Goal: Information Seeking & Learning: Learn about a topic

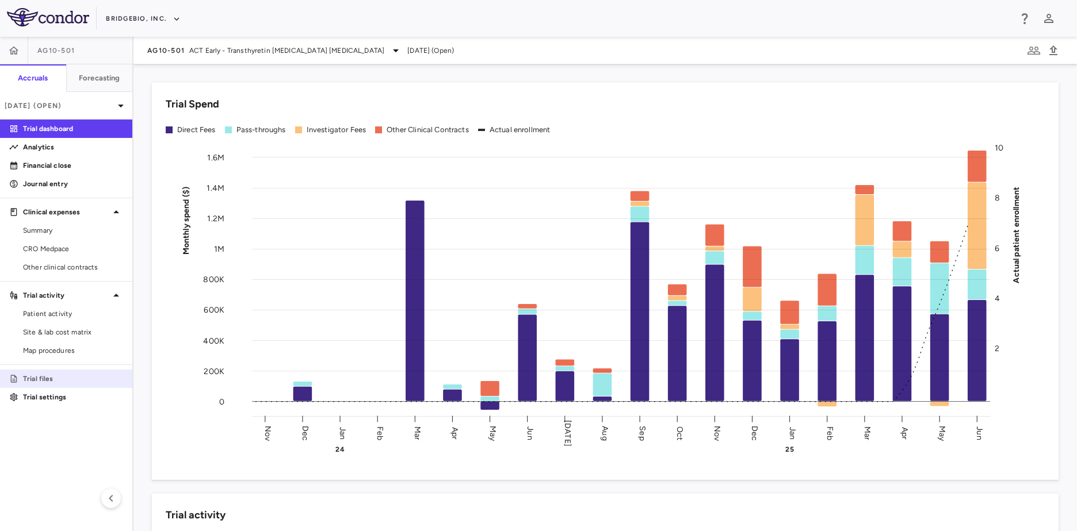
click at [59, 378] on p "Trial files" at bounding box center [73, 379] width 100 height 10
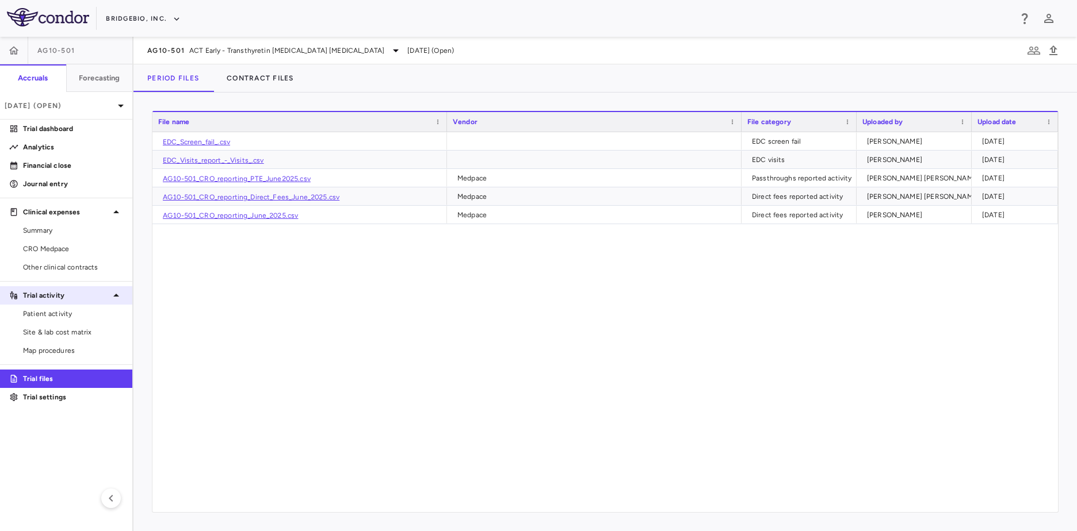
click at [101, 295] on p "Trial activity" at bounding box center [66, 295] width 86 height 10
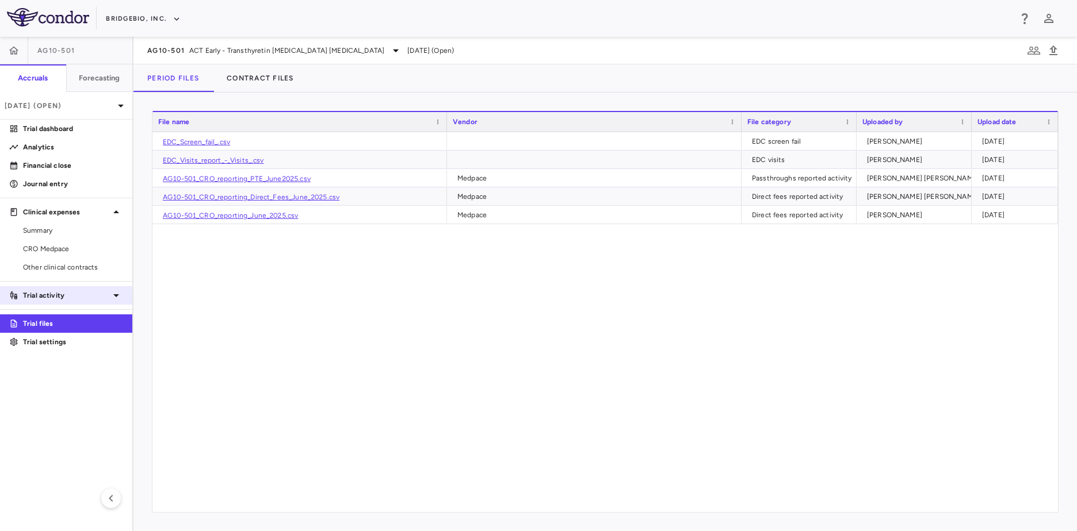
click at [101, 295] on p "Trial activity" at bounding box center [66, 295] width 86 height 10
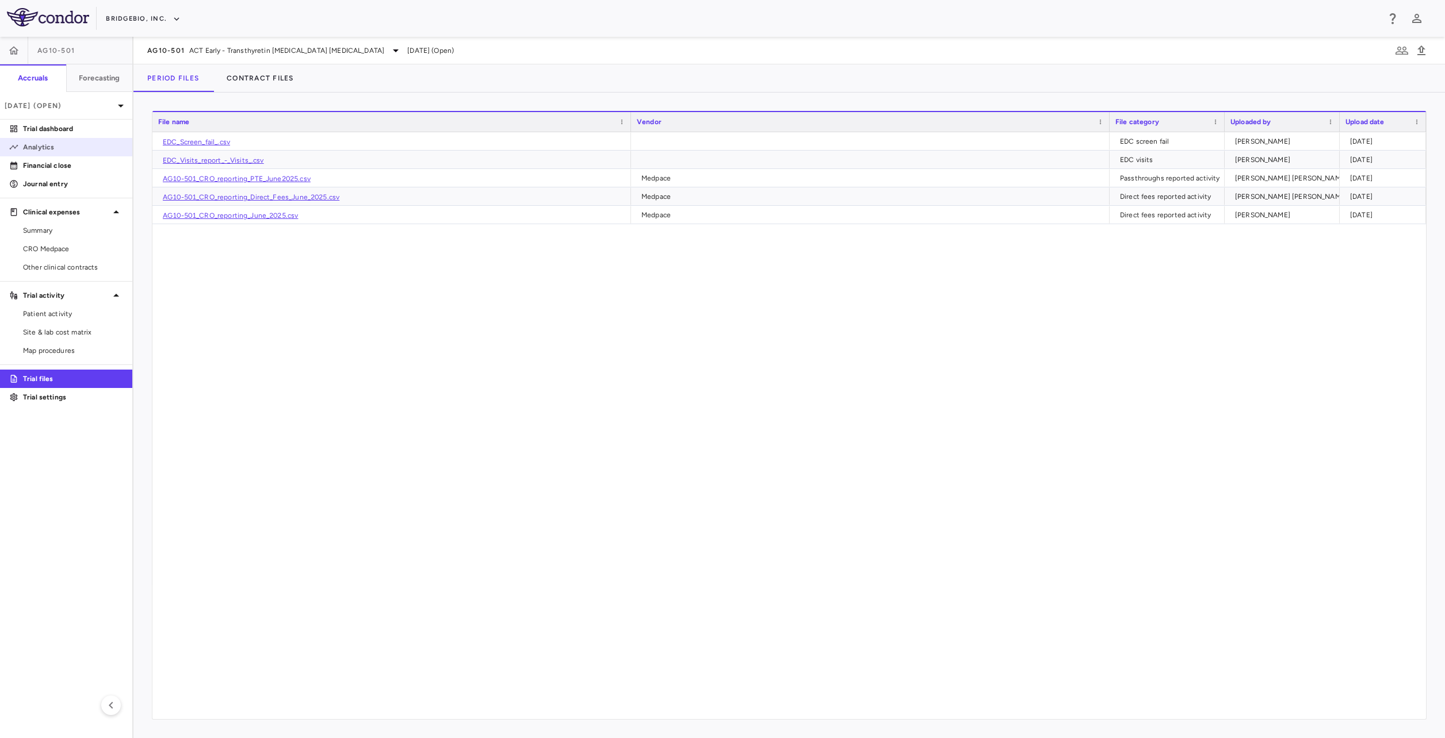
click at [85, 140] on link "Analytics" at bounding box center [66, 147] width 132 height 17
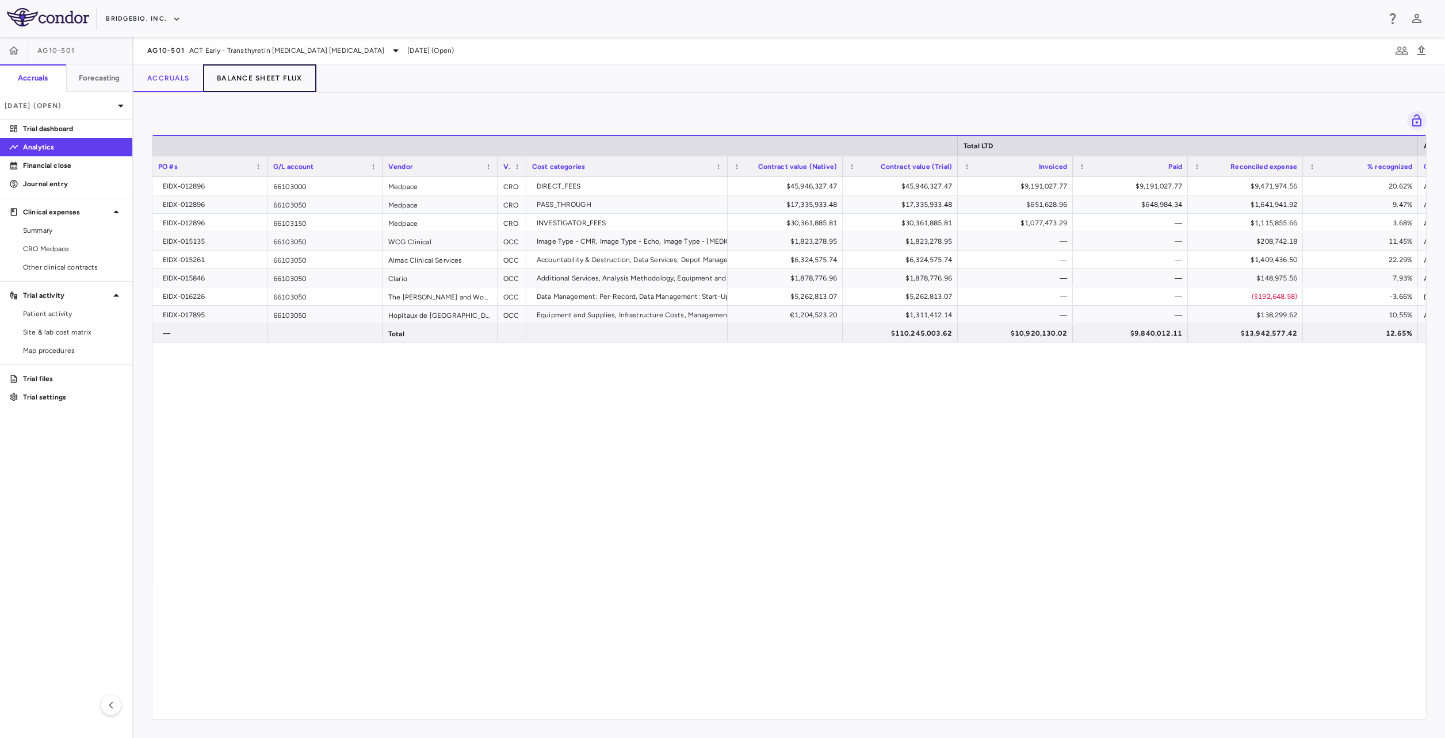
click at [259, 81] on button "Balance Sheet Flux" at bounding box center [259, 78] width 113 height 28
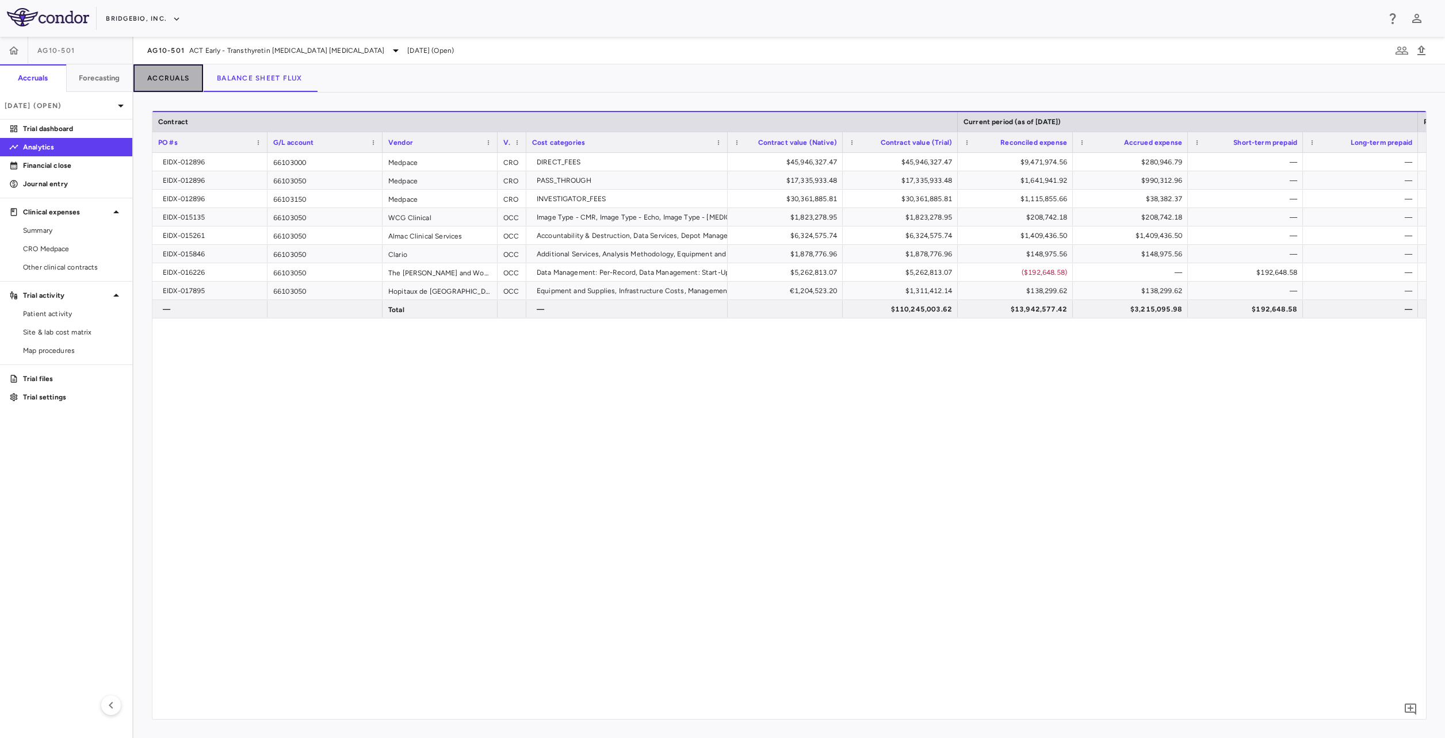
click at [188, 87] on button "Accruals" at bounding box center [168, 78] width 70 height 28
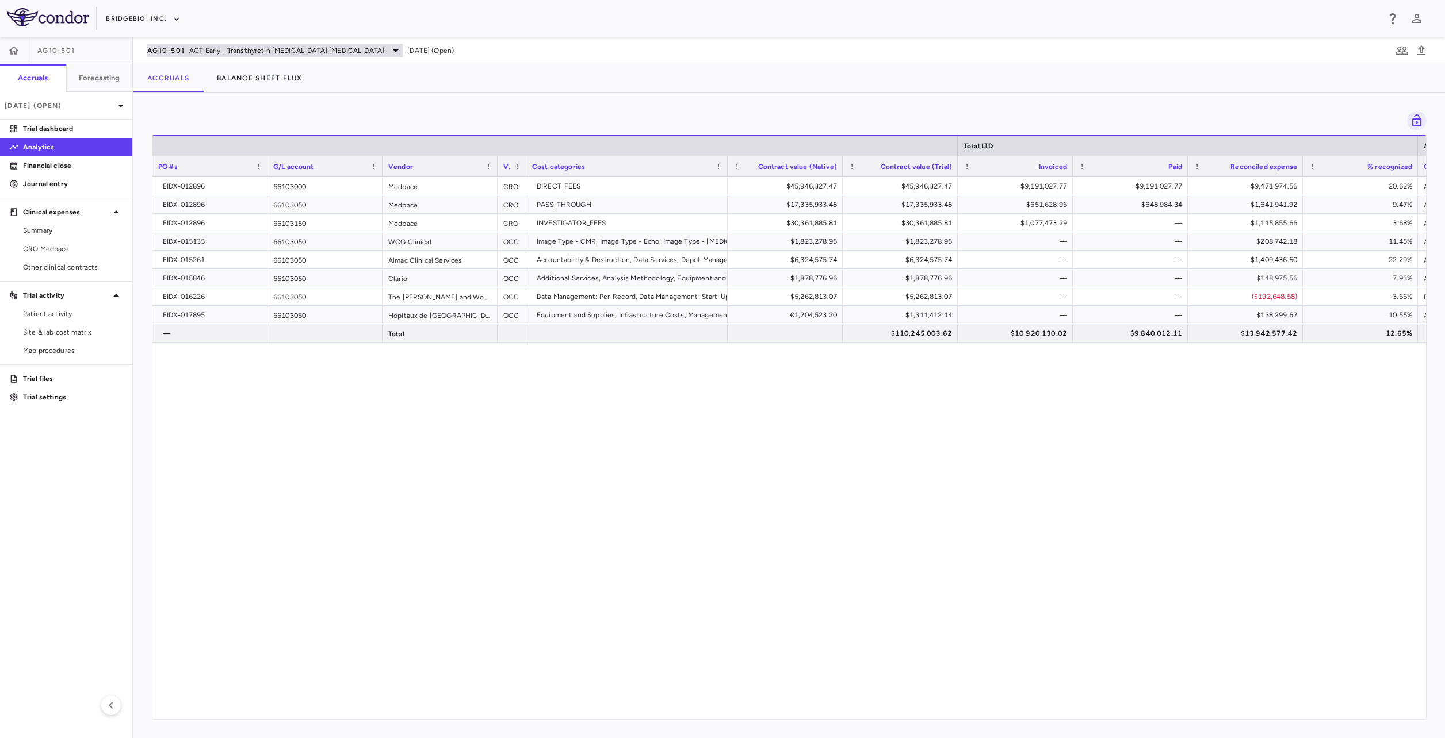
click at [292, 54] on span "ACT Early - Transthyretin [MEDICAL_DATA] [MEDICAL_DATA]" at bounding box center [286, 50] width 195 height 10
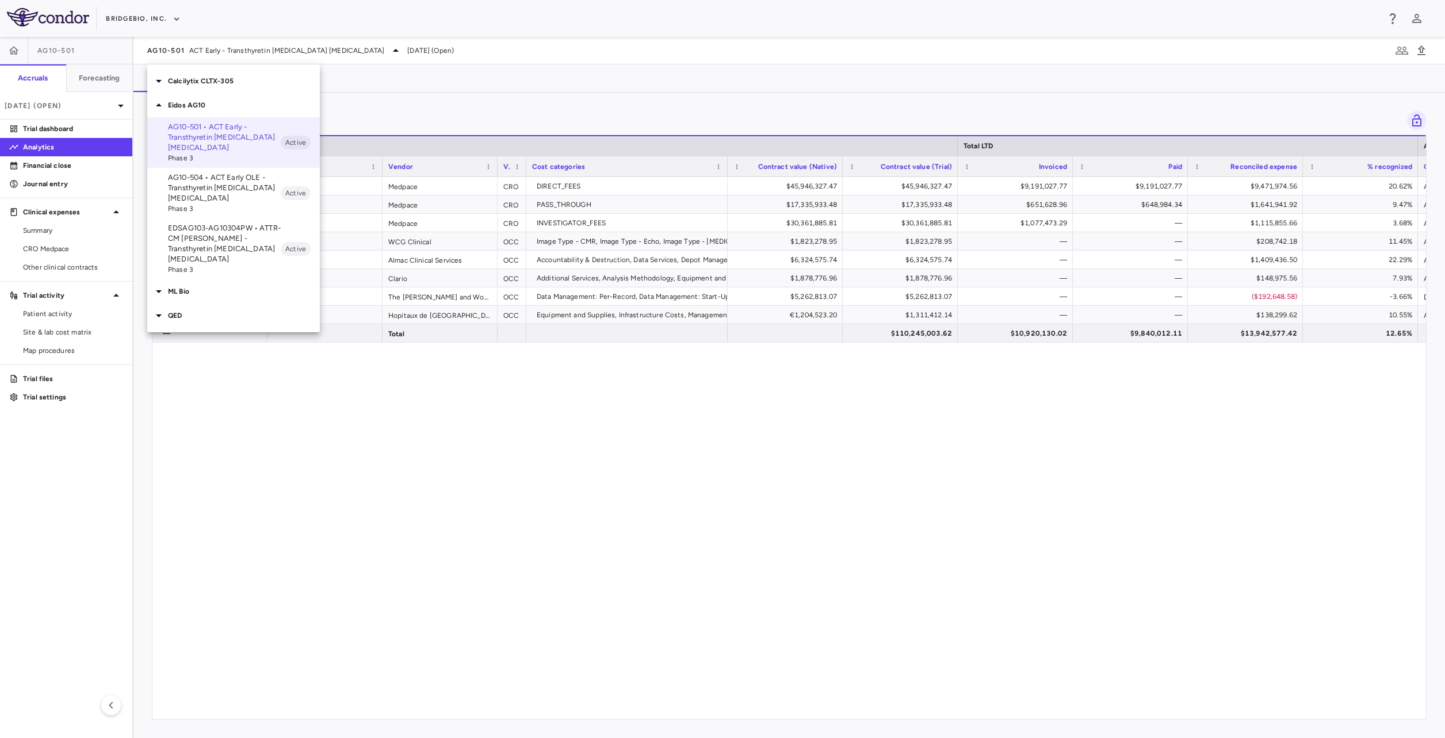
click at [243, 405] on div at bounding box center [722, 369] width 1445 height 738
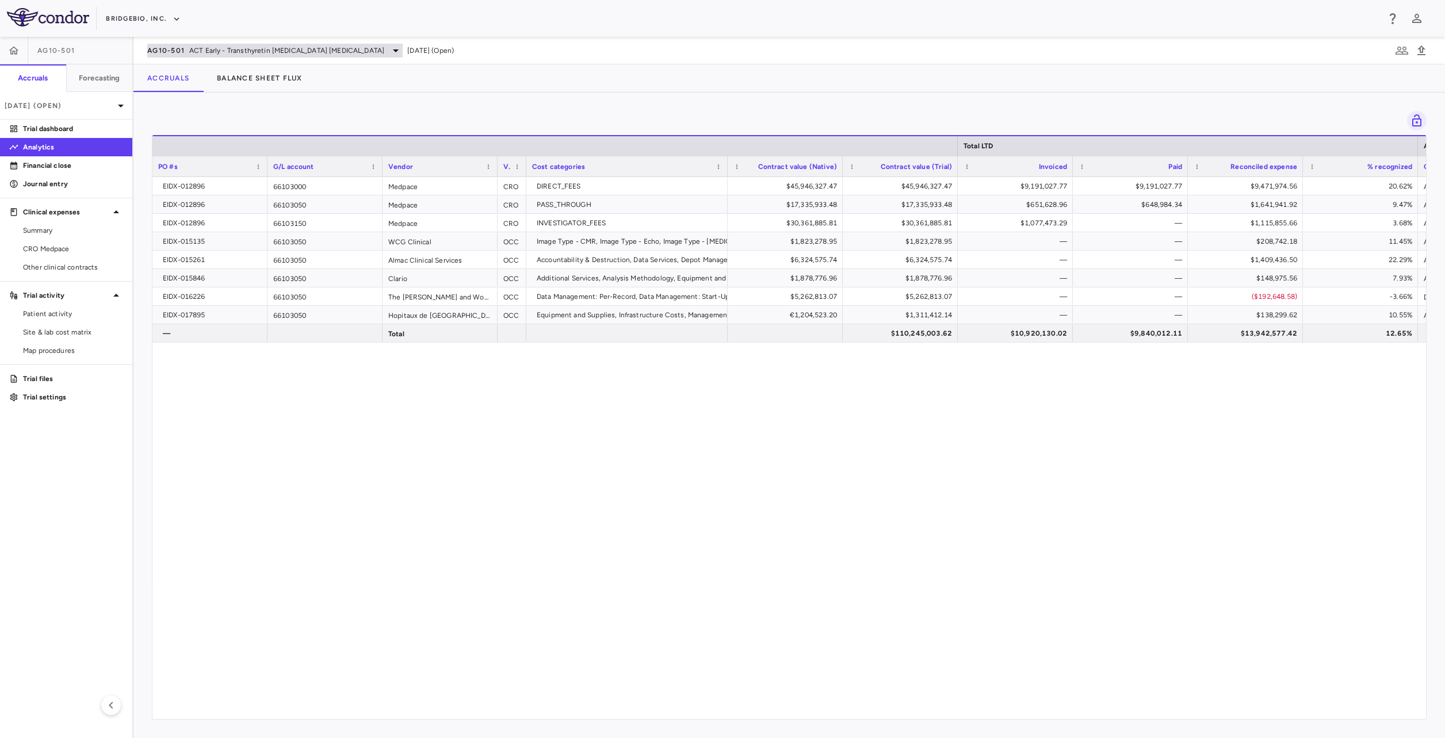
click at [229, 55] on span "ACT Early - Transthyretin [MEDICAL_DATA] [MEDICAL_DATA]" at bounding box center [286, 50] width 195 height 10
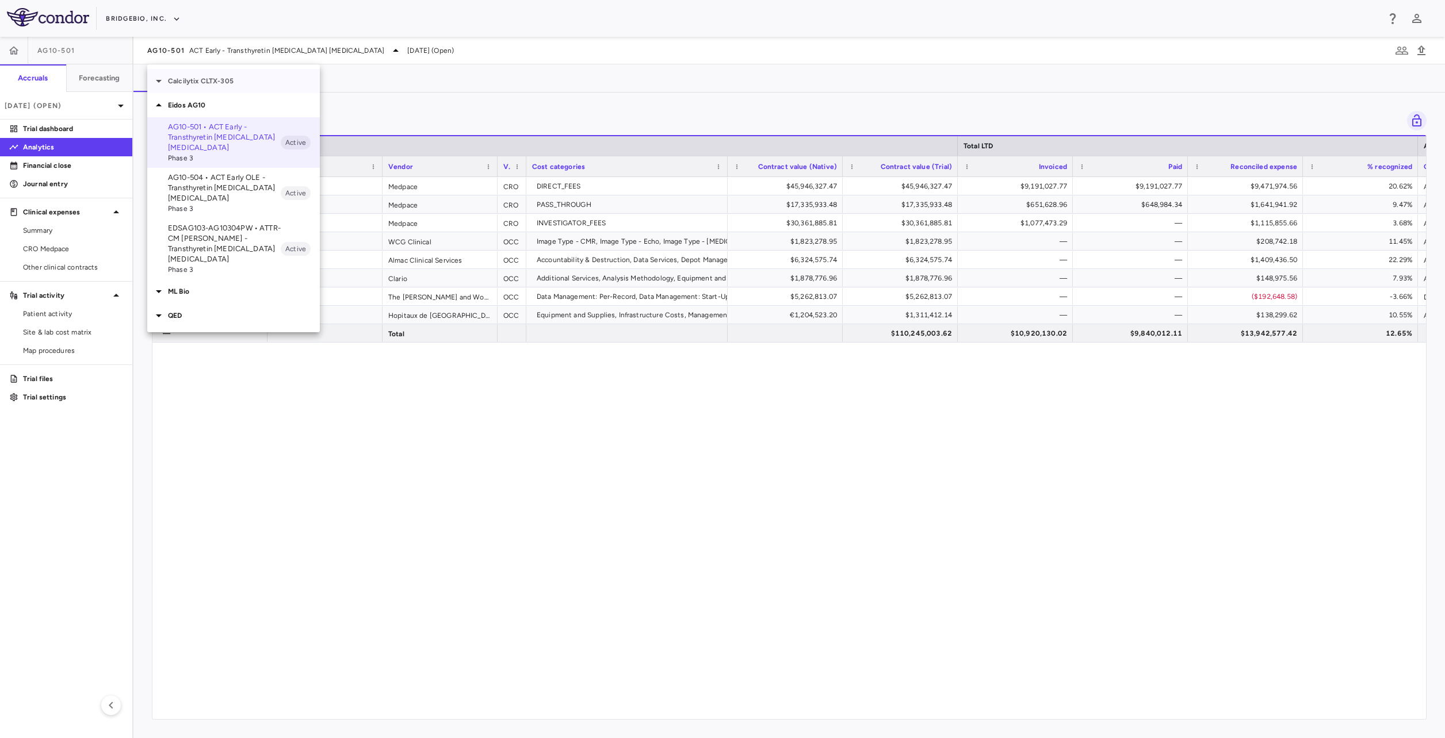
click at [198, 87] on div "Calcilytix CLTX-305" at bounding box center [233, 81] width 173 height 24
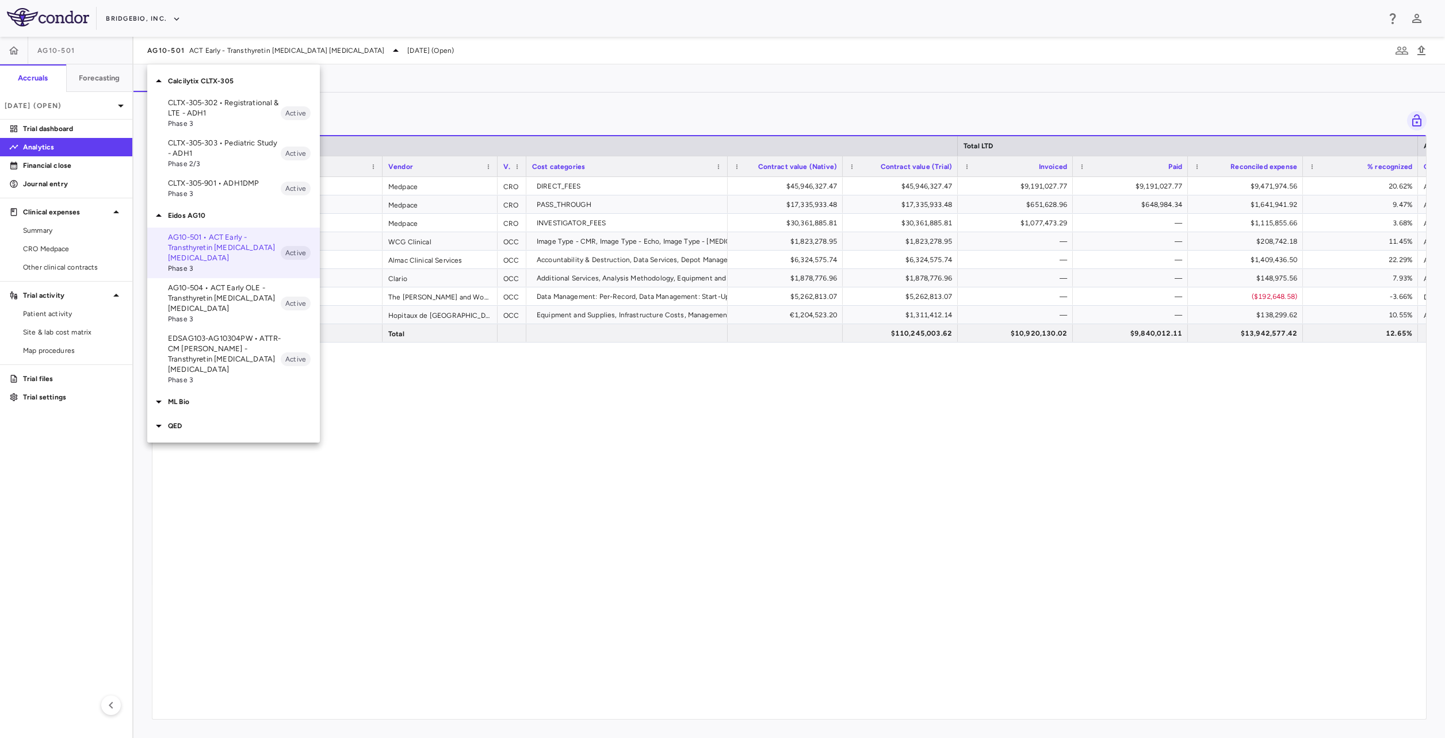
click at [204, 117] on p "CLTX-305-302 • Registrational & LTE - ADH1" at bounding box center [224, 108] width 113 height 21
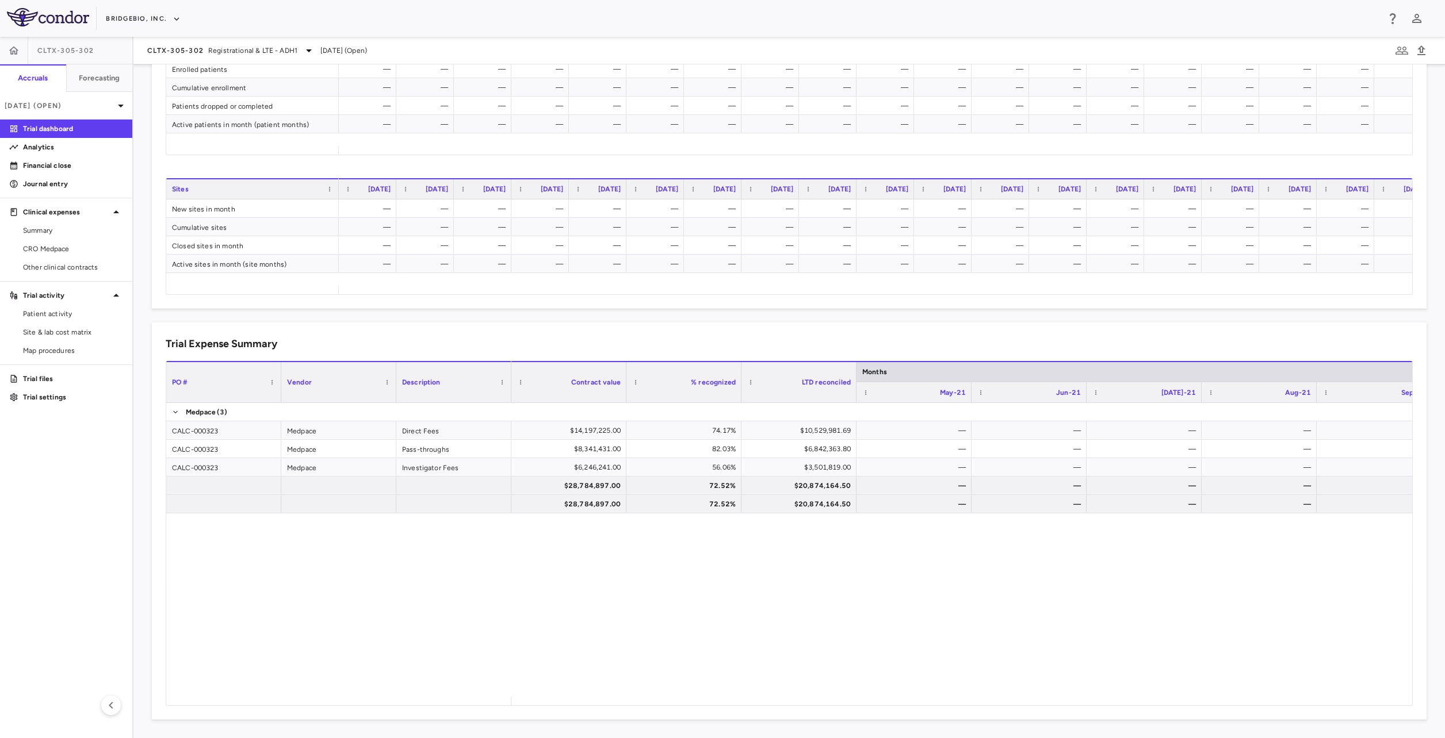
scroll to position [321, 0]
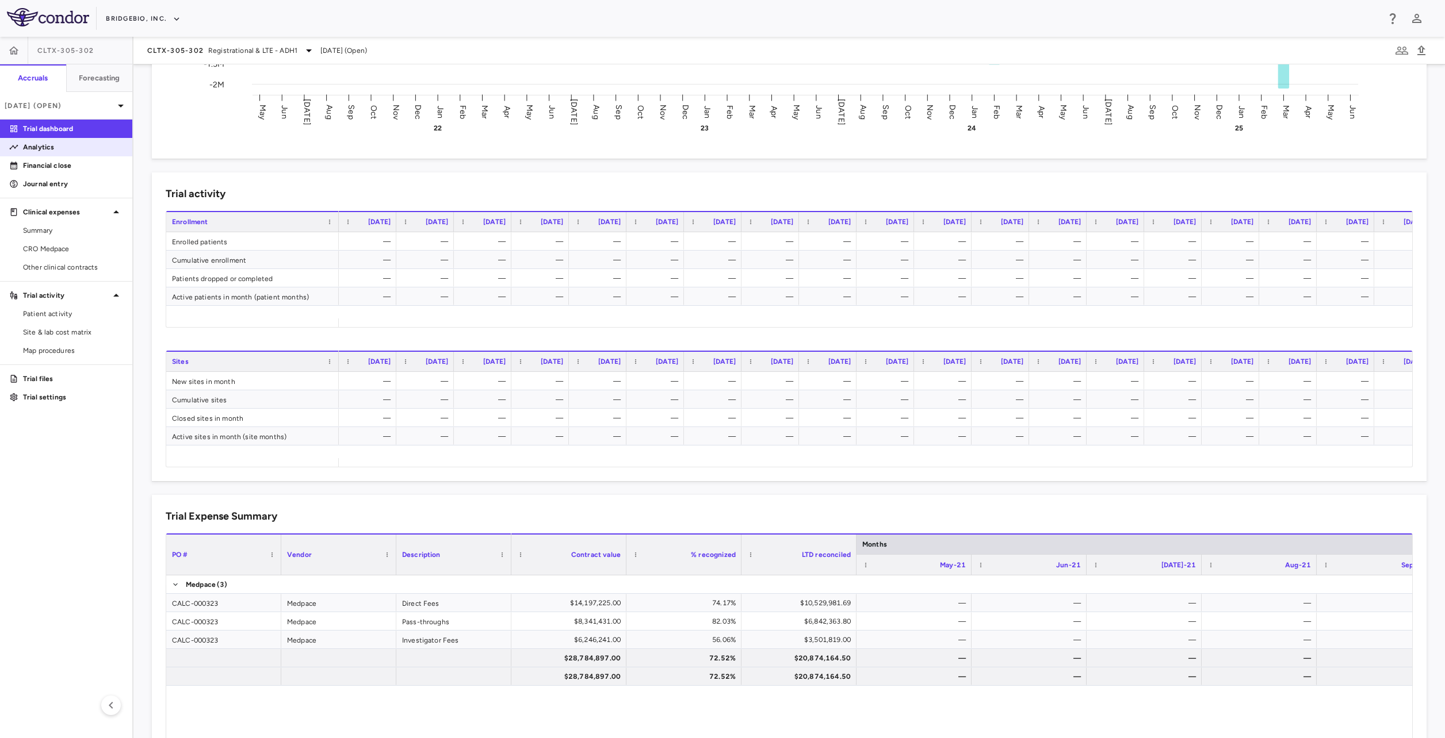
click at [67, 151] on link "Analytics" at bounding box center [66, 147] width 132 height 17
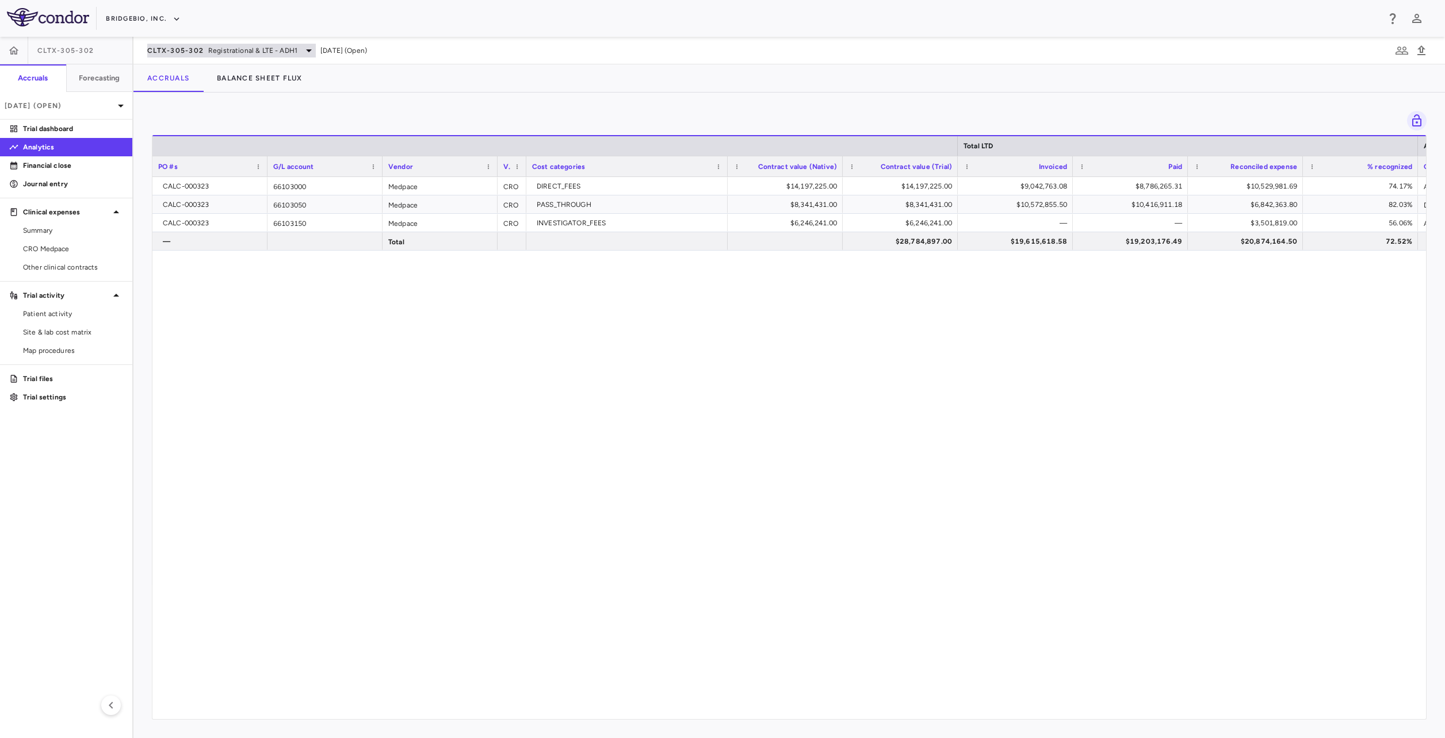
click at [302, 47] on icon at bounding box center [309, 51] width 14 height 14
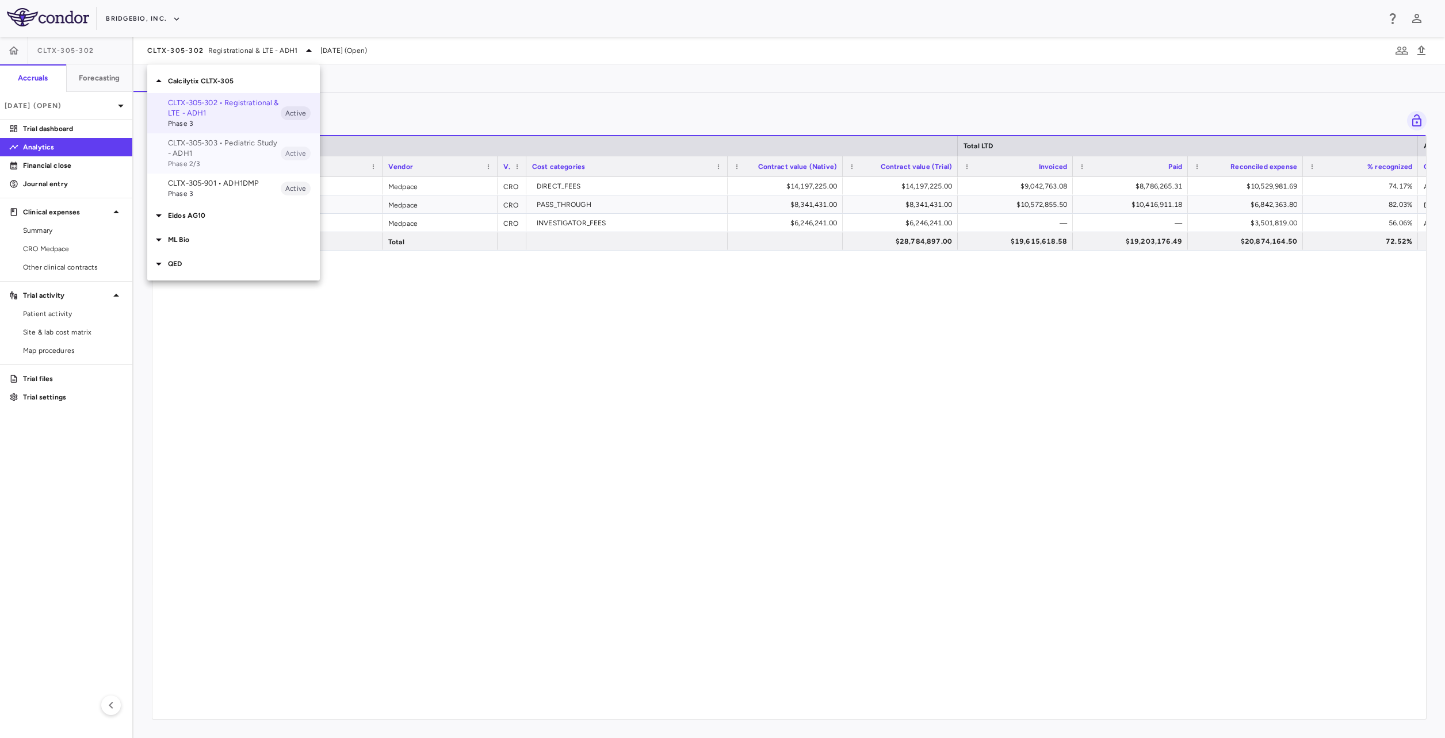
click at [229, 151] on p "CLTX-305-303 • Pediatric Study - ADH1" at bounding box center [224, 148] width 113 height 21
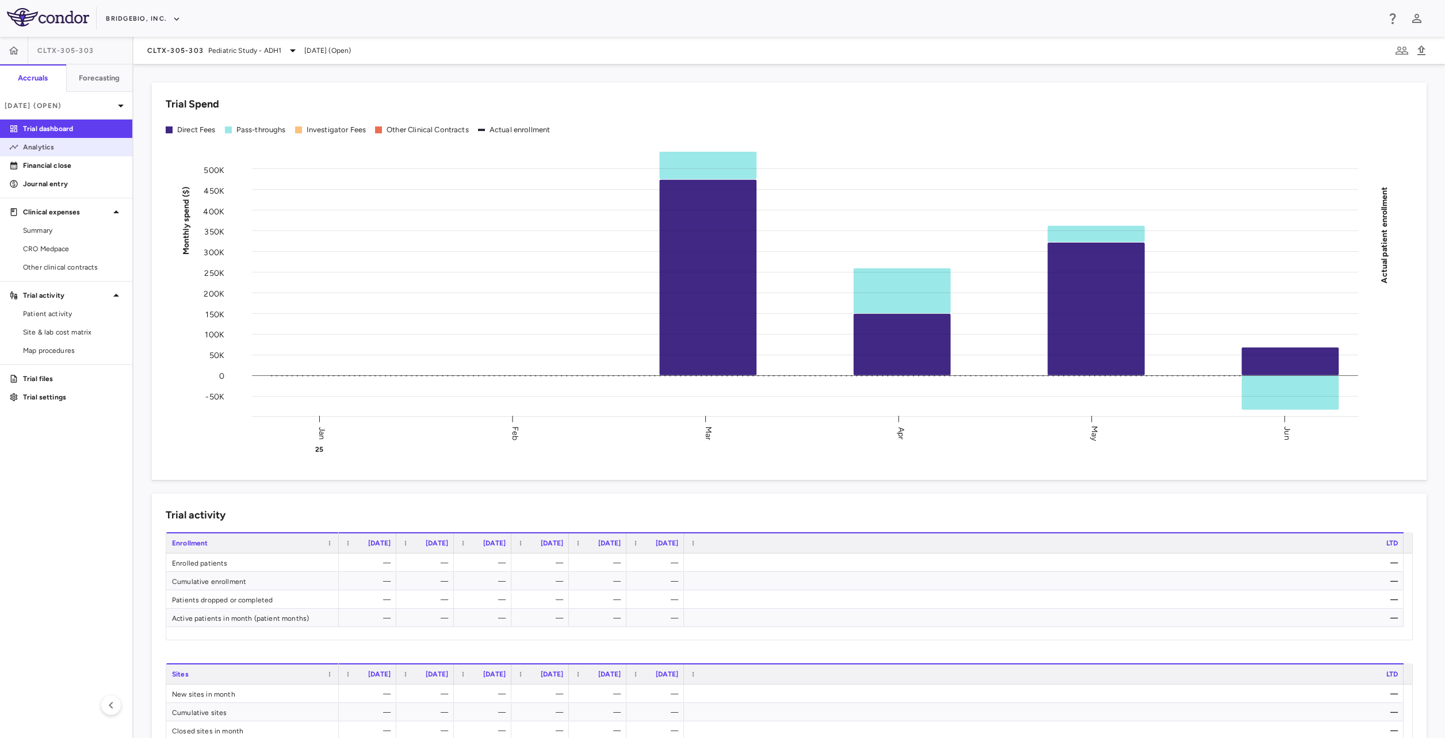
click at [62, 150] on p "Analytics" at bounding box center [73, 147] width 100 height 10
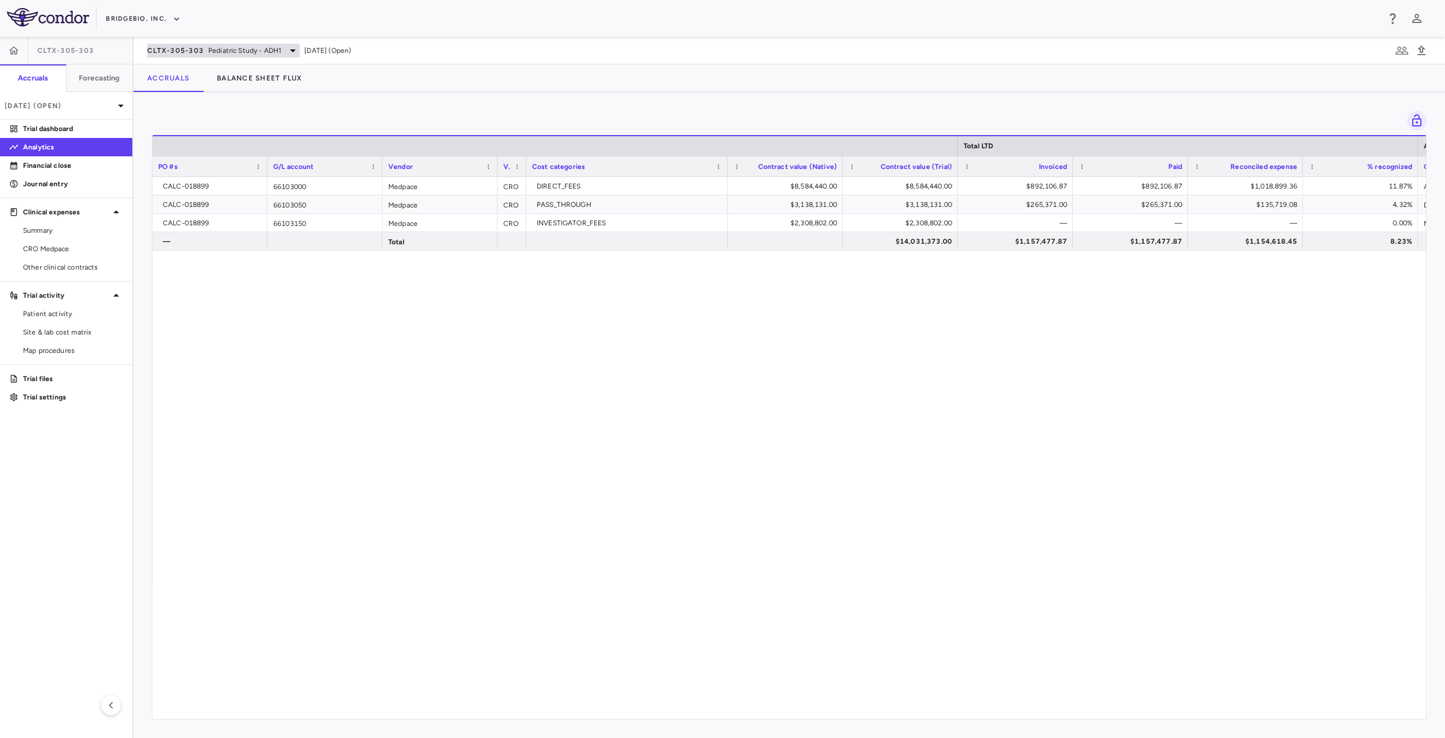
click at [246, 51] on span "Pediatric Study - ADH1" at bounding box center [244, 50] width 73 height 10
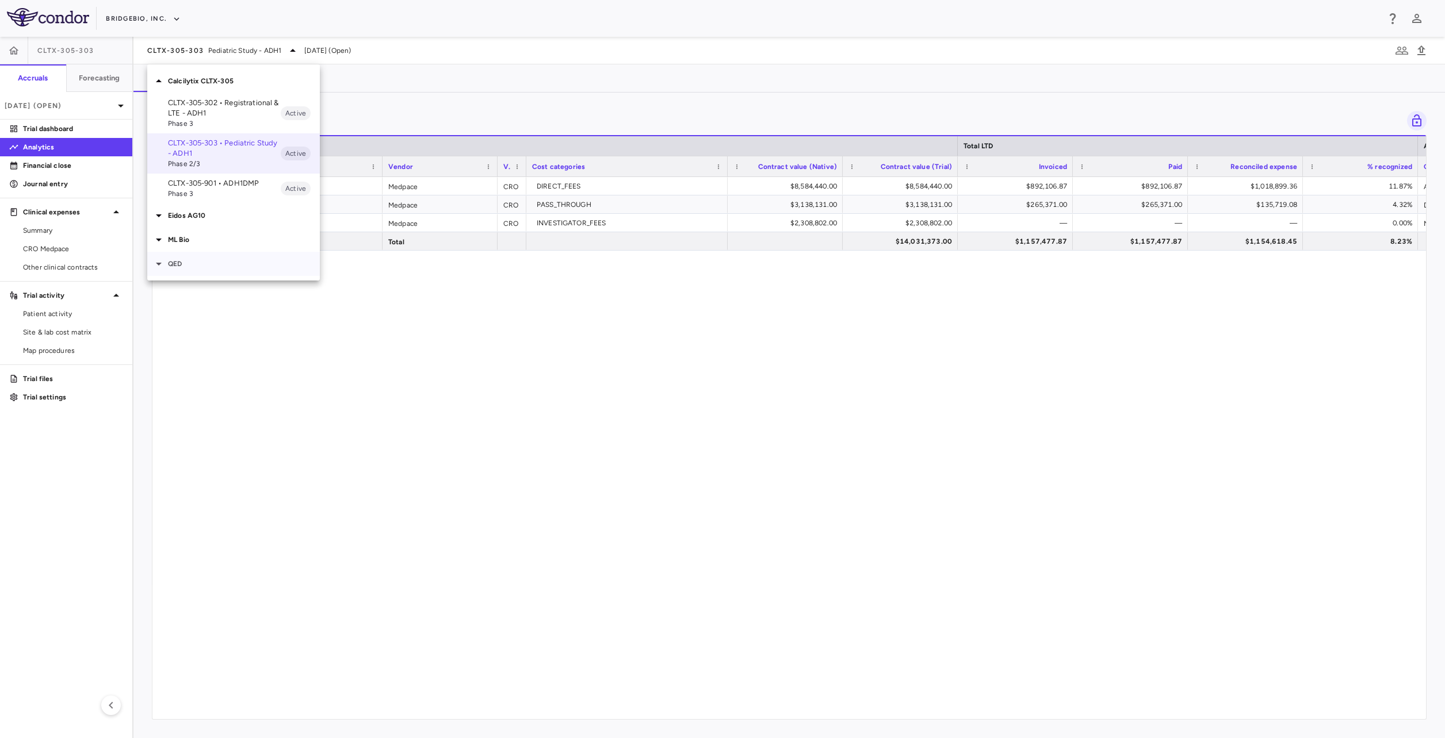
click at [191, 263] on p "QED" at bounding box center [244, 264] width 152 height 10
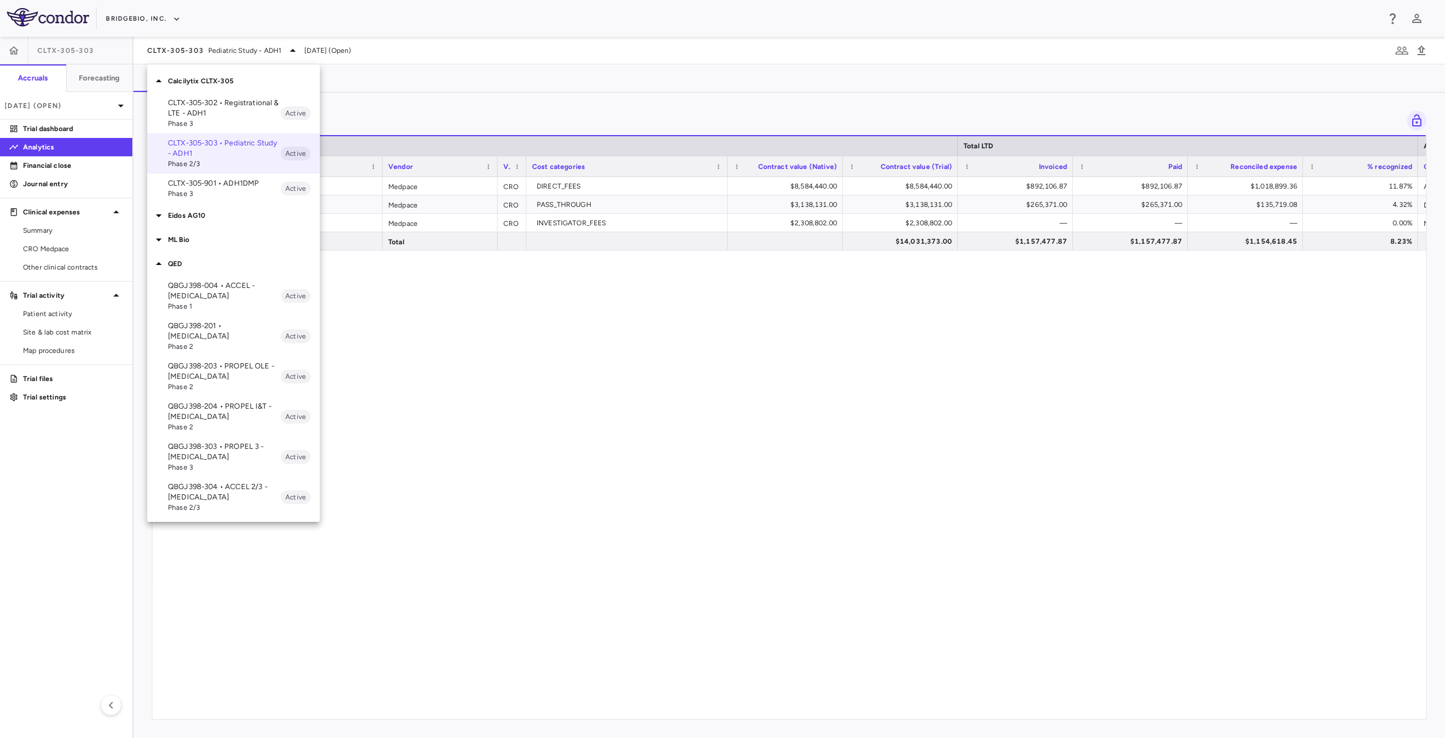
click at [209, 119] on span "Phase 3" at bounding box center [224, 123] width 113 height 10
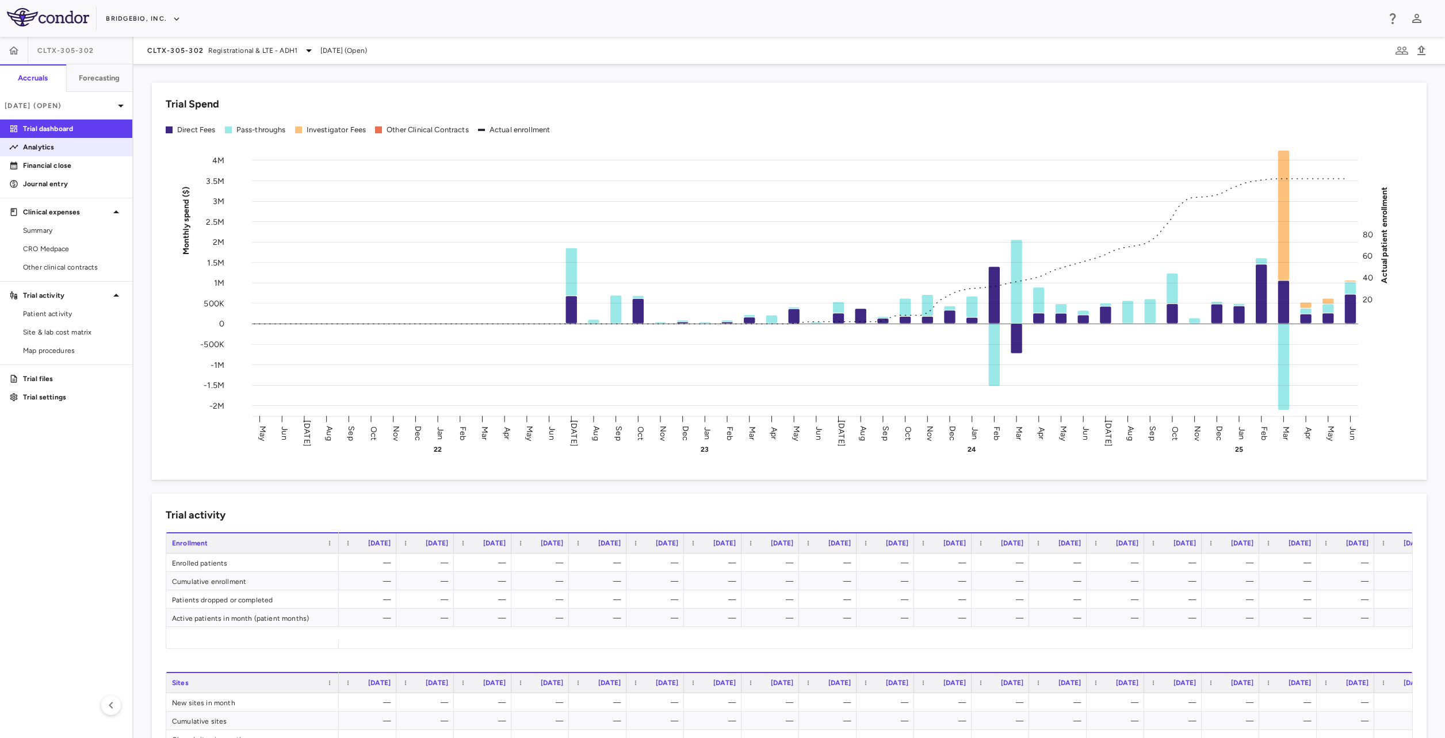
click at [81, 146] on p "Analytics" at bounding box center [73, 147] width 100 height 10
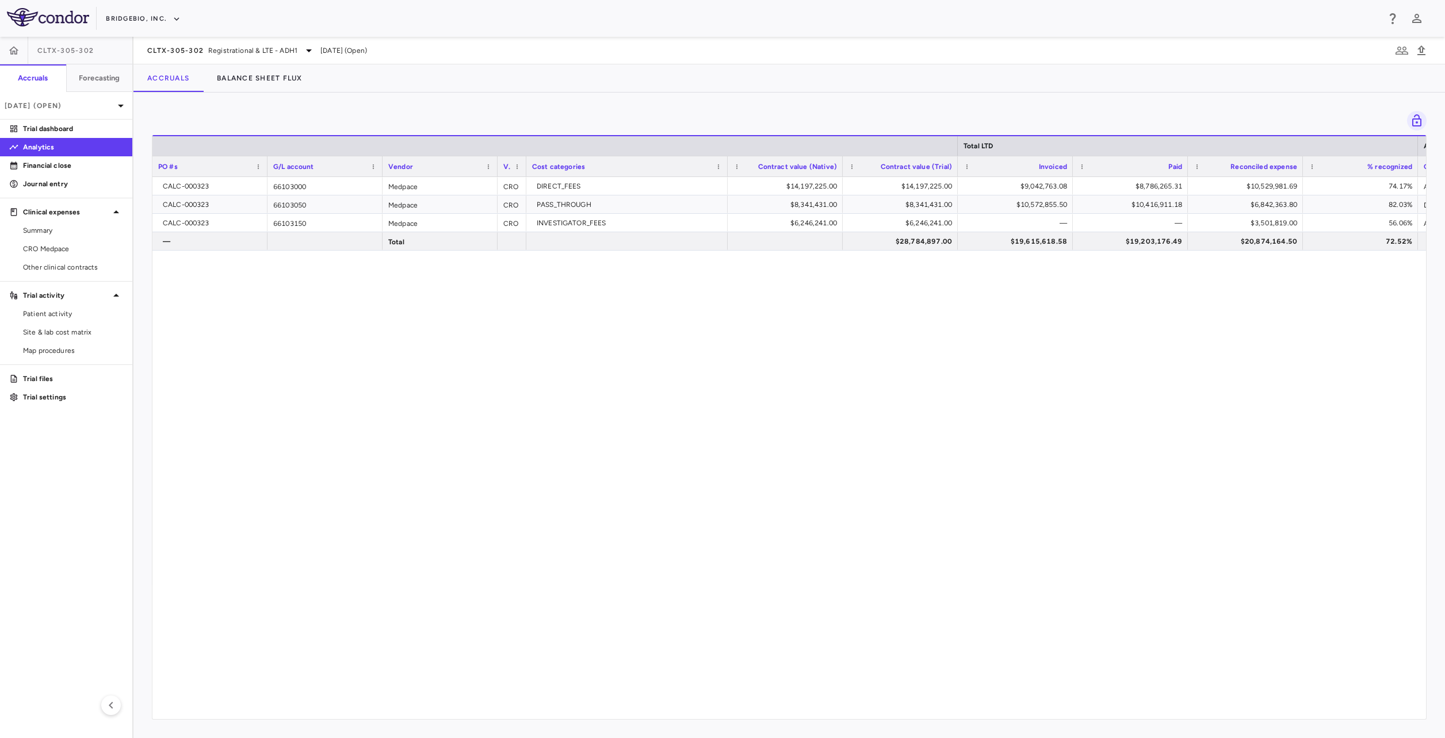
click at [302, 59] on div "CLTX-305-302 Registrational & LTE - ADH[DATE] (Open)" at bounding box center [788, 51] width 1311 height 28
click at [302, 52] on icon at bounding box center [309, 51] width 14 height 14
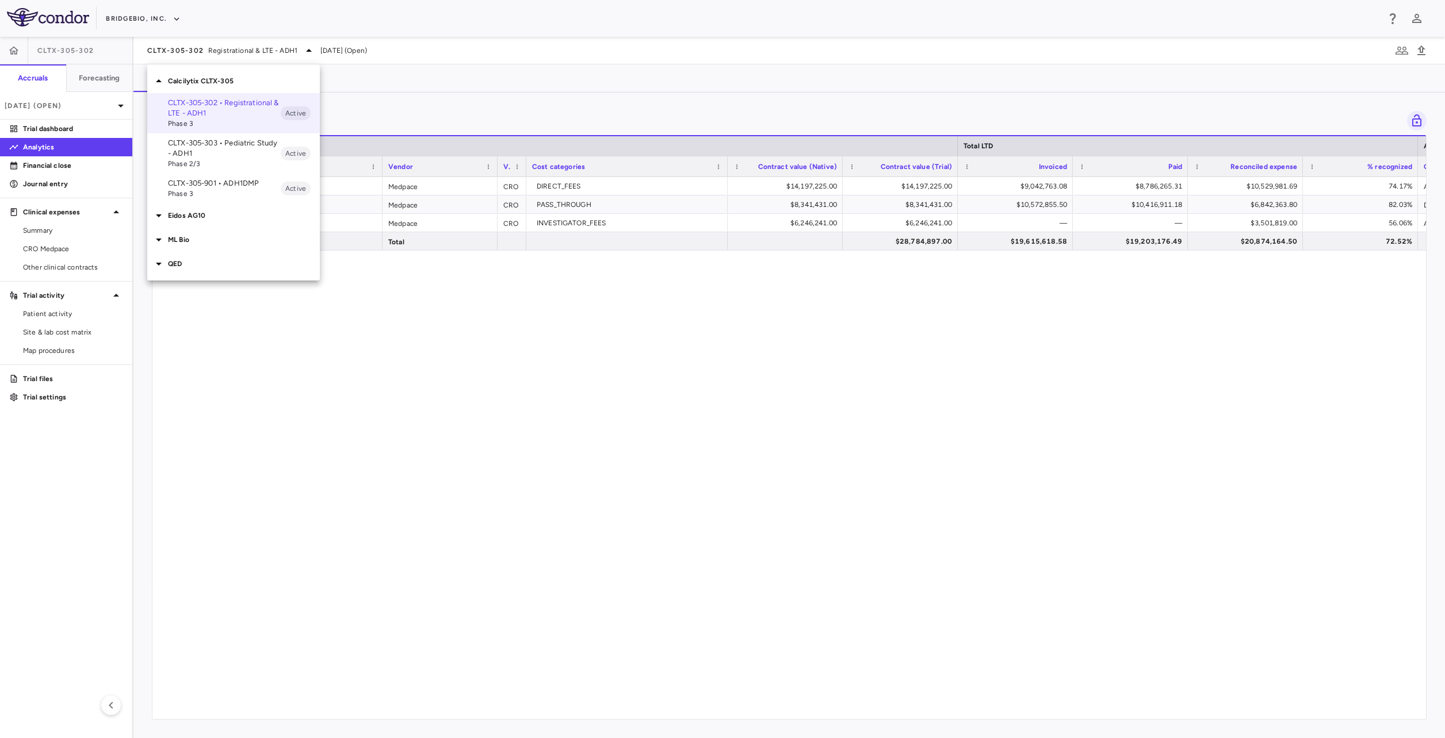
click at [526, 346] on div at bounding box center [722, 369] width 1445 height 738
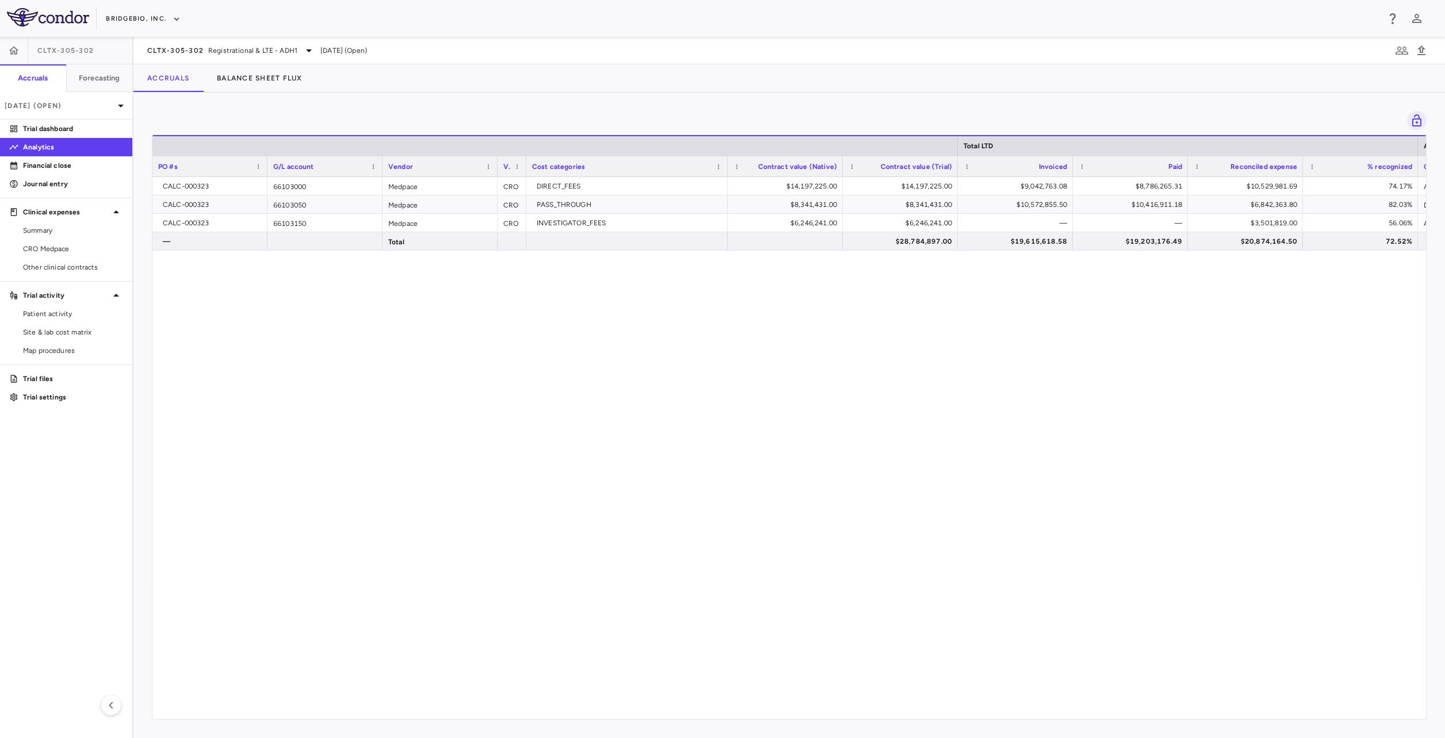
click at [244, 344] on div "CALC-000323 66103000 Medpace CRO DIRECT_FEES $14,197,225.00 $14,197,225.00 $9,0…" at bounding box center [788, 444] width 1273 height 534
click at [197, 61] on div "CLTX-305-302 Registrational & LTE - ADH[DATE] (Open)" at bounding box center [788, 51] width 1311 height 28
click at [198, 48] on span "CLTX-305-302" at bounding box center [175, 50] width 56 height 9
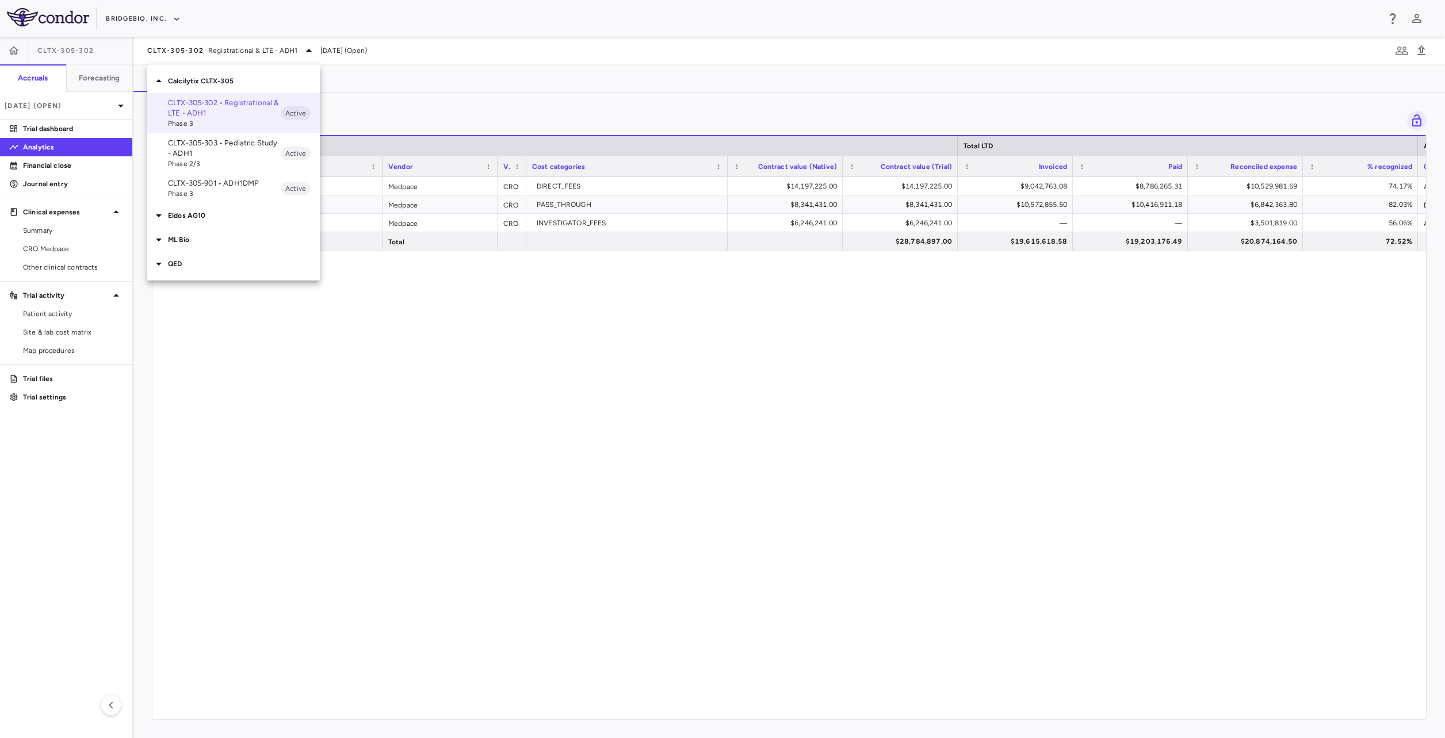
click at [200, 215] on p "Eidos AG10" at bounding box center [244, 215] width 152 height 10
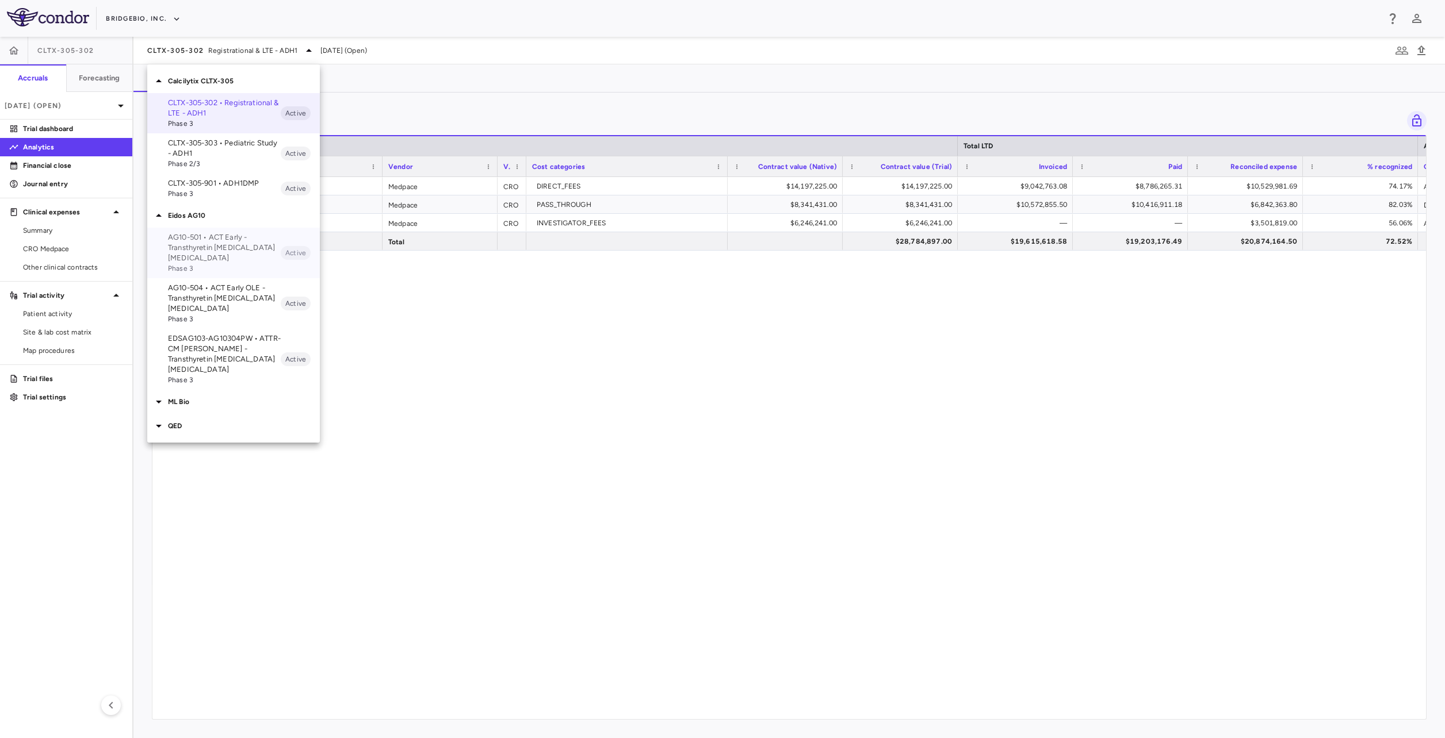
click at [227, 250] on p "AG10-501 • ACT Early - Transthyretin [MEDICAL_DATA] [MEDICAL_DATA]" at bounding box center [224, 247] width 113 height 31
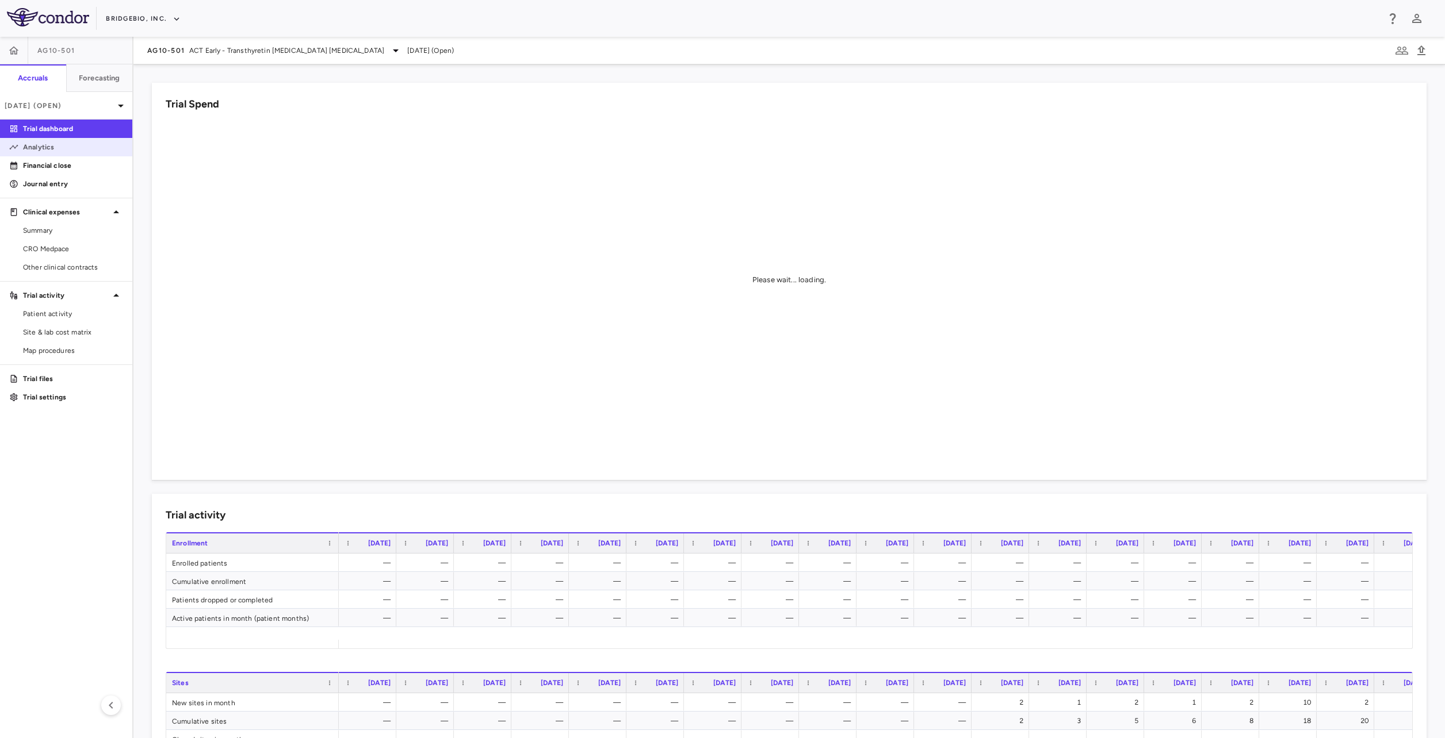
click at [73, 148] on p "Analytics" at bounding box center [73, 147] width 100 height 10
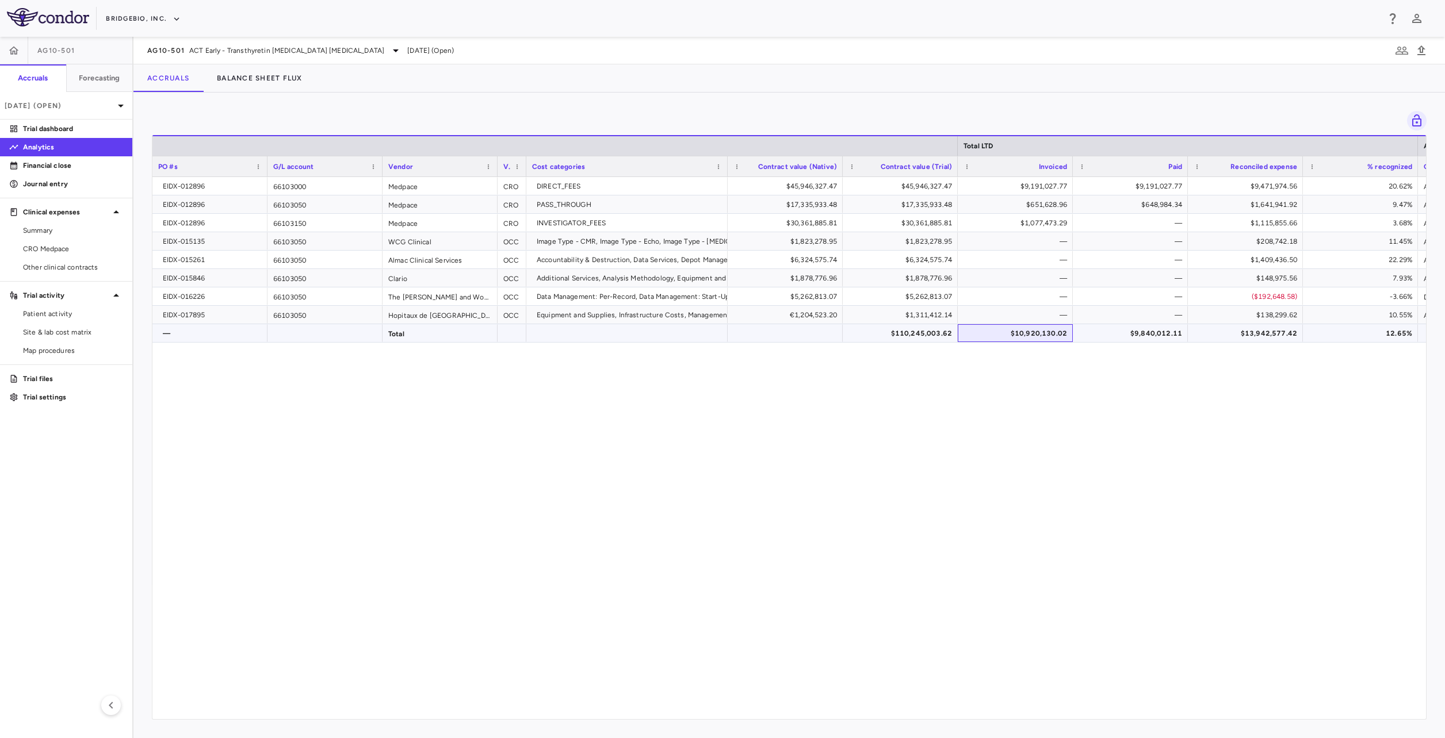
drag, startPoint x: 1069, startPoint y: 335, endPoint x: 995, endPoint y: 334, distance: 73.0
click at [992, 334] on div "$10,920,130.02" at bounding box center [1015, 333] width 115 height 18
drag, startPoint x: 1059, startPoint y: 332, endPoint x: 986, endPoint y: 328, distance: 73.1
click at [986, 328] on div "$10,920,130.02" at bounding box center [1017, 333] width 99 height 18
drag, startPoint x: 1000, startPoint y: 330, endPoint x: 1068, endPoint y: 335, distance: 68.6
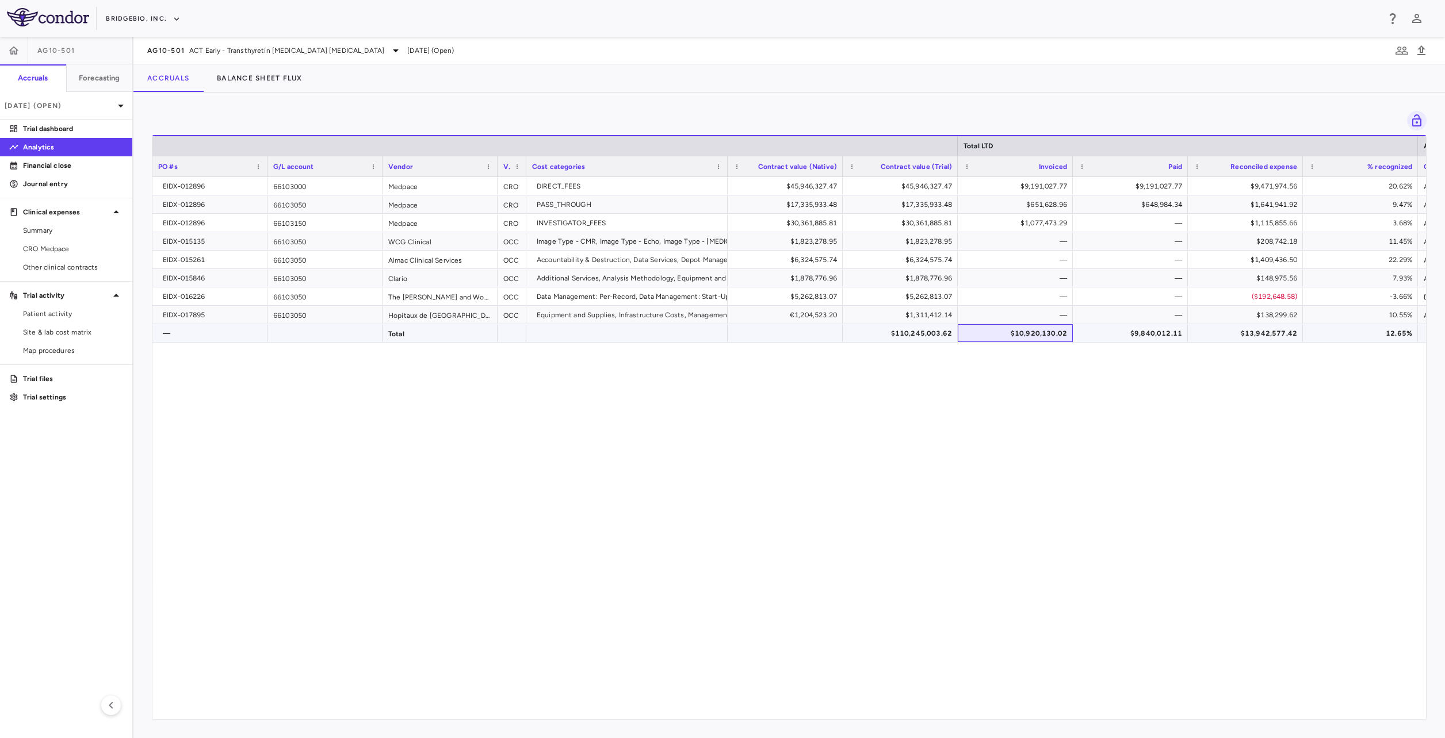
click at [1068, 335] on div "$10,920,130.02" at bounding box center [1015, 333] width 115 height 18
click at [1027, 334] on div "$10,920,130.02" at bounding box center [1017, 333] width 99 height 18
click at [1076, 361] on span "Copy" at bounding box center [1088, 365] width 97 height 16
click at [1062, 363] on span "Copy" at bounding box center [1106, 364] width 97 height 16
click at [969, 169] on span at bounding box center [966, 166] width 7 height 7
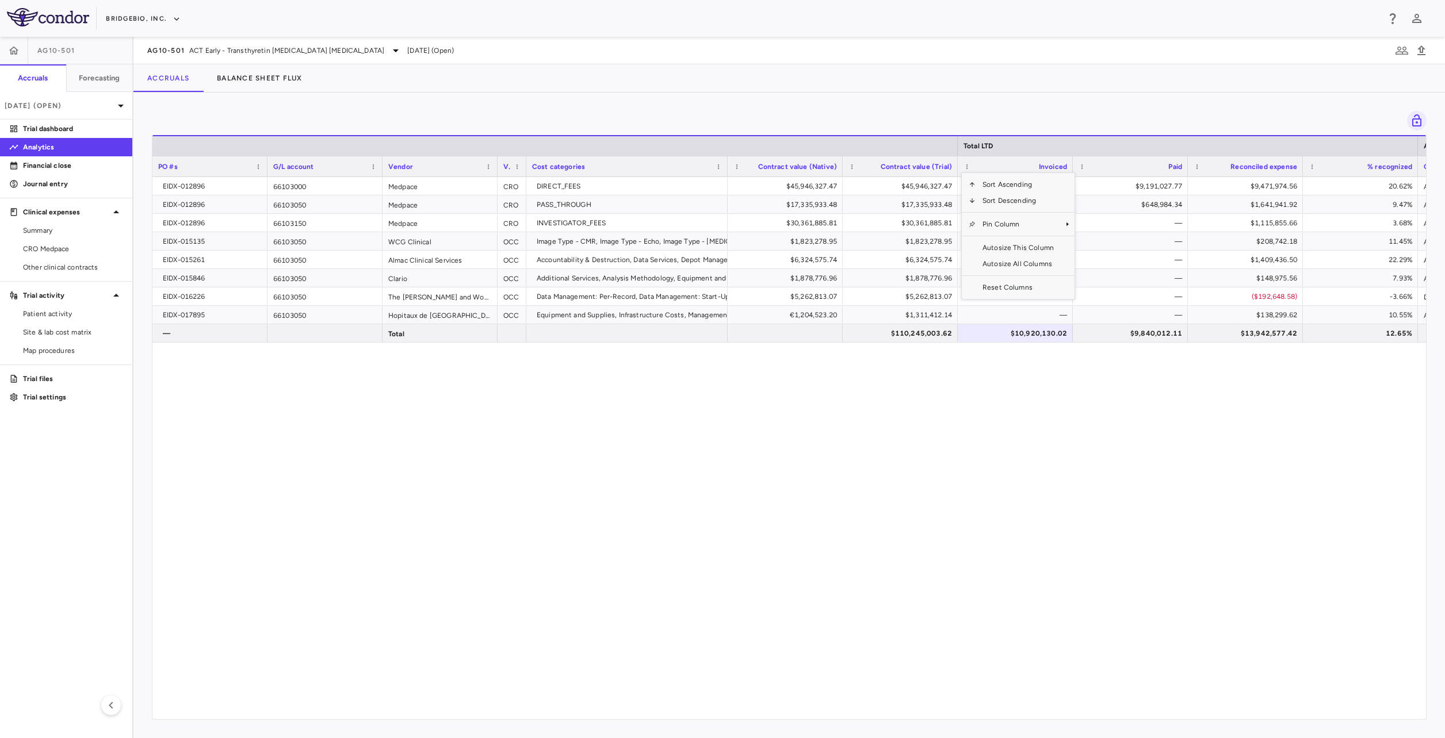
click at [468, 432] on div "EIDX-012896 66103000 Medpace CRO DIRECT_FEES $45,946,327.47 $45,946,327.47 $9,1…" at bounding box center [788, 444] width 1273 height 534
drag, startPoint x: 524, startPoint y: 161, endPoint x: 599, endPoint y: 168, distance: 75.7
click at [528, 168] on div at bounding box center [525, 166] width 5 height 20
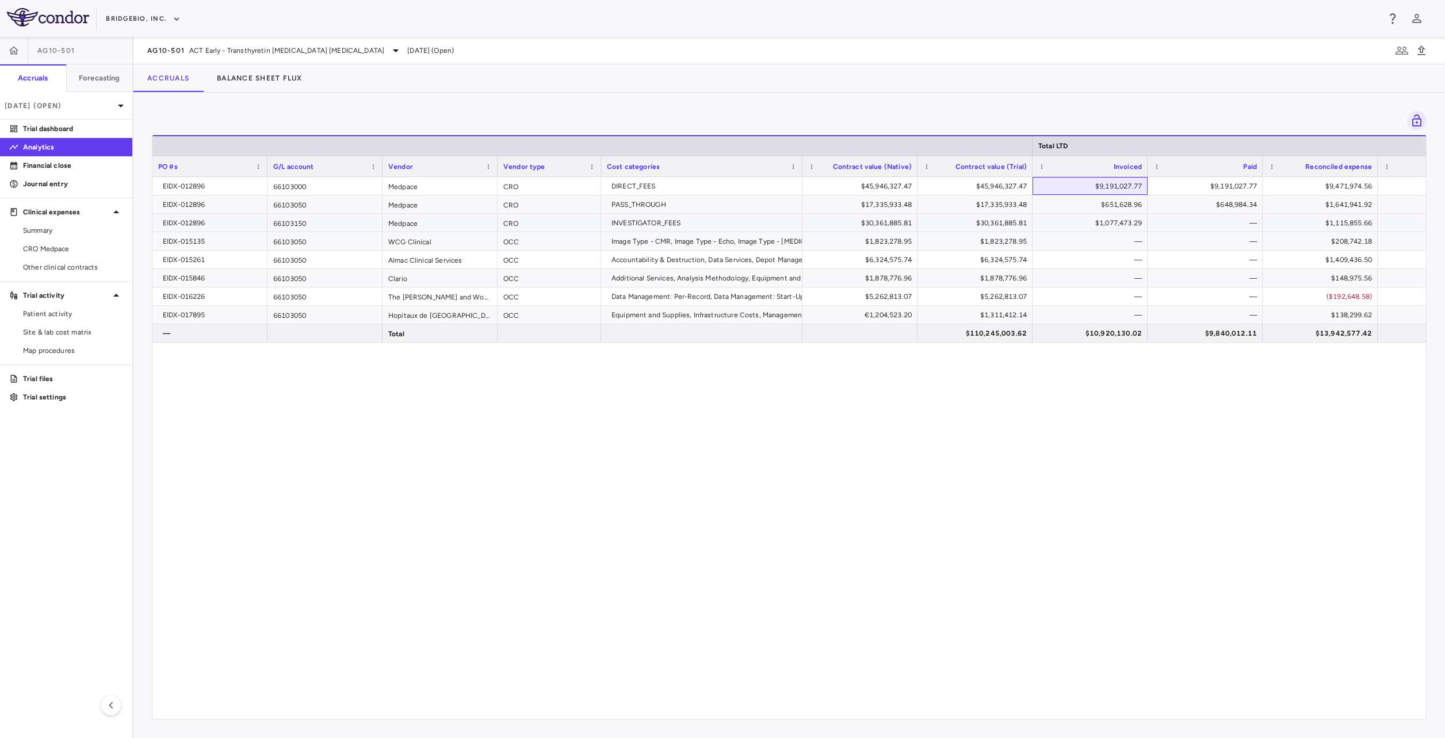
drag, startPoint x: 1067, startPoint y: 184, endPoint x: 1083, endPoint y: 222, distance: 41.5
click at [1076, 222] on div "EIDX-012896 66103000 Medpace CRO DIRECT_FEES $45,946,327.47 $45,946,327.47 $9,1…" at bounding box center [1282, 260] width 2260 height 166
click at [1076, 207] on div "$651,628.96" at bounding box center [1092, 205] width 99 height 18
click at [1076, 226] on div "$1,077,473.29" at bounding box center [1092, 223] width 99 height 18
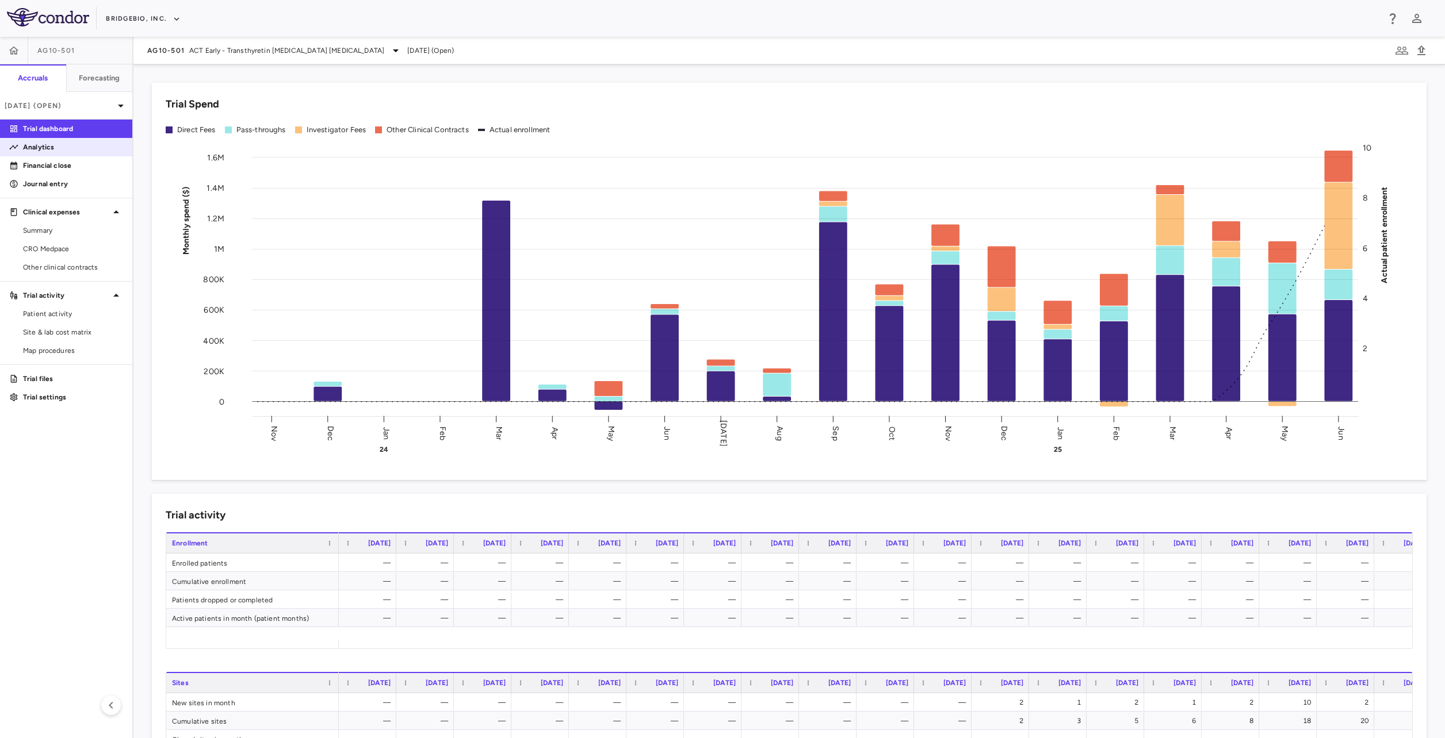
click at [45, 150] on p "Analytics" at bounding box center [73, 147] width 100 height 10
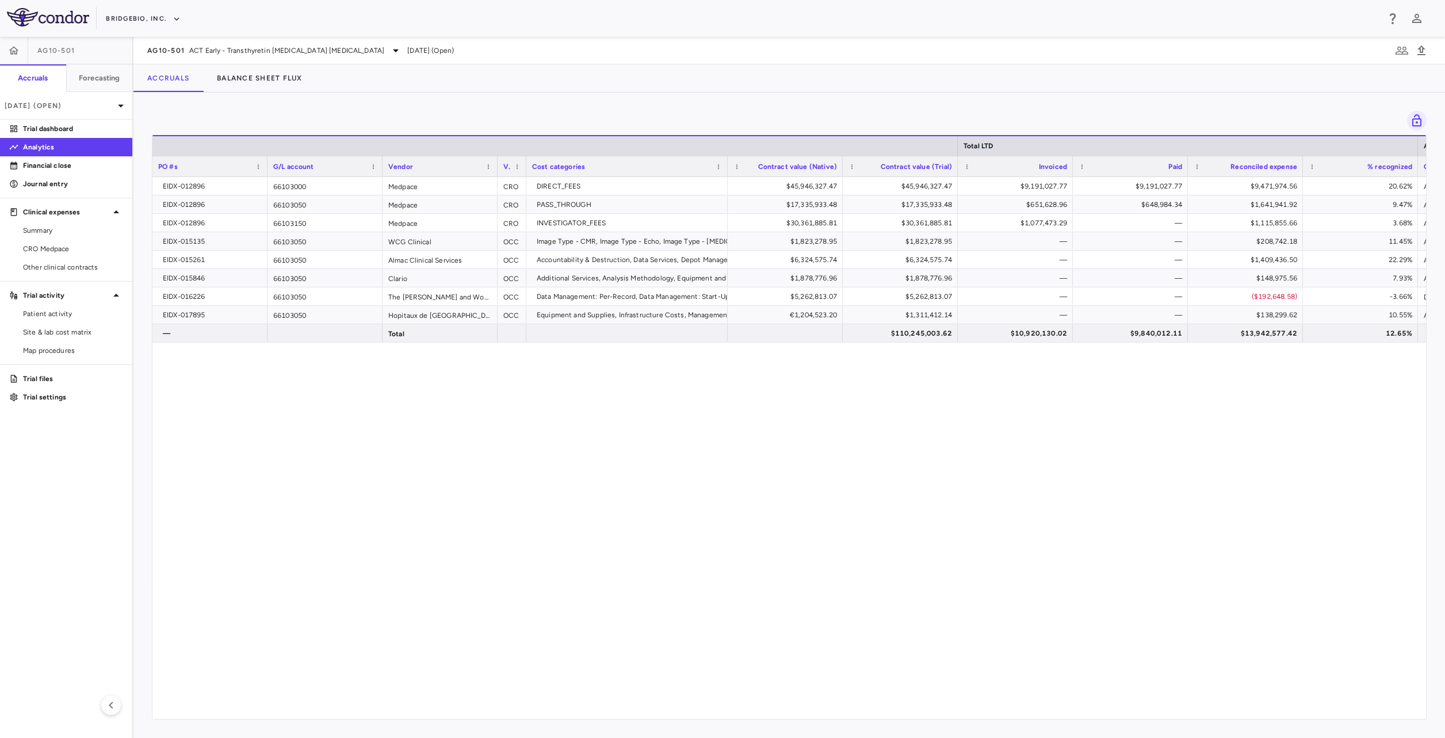
drag, startPoint x: 759, startPoint y: 467, endPoint x: 854, endPoint y: 406, distance: 113.3
click at [761, 466] on div "EIDX-012896 66103000 Medpace CRO DIRECT_FEES $45,946,327.47 $45,946,327.47 $9,1…" at bounding box center [788, 444] width 1273 height 534
drag, startPoint x: 1131, startPoint y: 182, endPoint x: 1127, endPoint y: 204, distance: 22.2
click at [1127, 204] on div "EIDX-012896 66103000 Medpace CRO DIRECT_FEES $45,946,327.47 $45,946,327.47 $9,1…" at bounding box center [1244, 260] width 2185 height 166
click at [1117, 205] on div "$648,984.34" at bounding box center [1132, 205] width 99 height 18
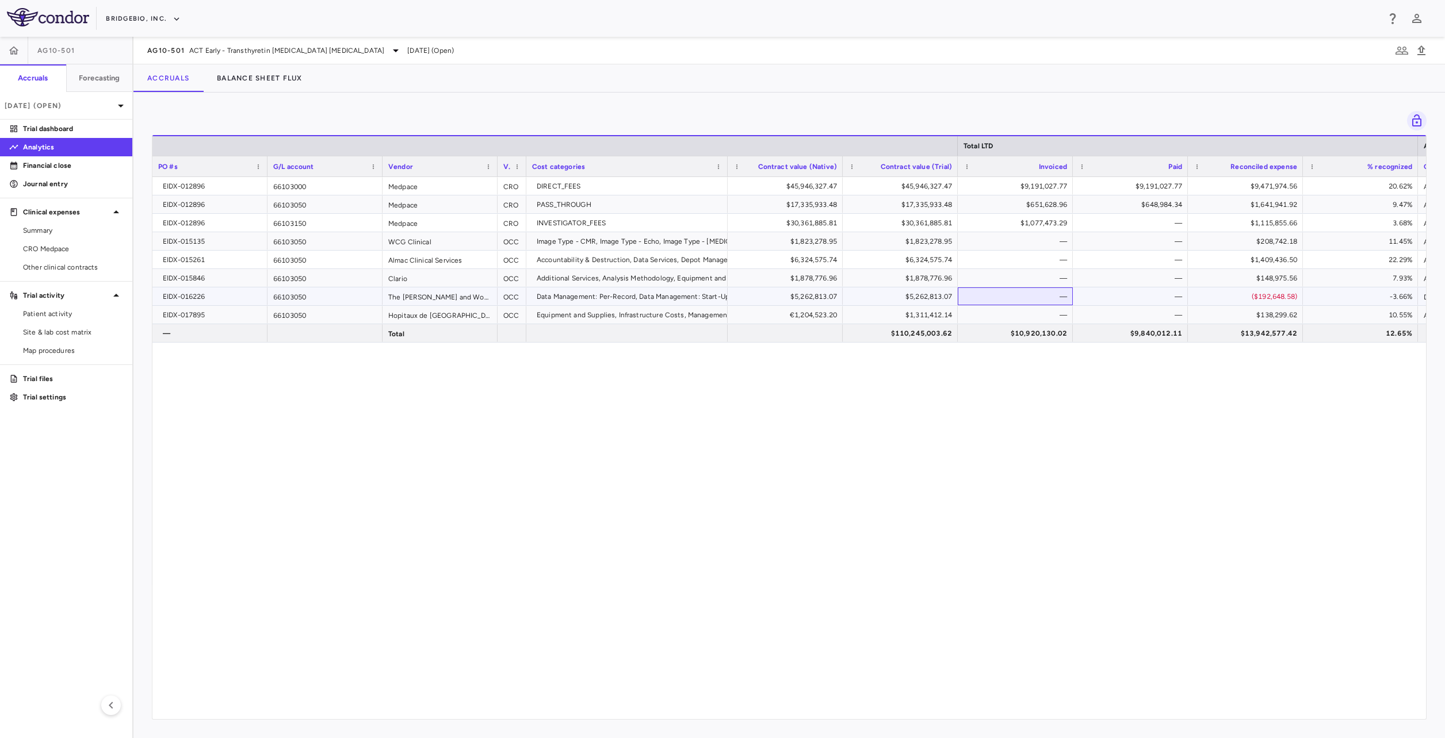
drag, startPoint x: 1011, startPoint y: 294, endPoint x: 1053, endPoint y: 271, distance: 47.6
click at [1012, 294] on div "—" at bounding box center [1017, 297] width 99 height 18
click at [1132, 218] on div "—" at bounding box center [1132, 223] width 99 height 18
click at [284, 50] on span "ACT Early - Transthyretin [MEDICAL_DATA] [MEDICAL_DATA]" at bounding box center [286, 50] width 195 height 10
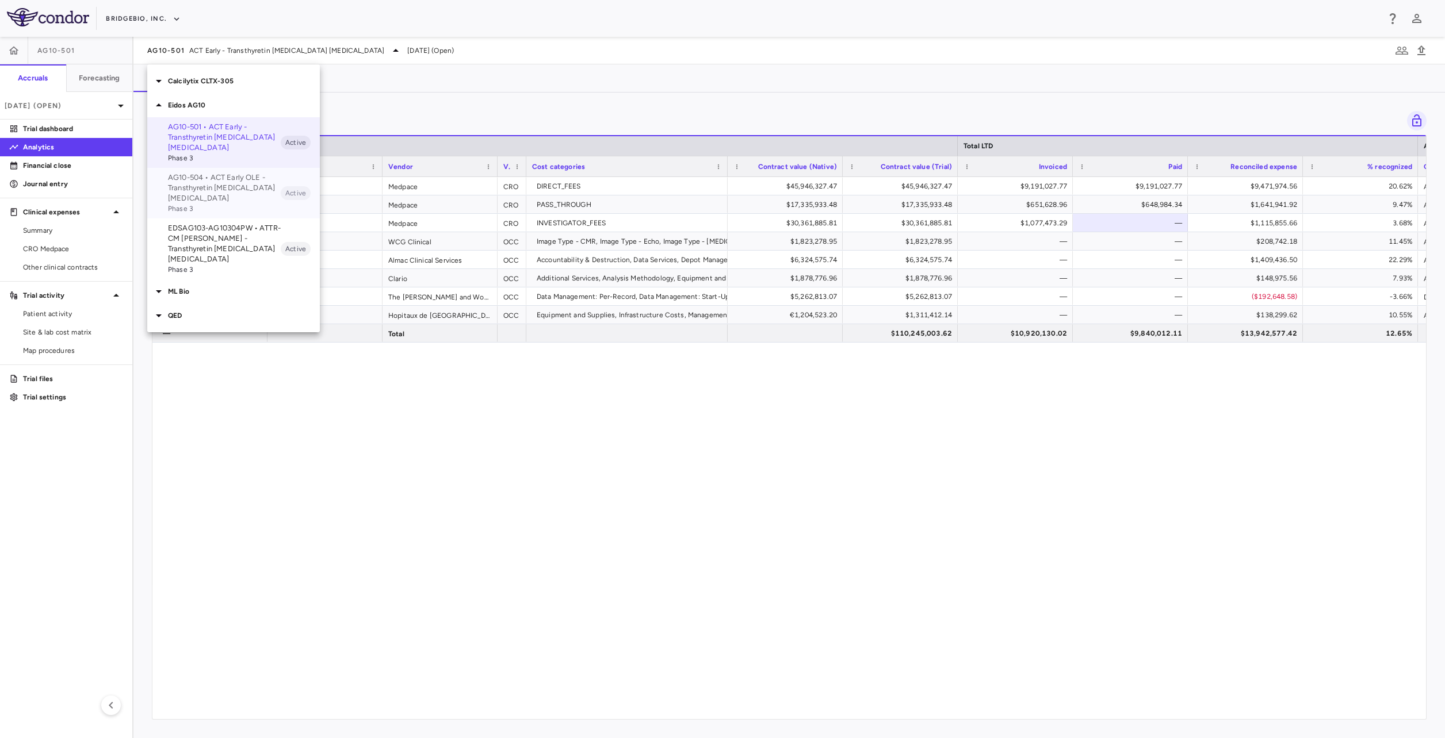
click at [230, 186] on p "AG10-504 • ACT Early OLE - Transthyretin [MEDICAL_DATA] [MEDICAL_DATA]" at bounding box center [224, 188] width 113 height 31
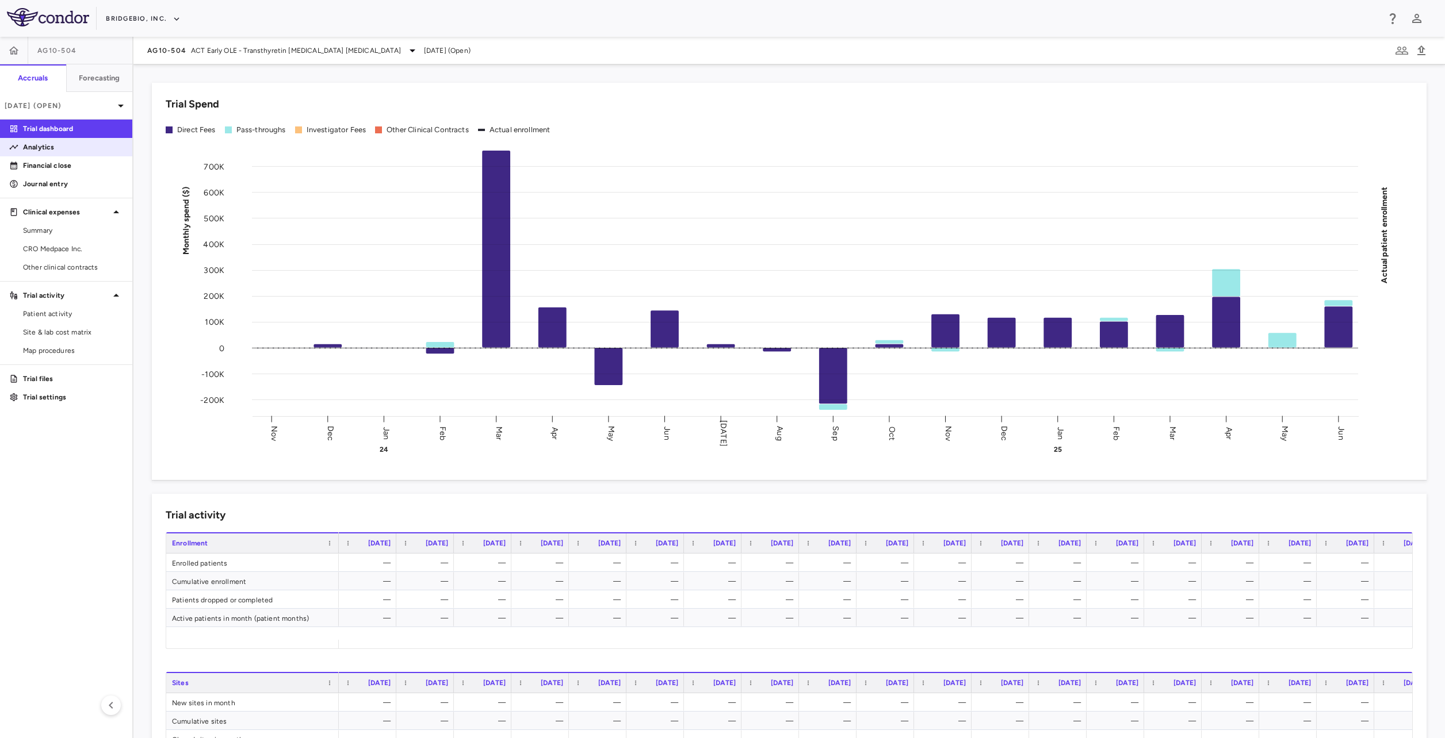
click at [67, 149] on p "Analytics" at bounding box center [73, 147] width 100 height 10
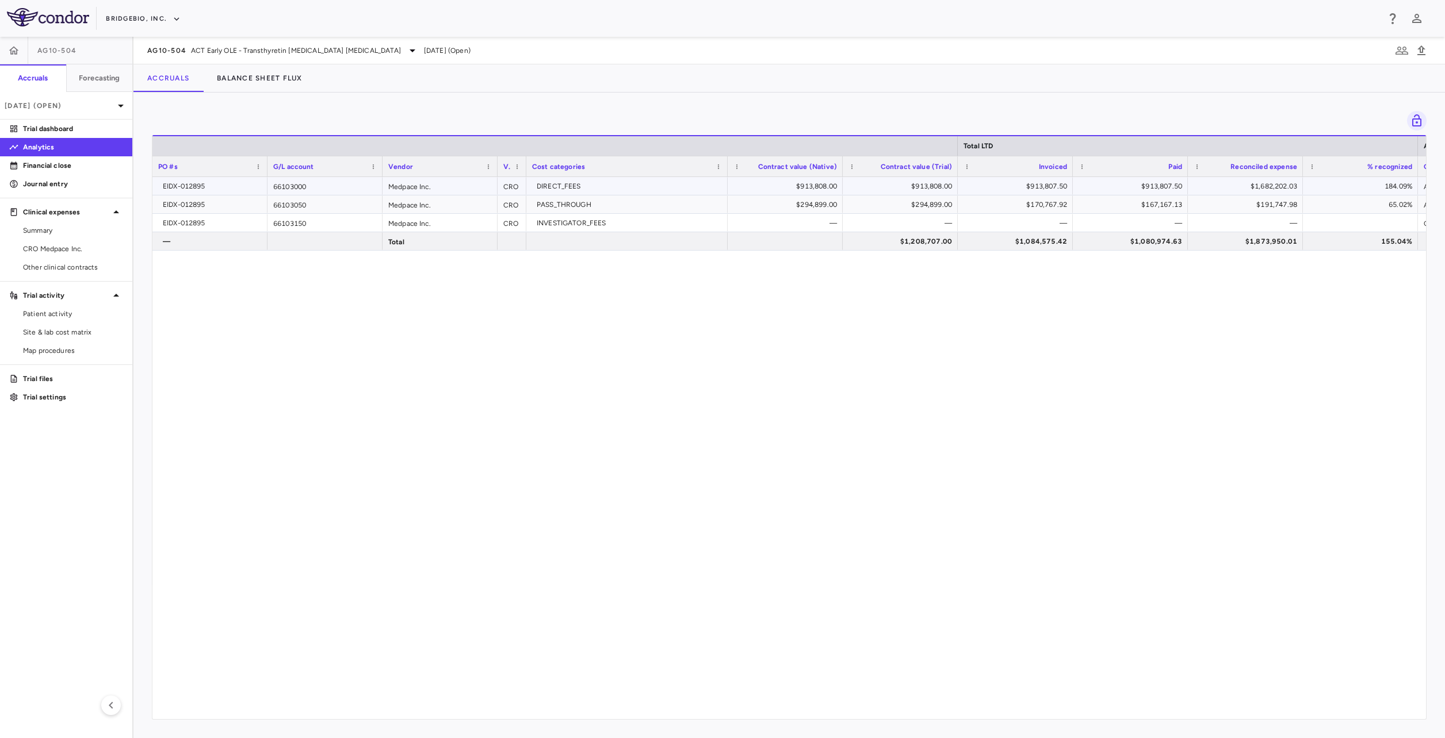
drag, startPoint x: 596, startPoint y: 189, endPoint x: 639, endPoint y: 182, distance: 44.2
click at [596, 189] on div "DIRECT_FEES" at bounding box center [629, 186] width 185 height 18
click at [1017, 189] on div "$913,807.50" at bounding box center [1017, 186] width 99 height 18
click at [925, 209] on div "$294,899.00" at bounding box center [902, 205] width 99 height 18
click at [1051, 184] on div "$913,807.50" at bounding box center [1017, 186] width 99 height 18
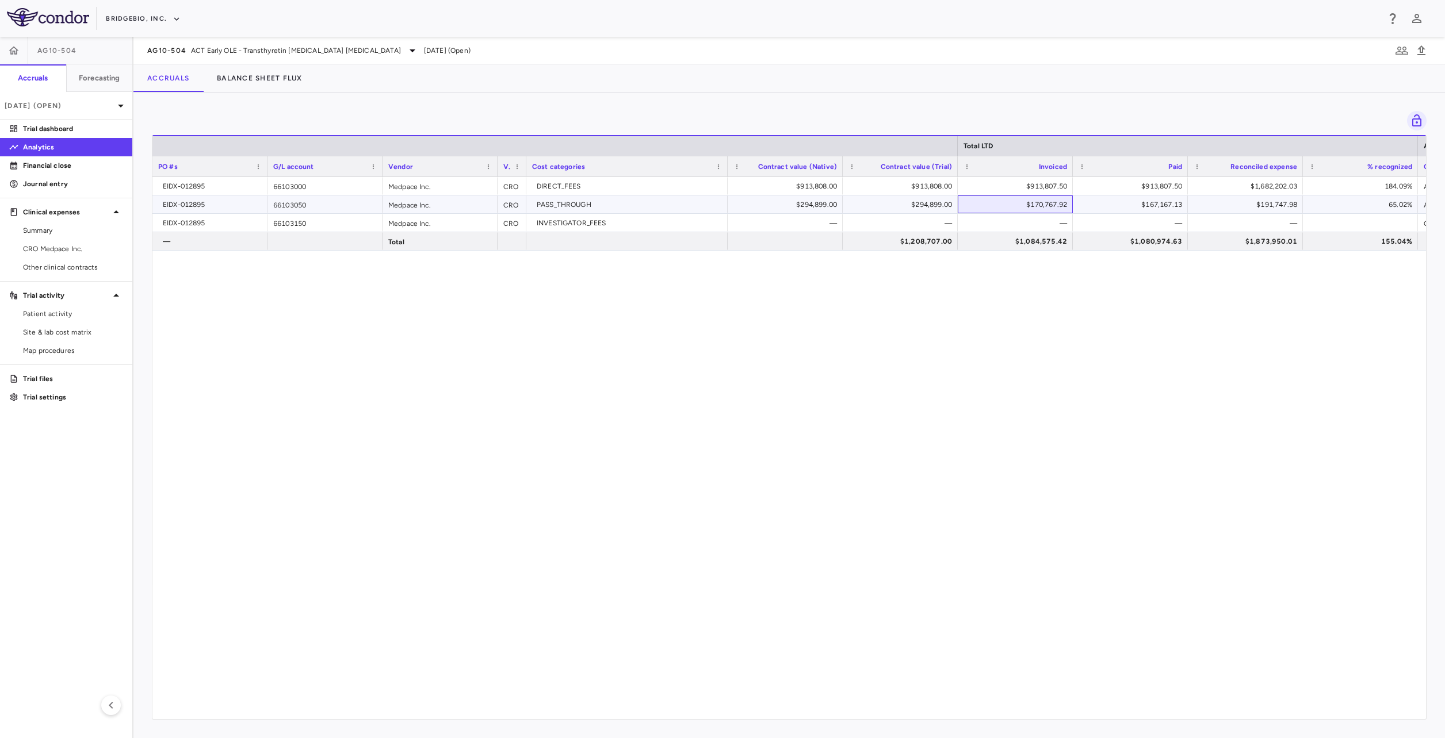
click at [1047, 202] on div "$170,767.92" at bounding box center [1017, 205] width 99 height 18
click at [1115, 228] on div "—" at bounding box center [1132, 223] width 99 height 18
click at [1157, 175] on div "Paid" at bounding box center [1130, 166] width 104 height 20
click at [1149, 188] on div "$913,807.50" at bounding box center [1132, 186] width 99 height 18
click at [308, 51] on span "ACT Early OLE - Transthyretin Amyloid Cardiomyopathy" at bounding box center [296, 50] width 210 height 10
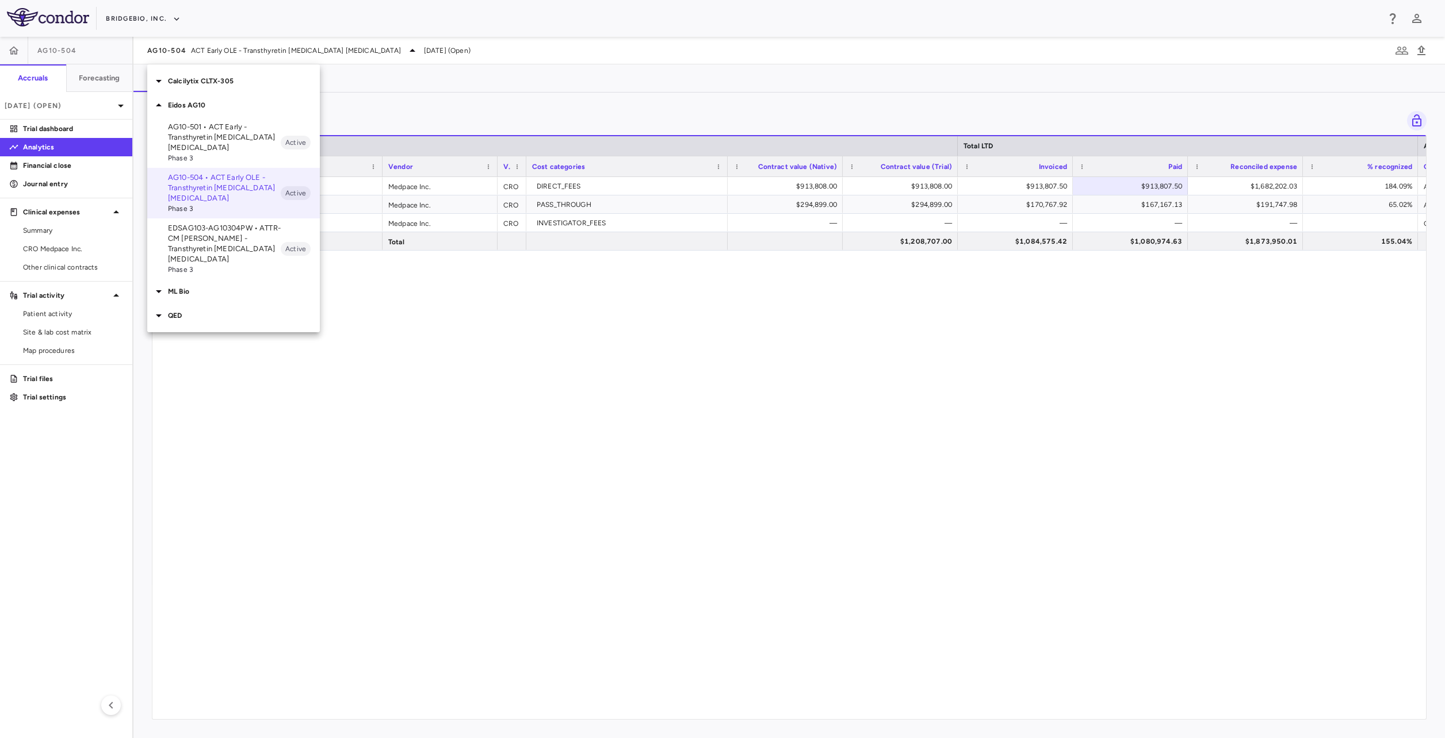
click at [222, 86] on div "Calcilytix CLTX-305" at bounding box center [233, 81] width 173 height 24
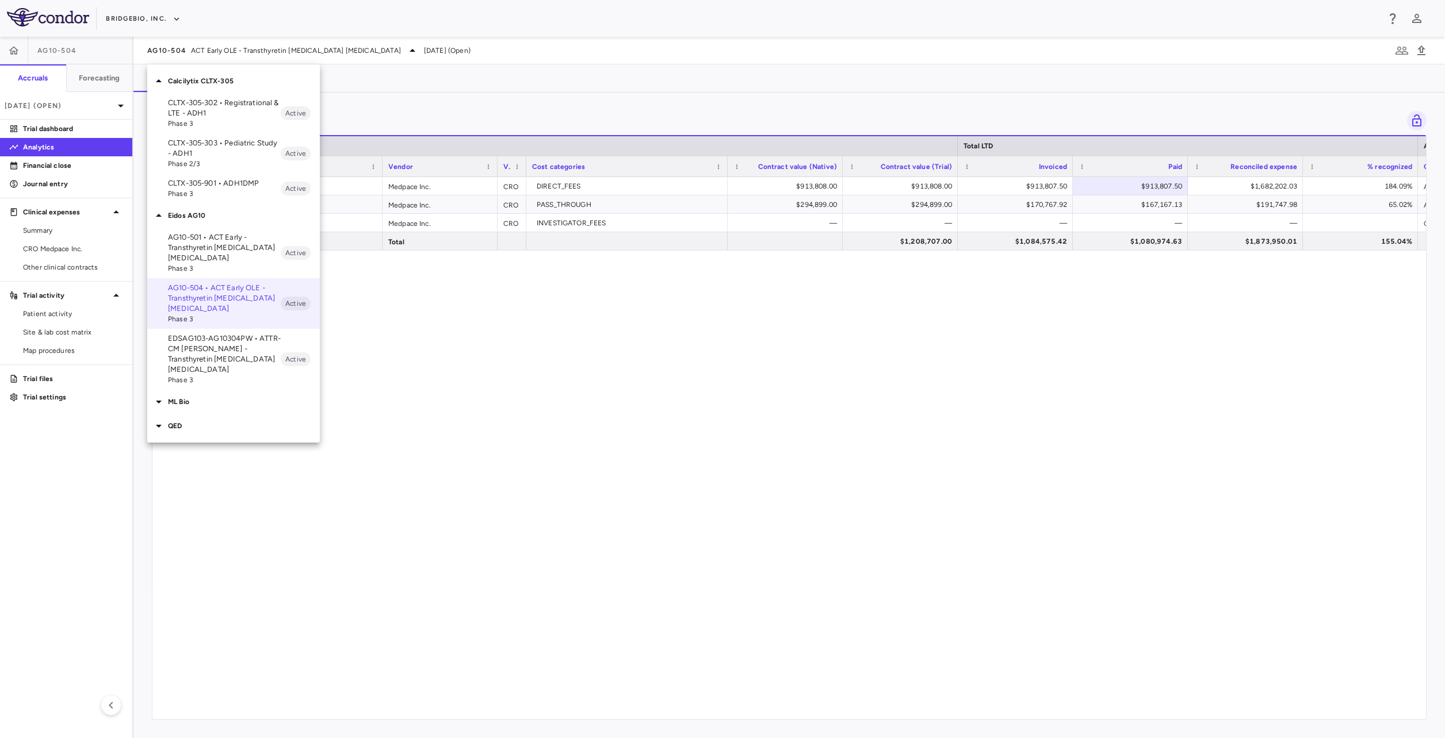
click at [252, 117] on p "CLTX-305-302 • Registrational & LTE - ADH1" at bounding box center [224, 108] width 113 height 21
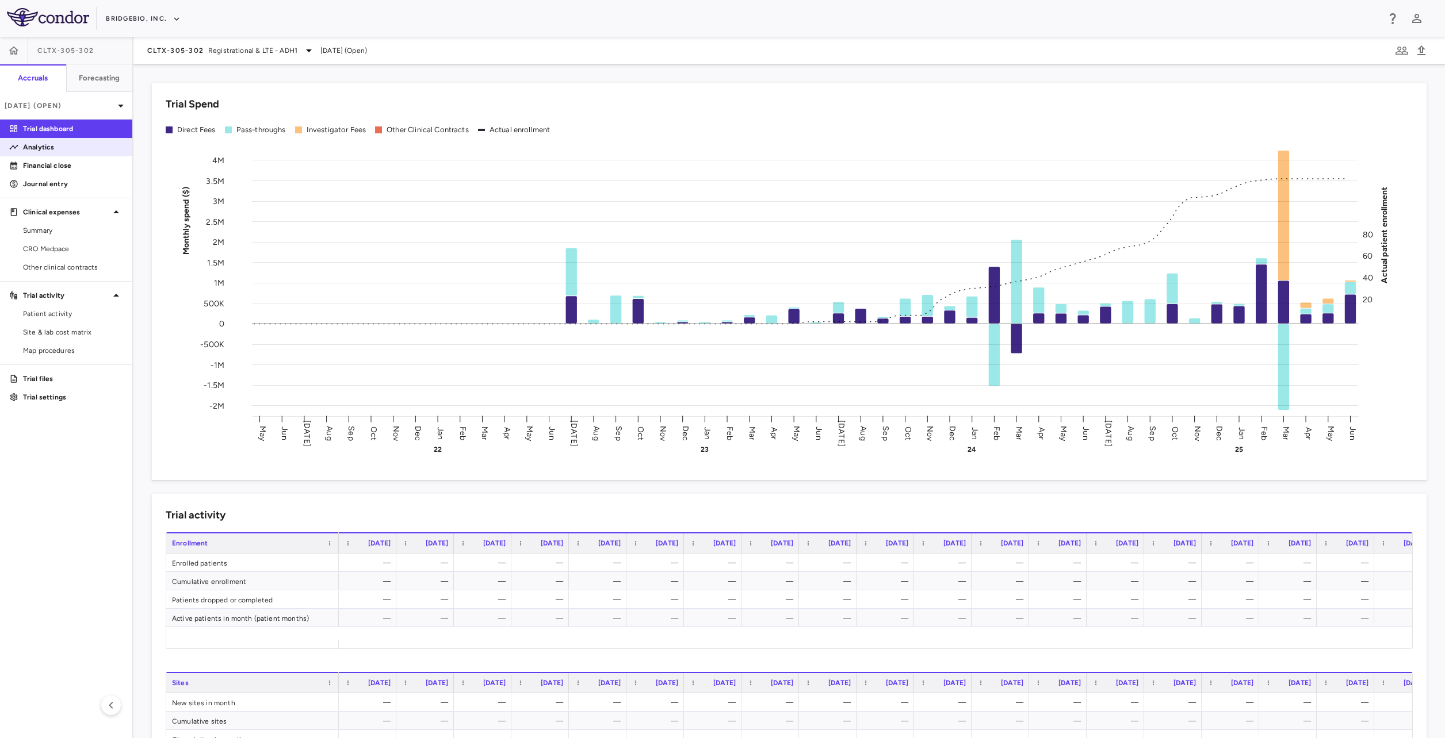
click at [67, 148] on p "Analytics" at bounding box center [73, 147] width 100 height 10
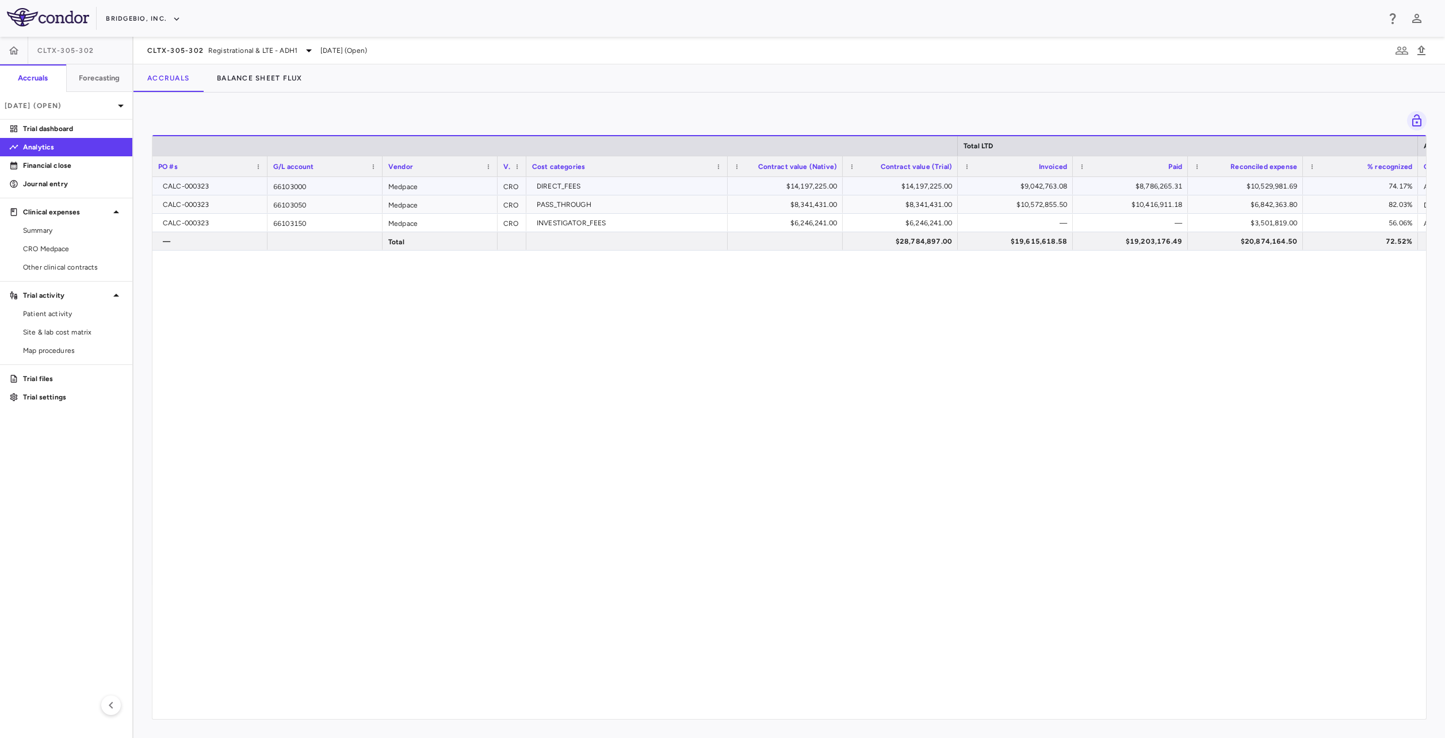
drag, startPoint x: 1017, startPoint y: 183, endPoint x: 1028, endPoint y: 192, distance: 13.5
click at [1017, 187] on div "$9,042,763.08" at bounding box center [1017, 186] width 99 height 18
click at [765, 286] on div "CALC-000323 66103000 Medpace CRO DIRECT_FEES $14,197,225.00 $14,197,225.00 $9,0…" at bounding box center [788, 444] width 1273 height 534
click at [1044, 202] on div "$10,572,855.50" at bounding box center [1017, 205] width 99 height 18
click at [1144, 154] on div "Total LTD" at bounding box center [1188, 145] width 460 height 21
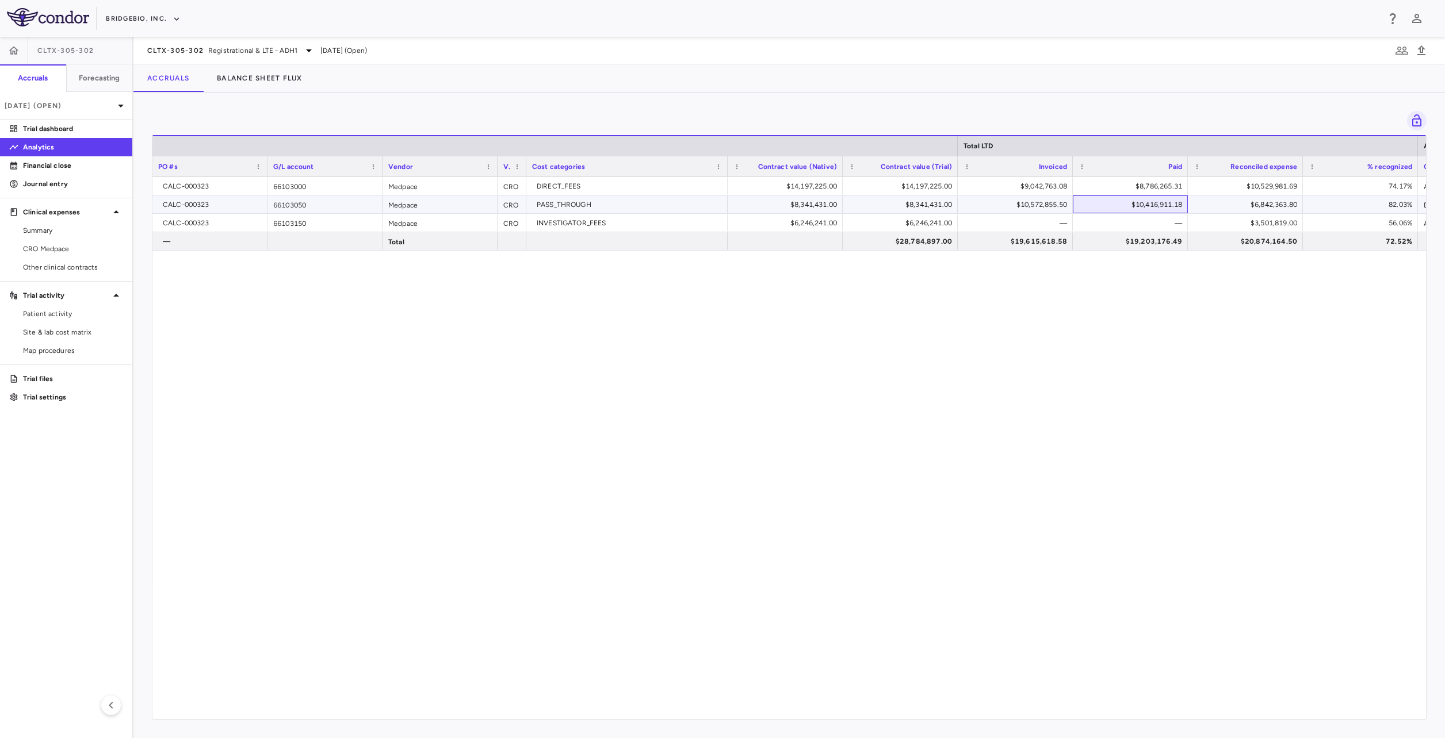
click at [1132, 204] on div "$10,416,911.18" at bounding box center [1132, 205] width 99 height 18
click at [212, 53] on span "Registrational & LTE - ADH1" at bounding box center [252, 50] width 89 height 10
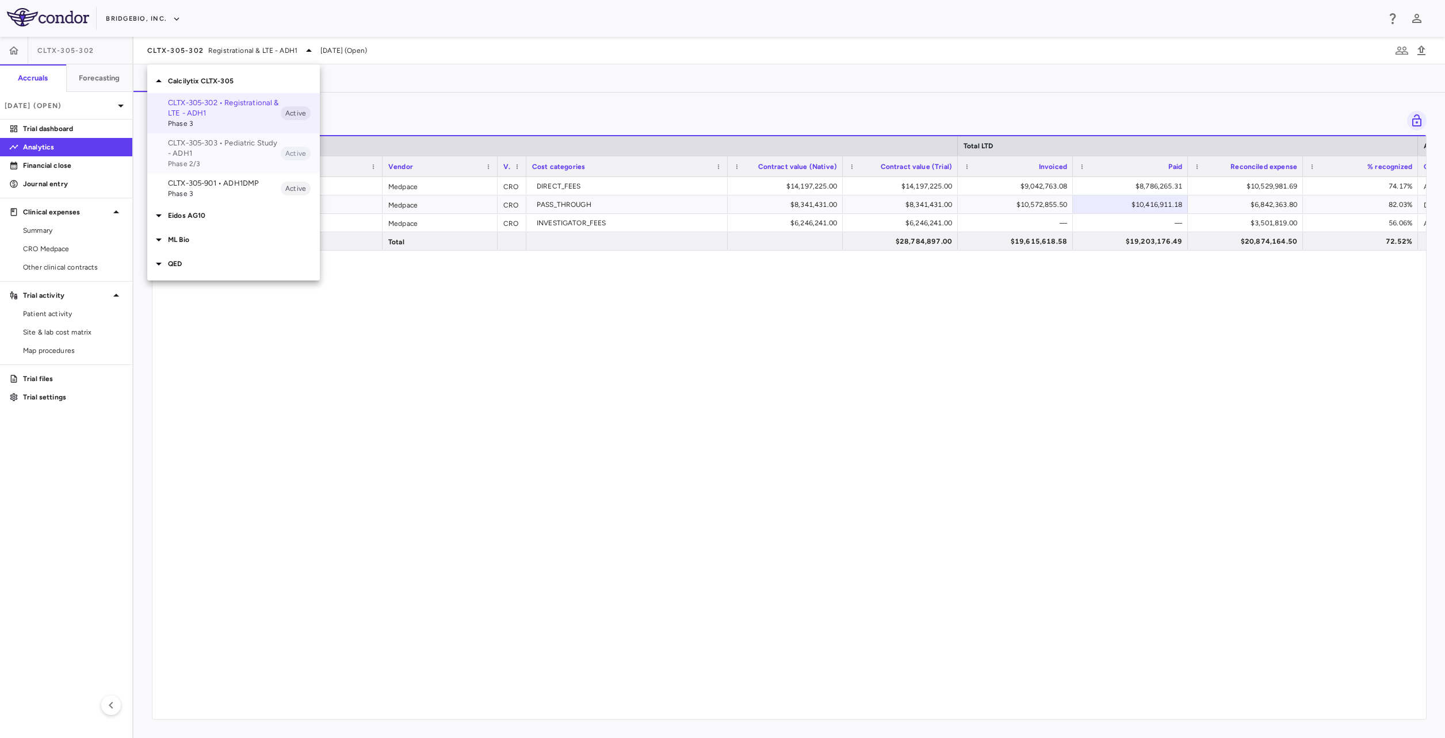
click at [230, 153] on p "CLTX-305-303 • Pediatric Study - ADH1" at bounding box center [224, 148] width 113 height 21
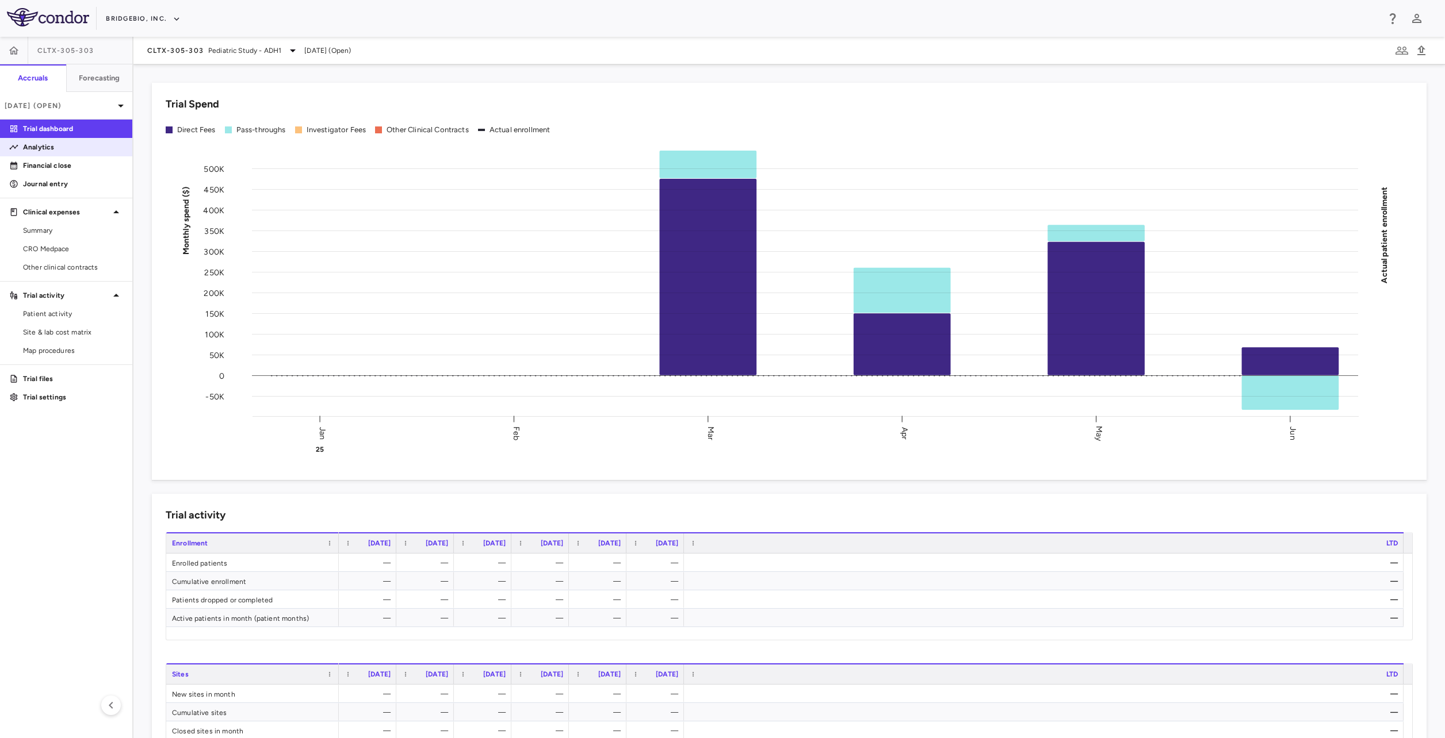
click at [68, 143] on p "Analytics" at bounding box center [73, 147] width 100 height 10
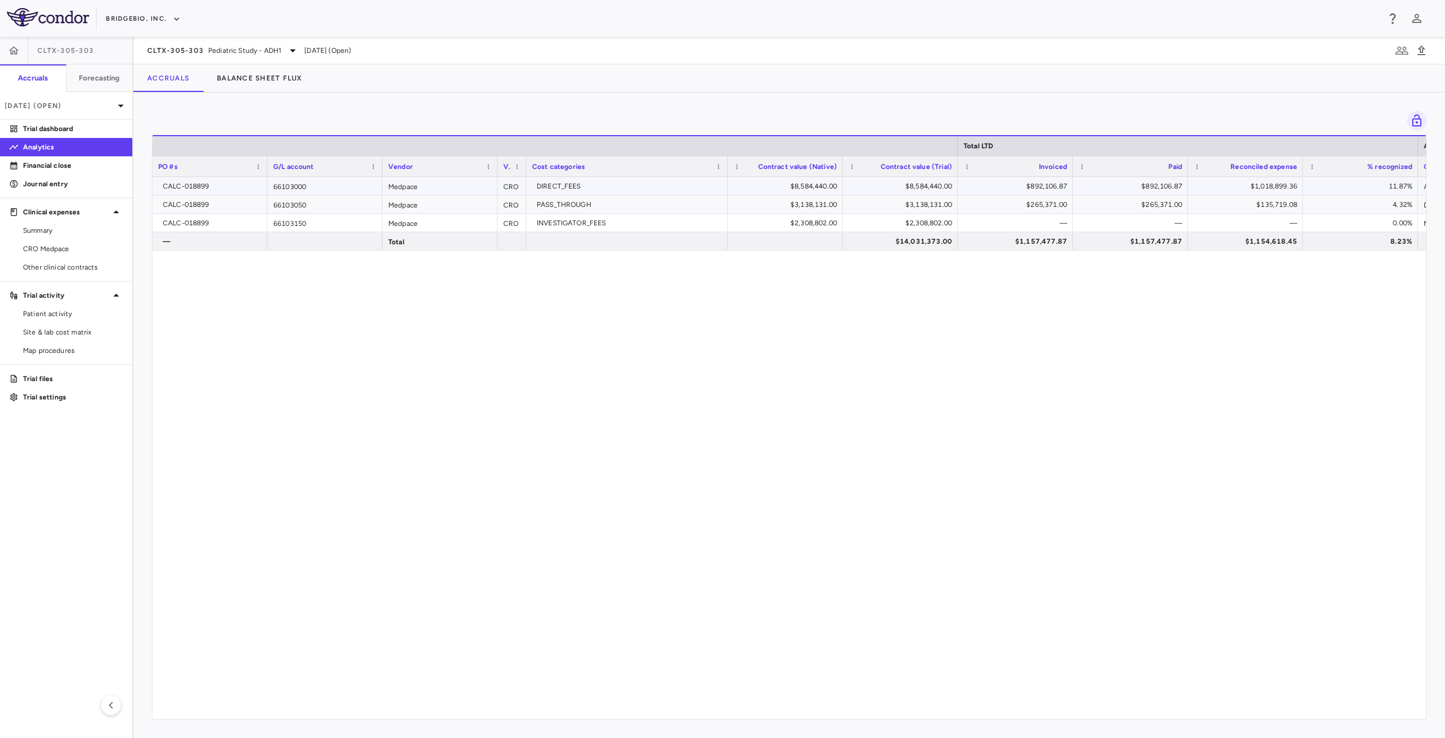
click at [1050, 188] on div "$892,106.87" at bounding box center [1017, 186] width 99 height 18
click at [1058, 180] on div "$892,106.87" at bounding box center [1017, 186] width 99 height 18
click at [1033, 313] on div "CALC-018899 66103000 Medpace CRO DIRECT_FEES $8,584,440.00 $8,584,440.00 $892,1…" at bounding box center [788, 444] width 1273 height 534
click at [1166, 186] on div "$892,106.87" at bounding box center [1132, 186] width 99 height 18
click at [194, 47] on span "CLTX-305-303" at bounding box center [175, 50] width 56 height 9
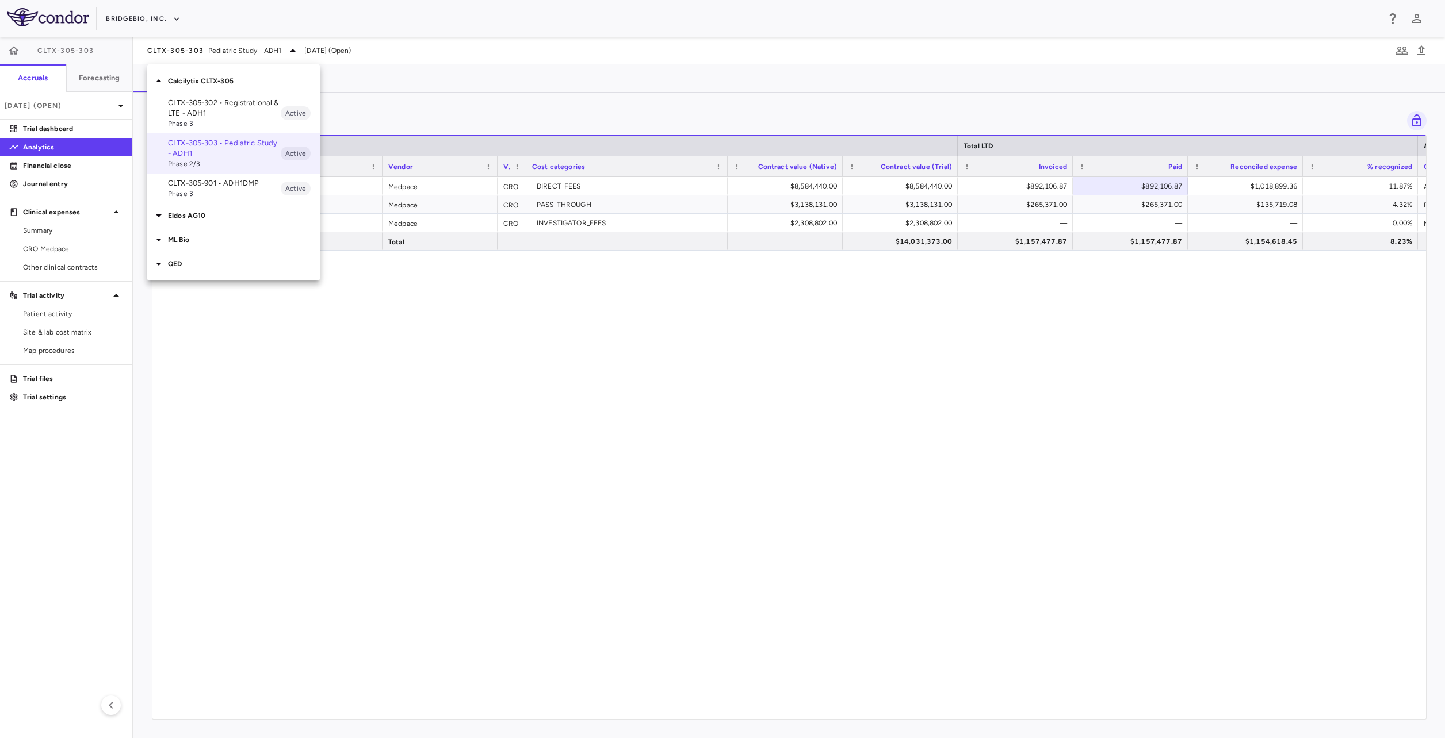
click at [229, 189] on span "Phase 3" at bounding box center [224, 194] width 113 height 10
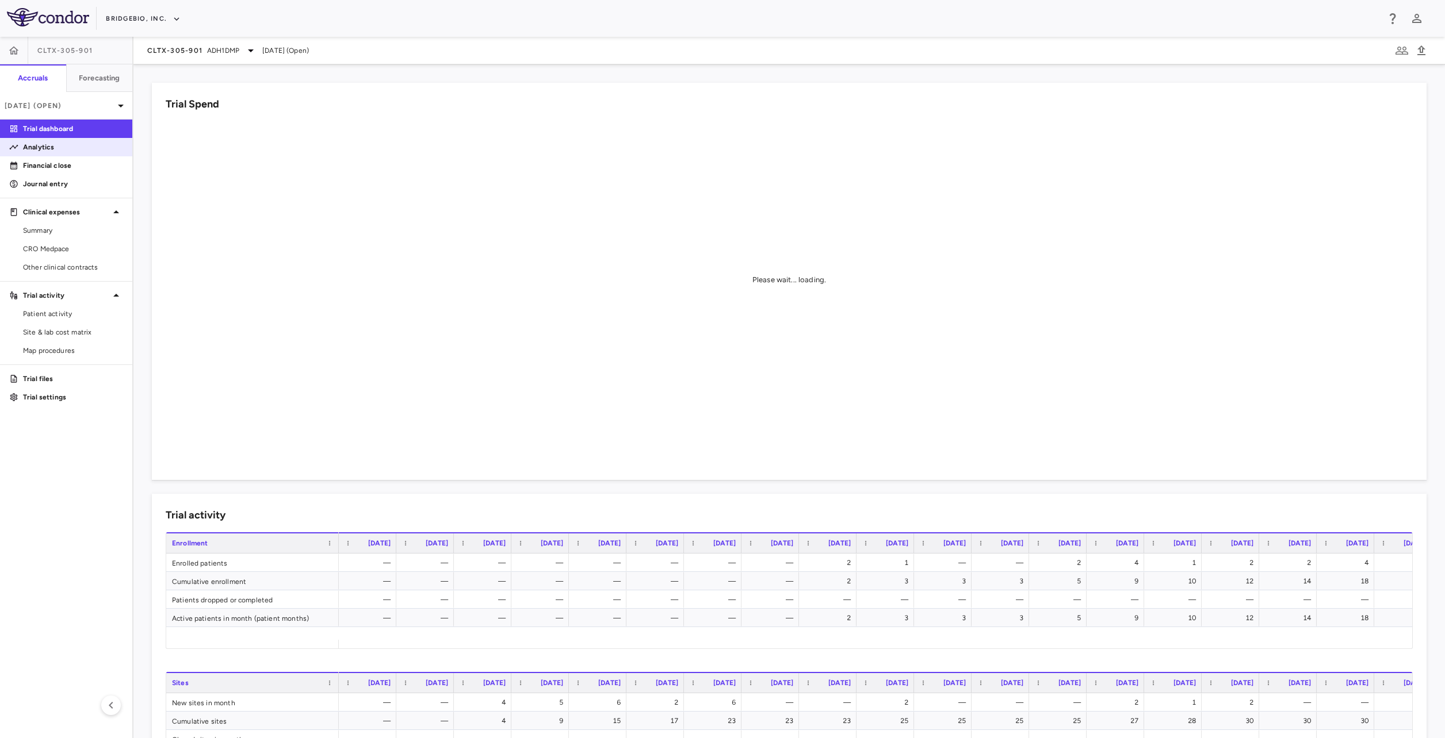
click at [78, 151] on p "Analytics" at bounding box center [73, 147] width 100 height 10
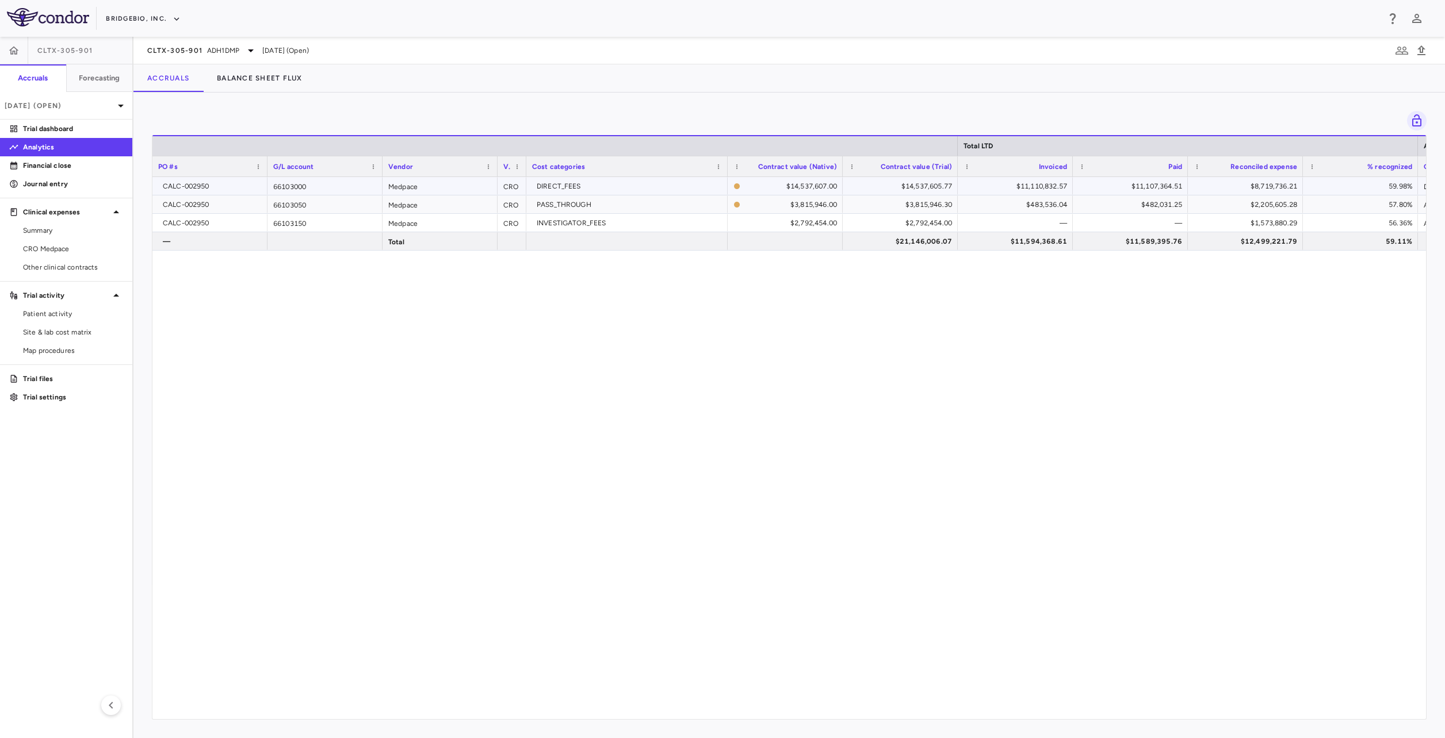
click at [1040, 190] on div "$11,110,832.57" at bounding box center [1017, 186] width 99 height 18
click at [1036, 179] on div "$11,110,832.57" at bounding box center [1017, 186] width 99 height 18
click at [1036, 195] on div "CALC-002950 66103000 Medpace CRO DIRECT_FEES $14,537,607.00 $14,537,605.77 $11,…" at bounding box center [1244, 186] width 2185 height 18
click at [1141, 183] on div "$11,107,364.51" at bounding box center [1132, 186] width 99 height 18
drag, startPoint x: 942, startPoint y: 297, endPoint x: 948, endPoint y: 242, distance: 55.0
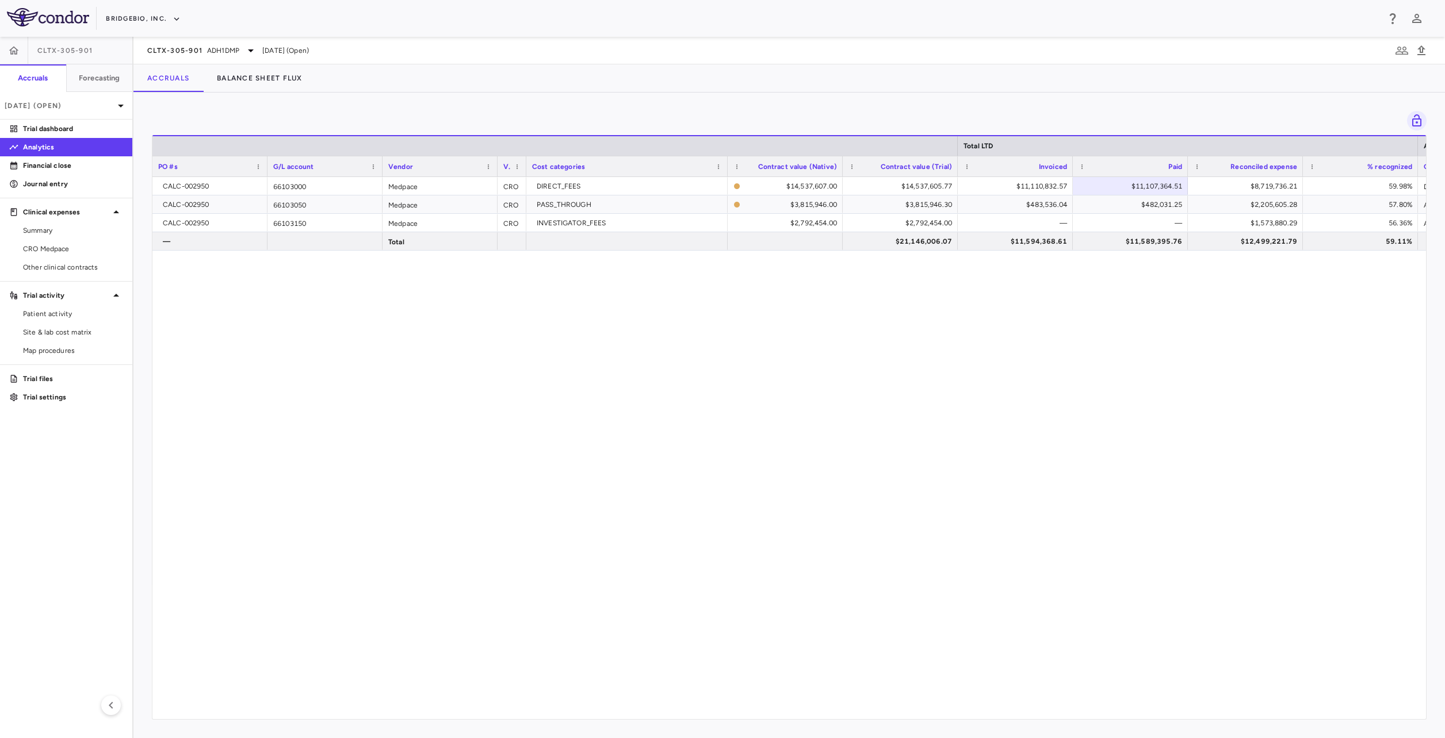
click at [942, 297] on div "CALC-002950 66103000 Medpace CRO DIRECT_FEES $14,537,607.00 $14,537,605.77 $11,…" at bounding box center [788, 444] width 1273 height 534
click at [1031, 200] on div "$483,536.04" at bounding box center [1017, 205] width 99 height 18
drag, startPoint x: 1057, startPoint y: 210, endPoint x: 1084, endPoint y: 207, distance: 27.2
click at [1057, 210] on div "$483,536.04" at bounding box center [1017, 205] width 99 height 18
click at [1121, 200] on div "$482,031.25" at bounding box center [1132, 205] width 99 height 18
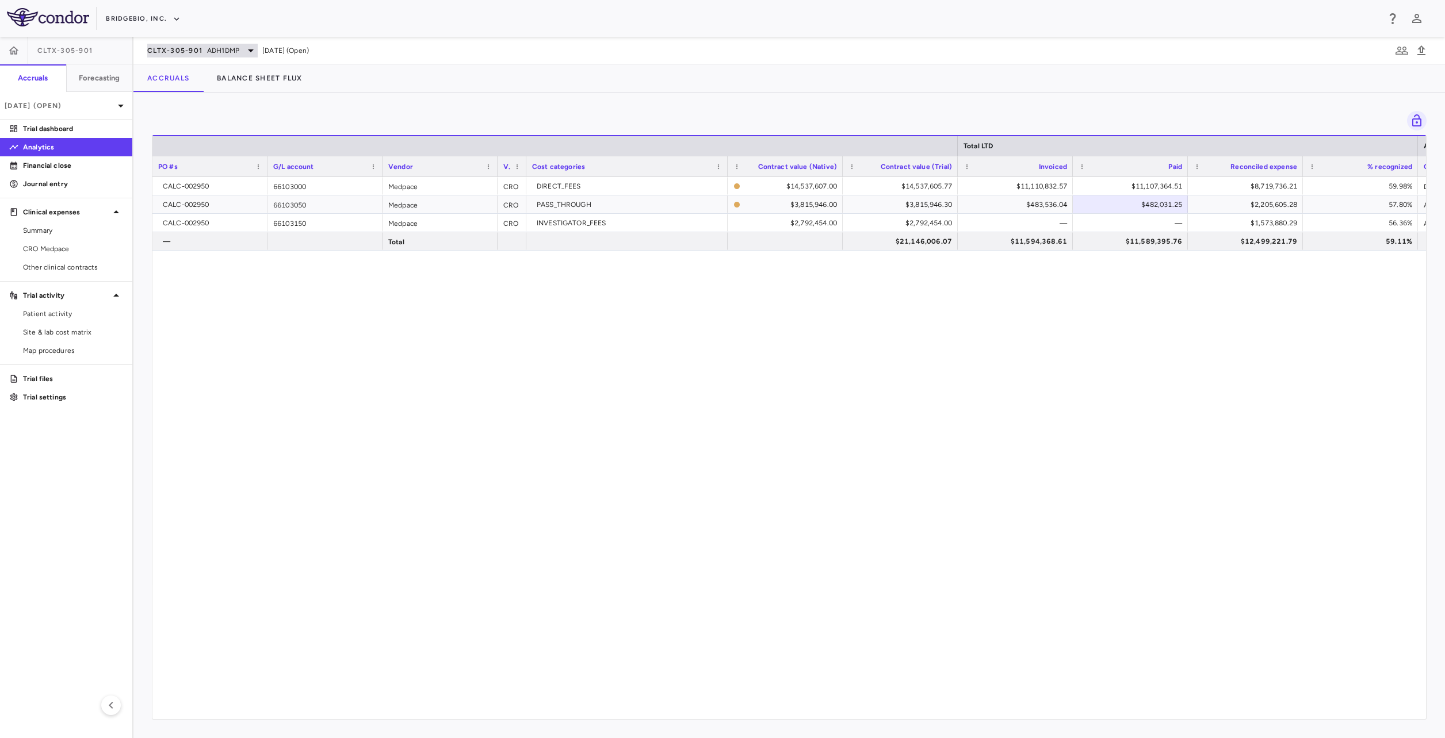
click at [216, 52] on span "ADH1DMP" at bounding box center [223, 50] width 32 height 10
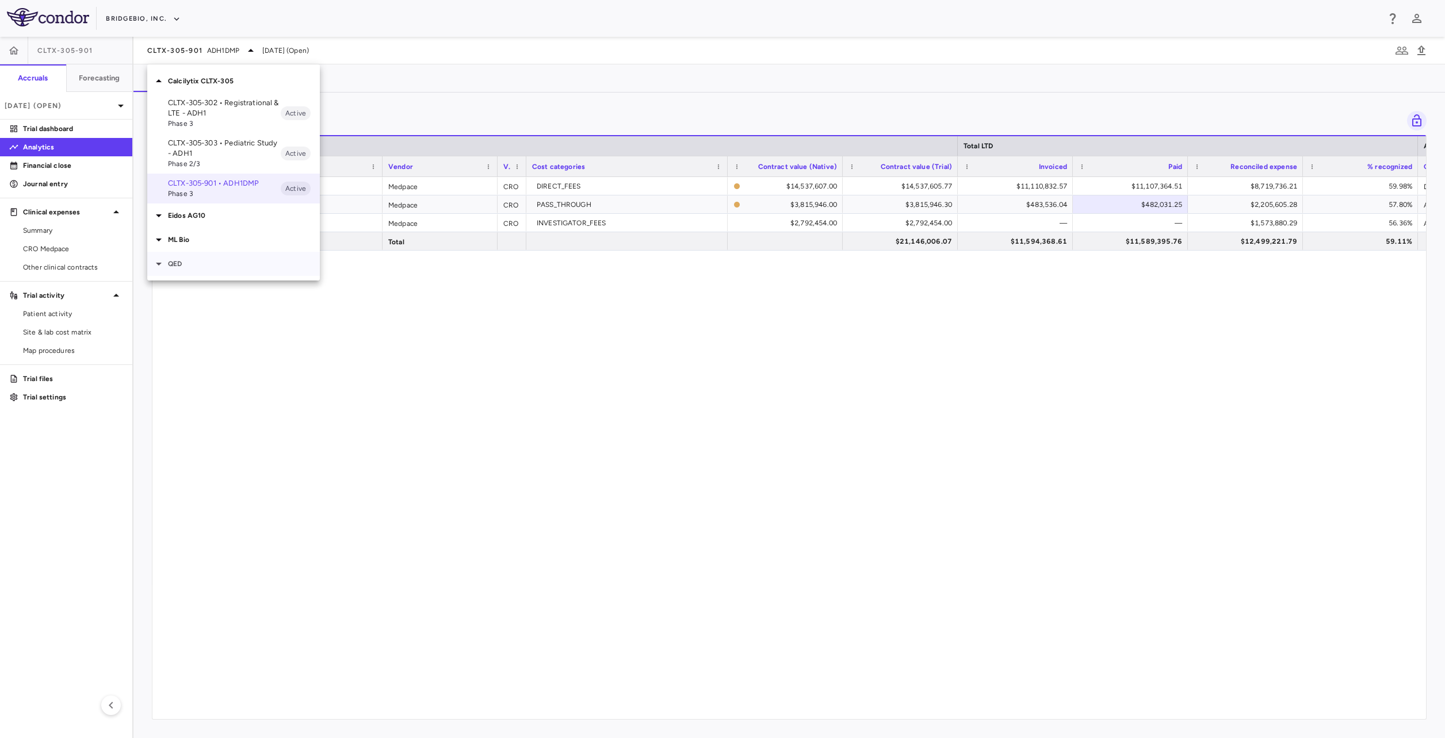
click at [183, 259] on p "QED" at bounding box center [244, 264] width 152 height 10
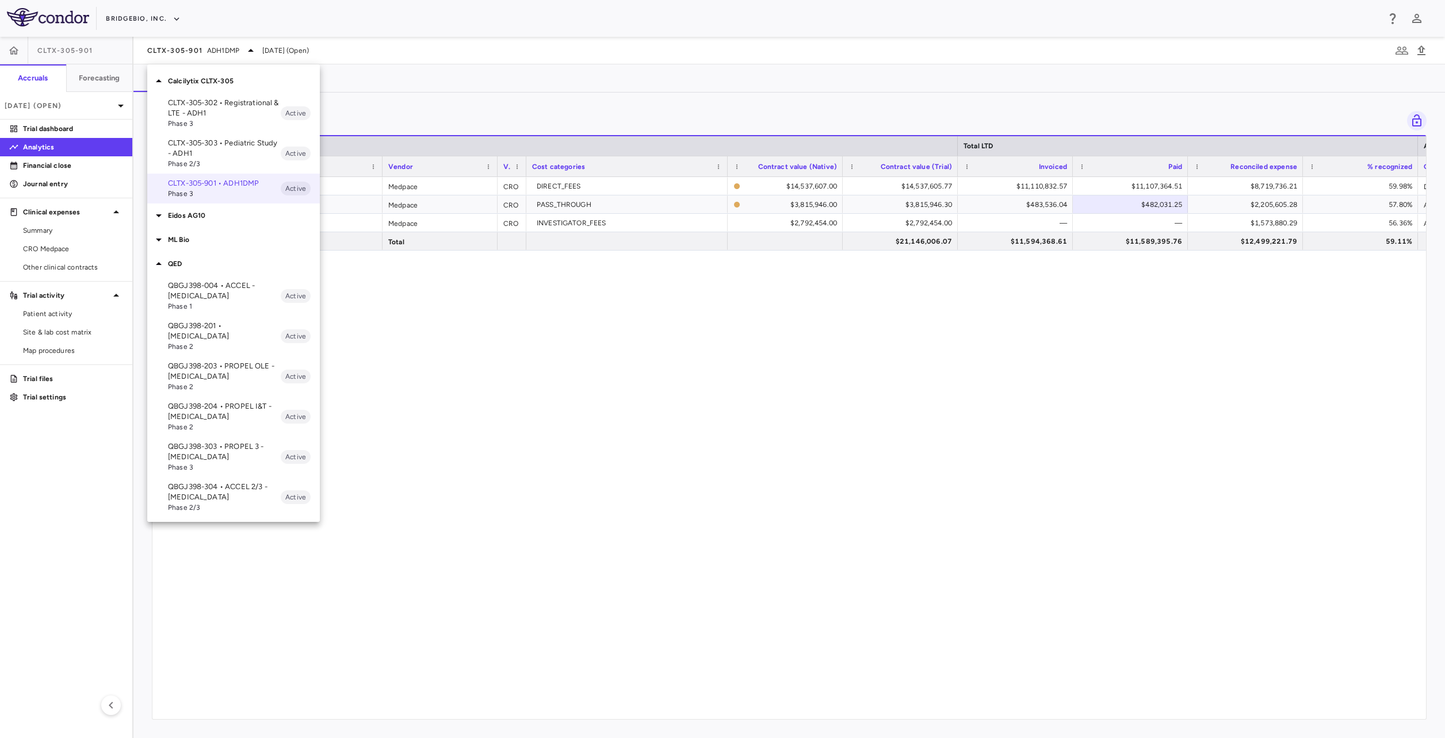
click at [256, 295] on p "QBGJ398-004 • ACCEL - [MEDICAL_DATA]" at bounding box center [224, 291] width 113 height 21
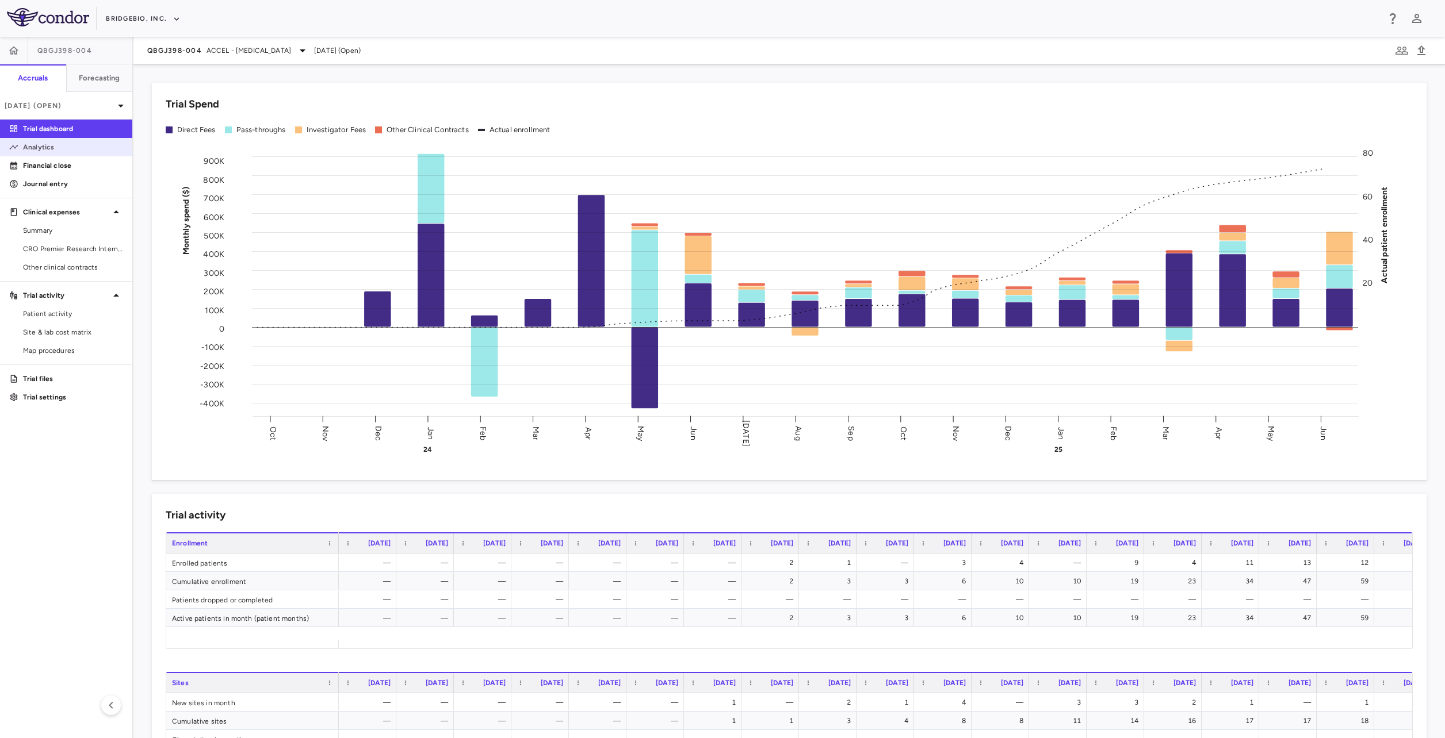
click at [40, 148] on p "Analytics" at bounding box center [73, 147] width 100 height 10
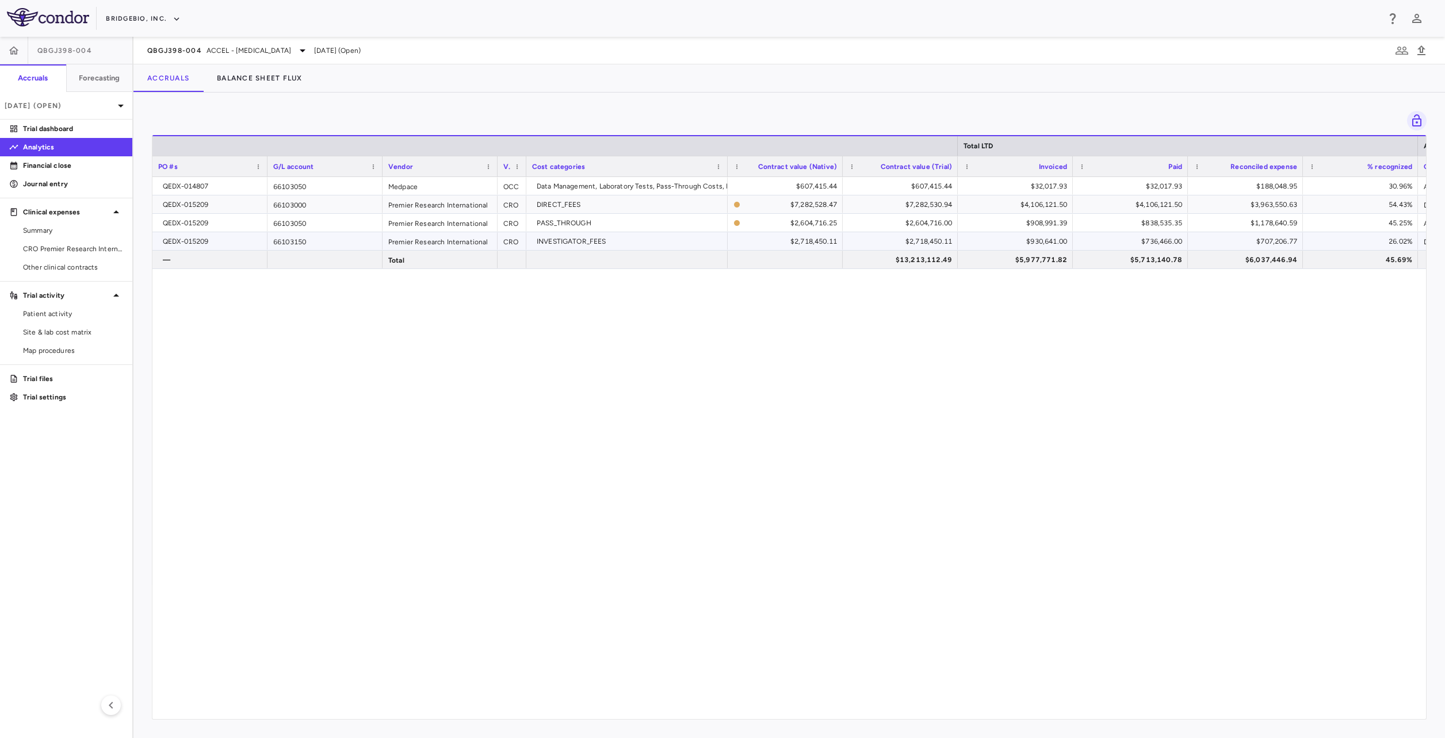
drag, startPoint x: 713, startPoint y: 165, endPoint x: 727, endPoint y: 159, distance: 15.5
drag, startPoint x: 859, startPoint y: 436, endPoint x: 864, endPoint y: 415, distance: 22.3
click at [861, 436] on div "QEDX-014807 66103050 Medpace OCC Data Management, Laboratory Tests, Pass-Throug…" at bounding box center [788, 444] width 1273 height 534
click at [1035, 206] on div "$4,106,121.50" at bounding box center [1017, 205] width 99 height 18
drag, startPoint x: 1083, startPoint y: 200, endPoint x: 1073, endPoint y: 198, distance: 9.9
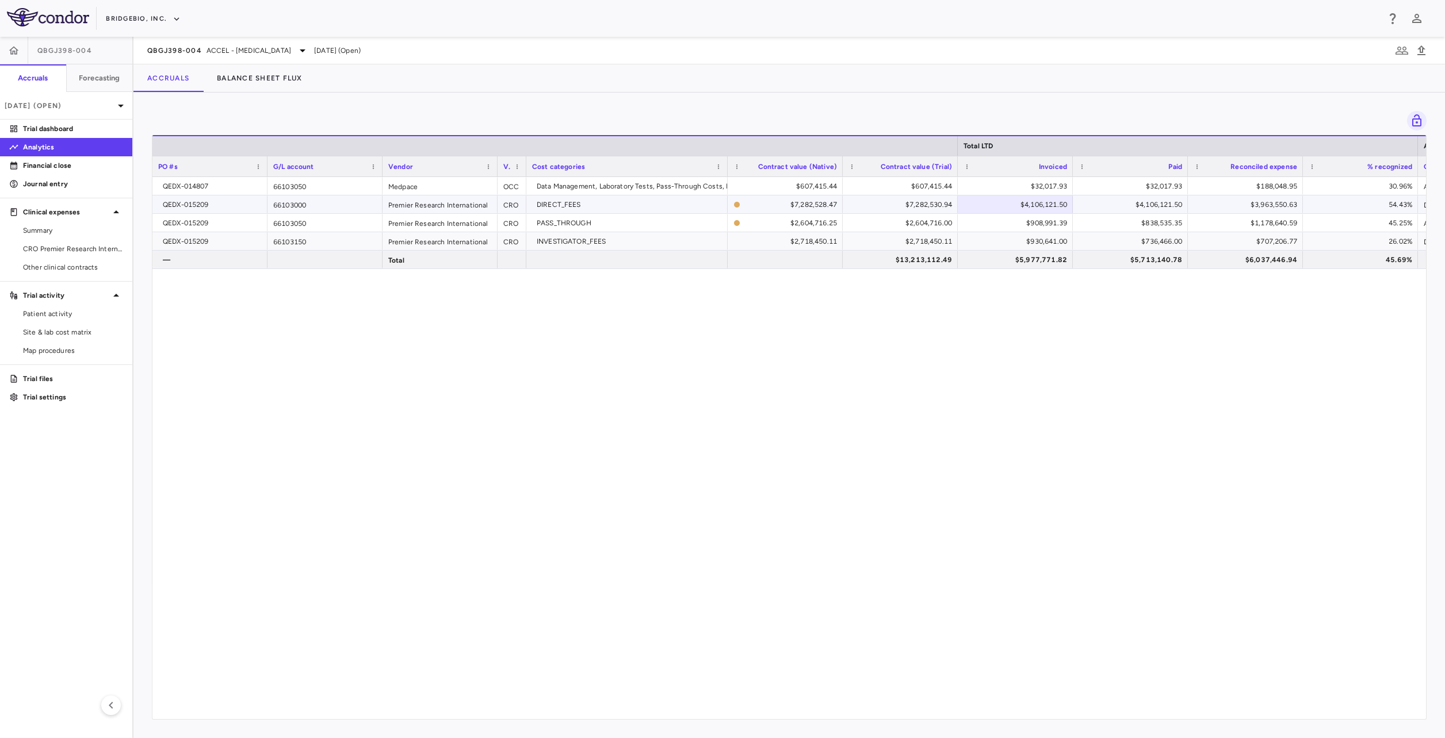
click at [1082, 200] on div "$4,106,121.50" at bounding box center [1130, 204] width 104 height 17
click at [1030, 196] on div "$4,106,121.50" at bounding box center [1015, 205] width 115 height 18
drag, startPoint x: 1127, startPoint y: 279, endPoint x: 1123, endPoint y: 270, distance: 9.3
click at [1127, 279] on div "QEDX-014807 66103050 Medpace OCC Data Management, Laboratory Tests, Pass-Throug…" at bounding box center [788, 444] width 1273 height 534
click at [1050, 225] on div "$908,991.39" at bounding box center [1017, 223] width 99 height 18
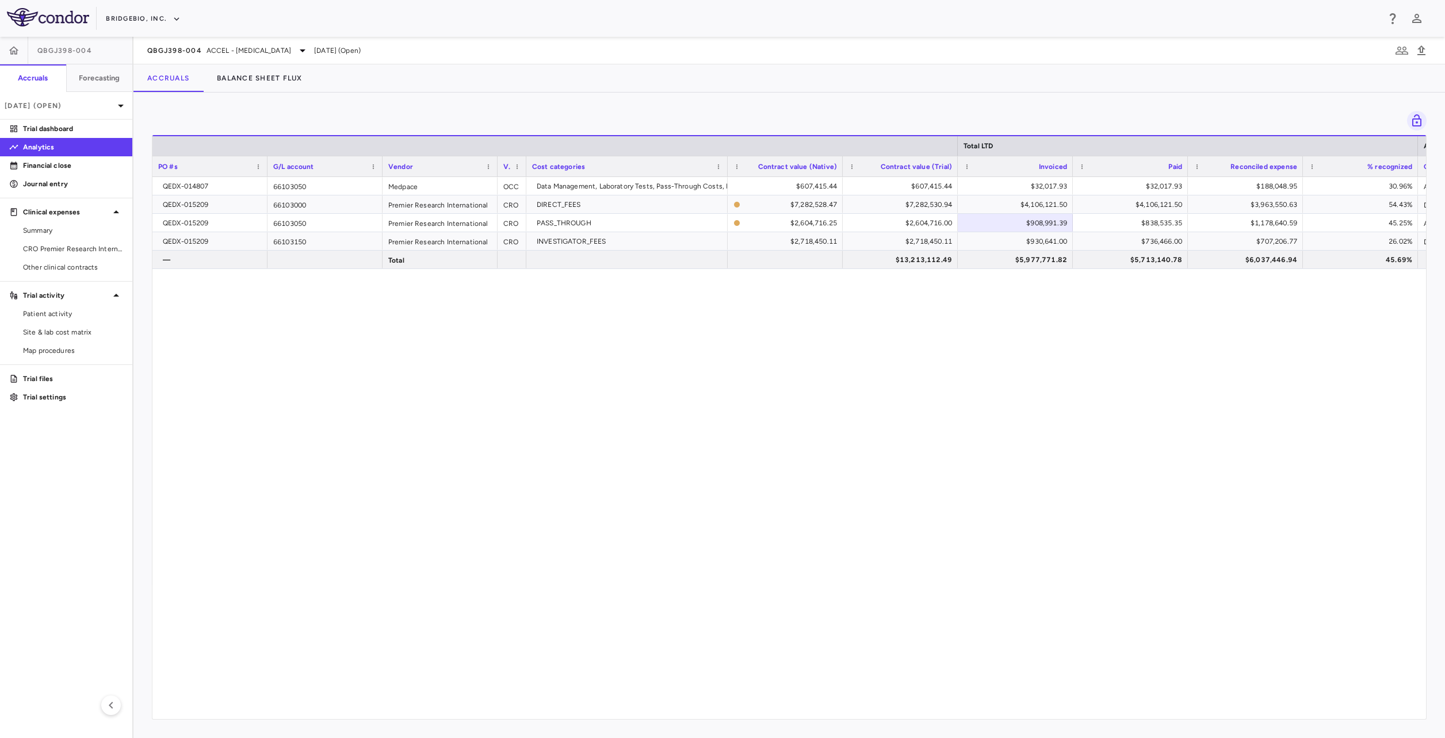
drag, startPoint x: 913, startPoint y: 308, endPoint x: 922, endPoint y: 306, distance: 9.4
click at [920, 306] on div "QEDX-014807 66103050 Medpace OCC Data Management, Laboratory Tests, Pass-Throug…" at bounding box center [788, 444] width 1273 height 534
click at [1043, 249] on div "$930,641.00" at bounding box center [1017, 241] width 99 height 18
click at [1146, 313] on div "QEDX-014807 66103050 Medpace OCC Data Management, Laboratory Tests, Pass-Throug…" at bounding box center [788, 444] width 1273 height 534
click at [1162, 206] on div "$4,106,121.50" at bounding box center [1132, 205] width 99 height 18
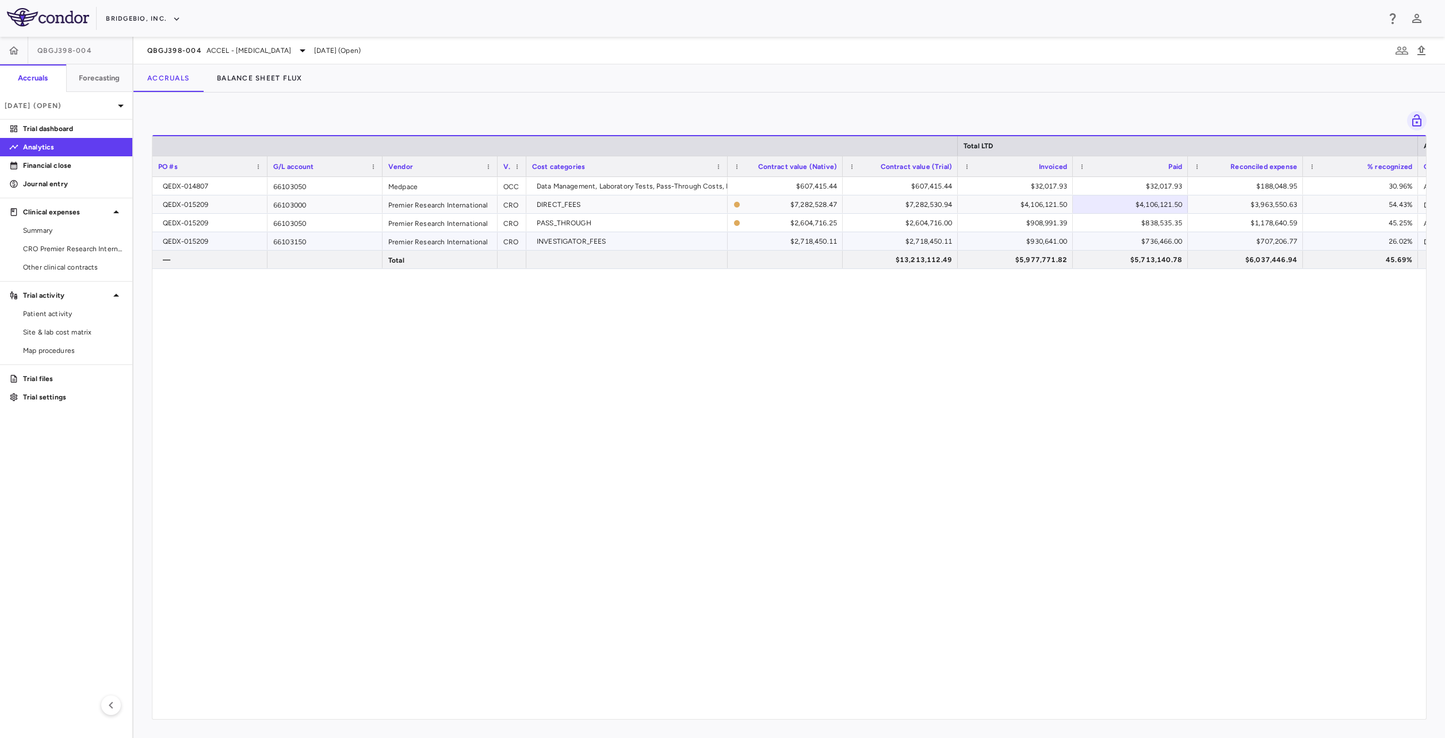
click at [1106, 248] on div "$736,466.00" at bounding box center [1132, 241] width 99 height 18
click at [1162, 224] on div "$838,535.35" at bounding box center [1132, 223] width 99 height 18
drag, startPoint x: 1197, startPoint y: 253, endPoint x: 1171, endPoint y: 256, distance: 26.0
click at [1193, 254] on div "$6,037,446.94" at bounding box center [1245, 259] width 104 height 17
click at [1163, 240] on div "$736,466.00" at bounding box center [1132, 241] width 99 height 18
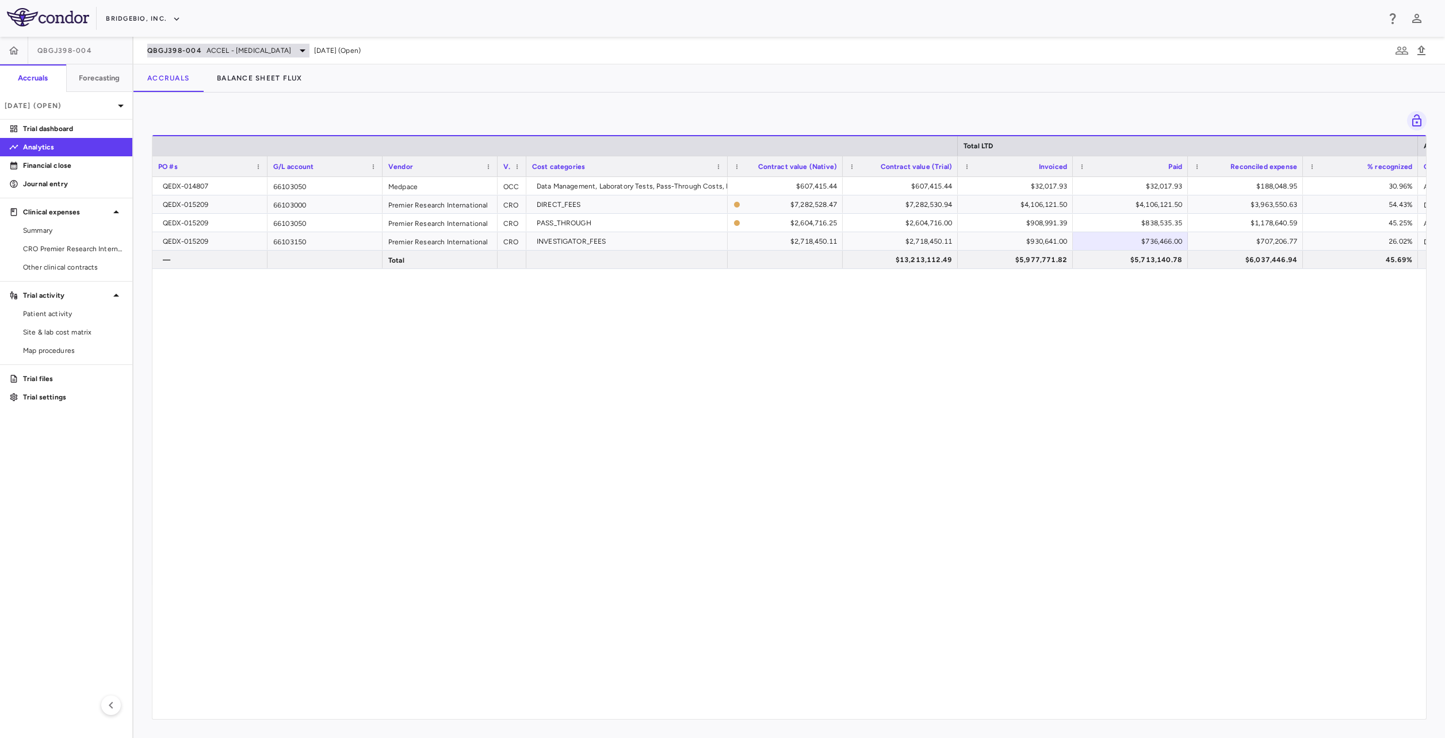
click at [291, 46] on span "ACCEL - Hypochondroplasia" at bounding box center [248, 50] width 85 height 10
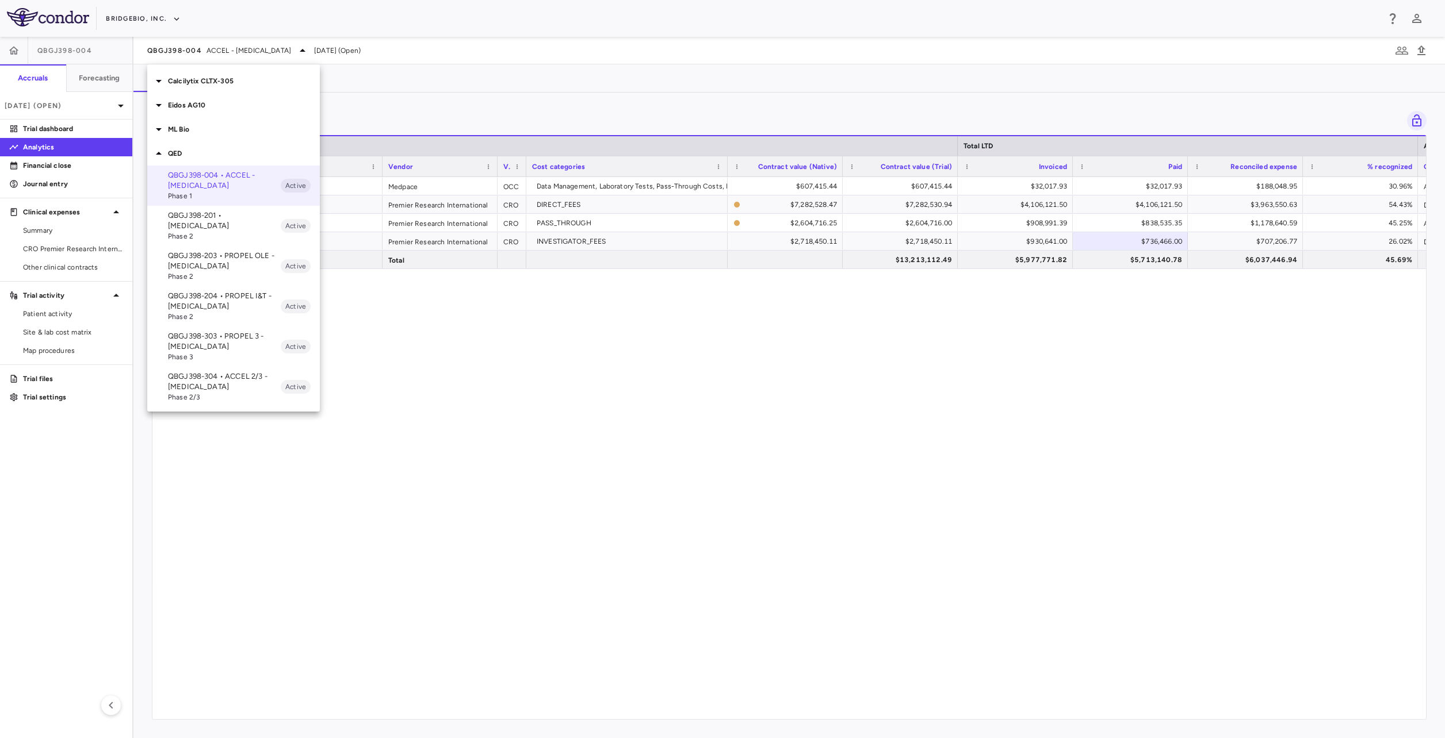
click at [248, 253] on p "QBGJ398-203 • PROPEL OLE - [MEDICAL_DATA]" at bounding box center [224, 261] width 113 height 21
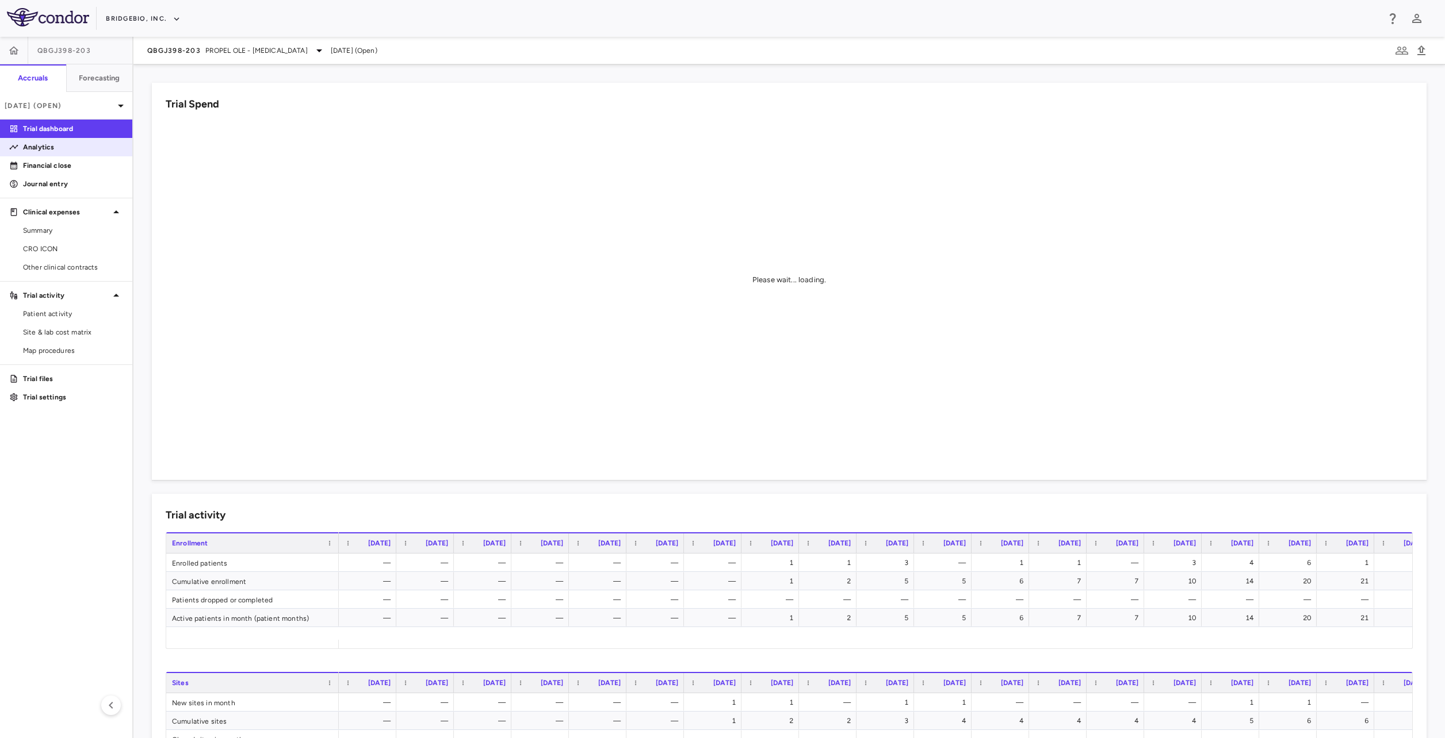
click at [59, 148] on p "Analytics" at bounding box center [73, 147] width 100 height 10
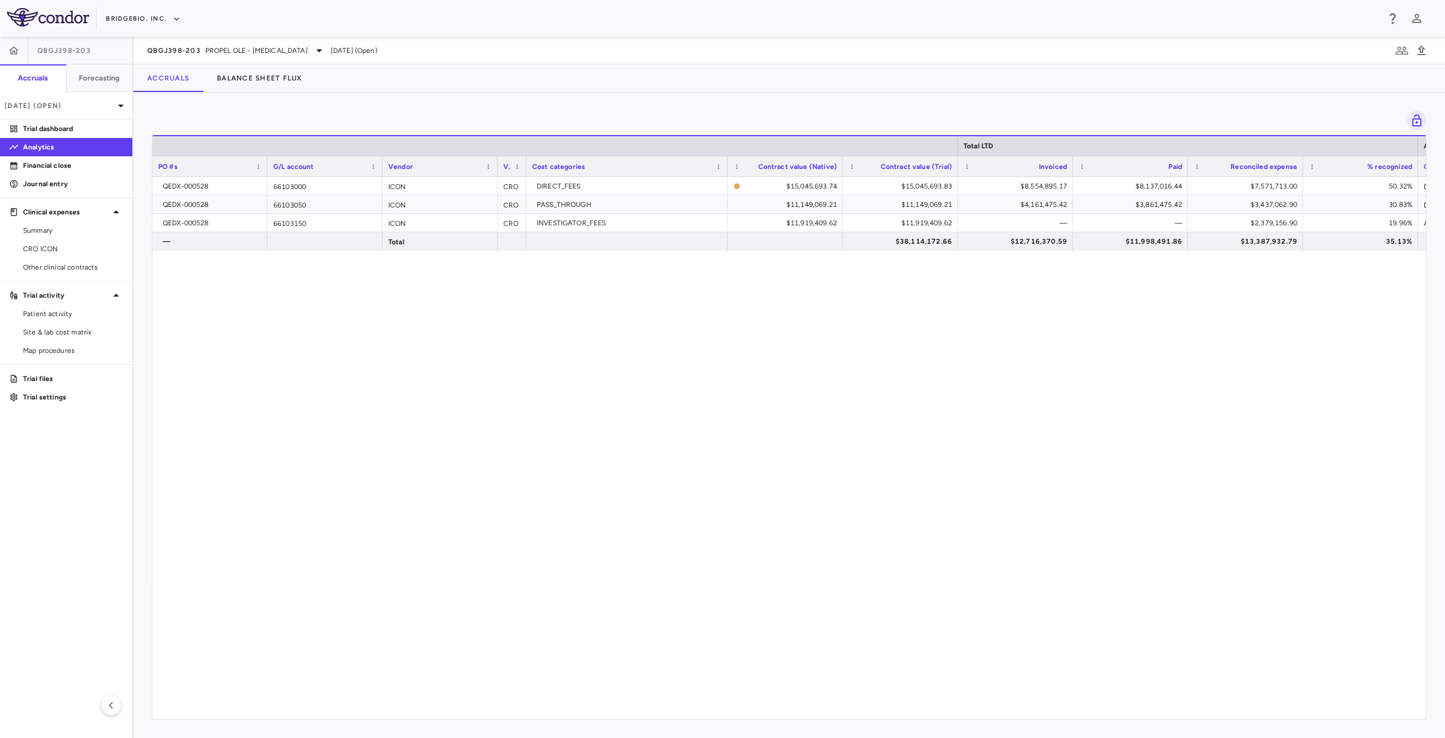
click at [840, 326] on div "QEDX-000528 66103000 ICON CRO DIRECT_FEES $15,045,693.74 $15,045,693.83 $8,554,…" at bounding box center [788, 444] width 1273 height 534
click at [1048, 188] on div "$8,554,895.17" at bounding box center [1017, 186] width 99 height 18
drag, startPoint x: 1125, startPoint y: 220, endPoint x: 1132, endPoint y: 216, distance: 7.5
click at [1125, 220] on div "—" at bounding box center [1132, 223] width 99 height 18
click at [1154, 182] on div "$8,137,016.44" at bounding box center [1132, 186] width 99 height 18
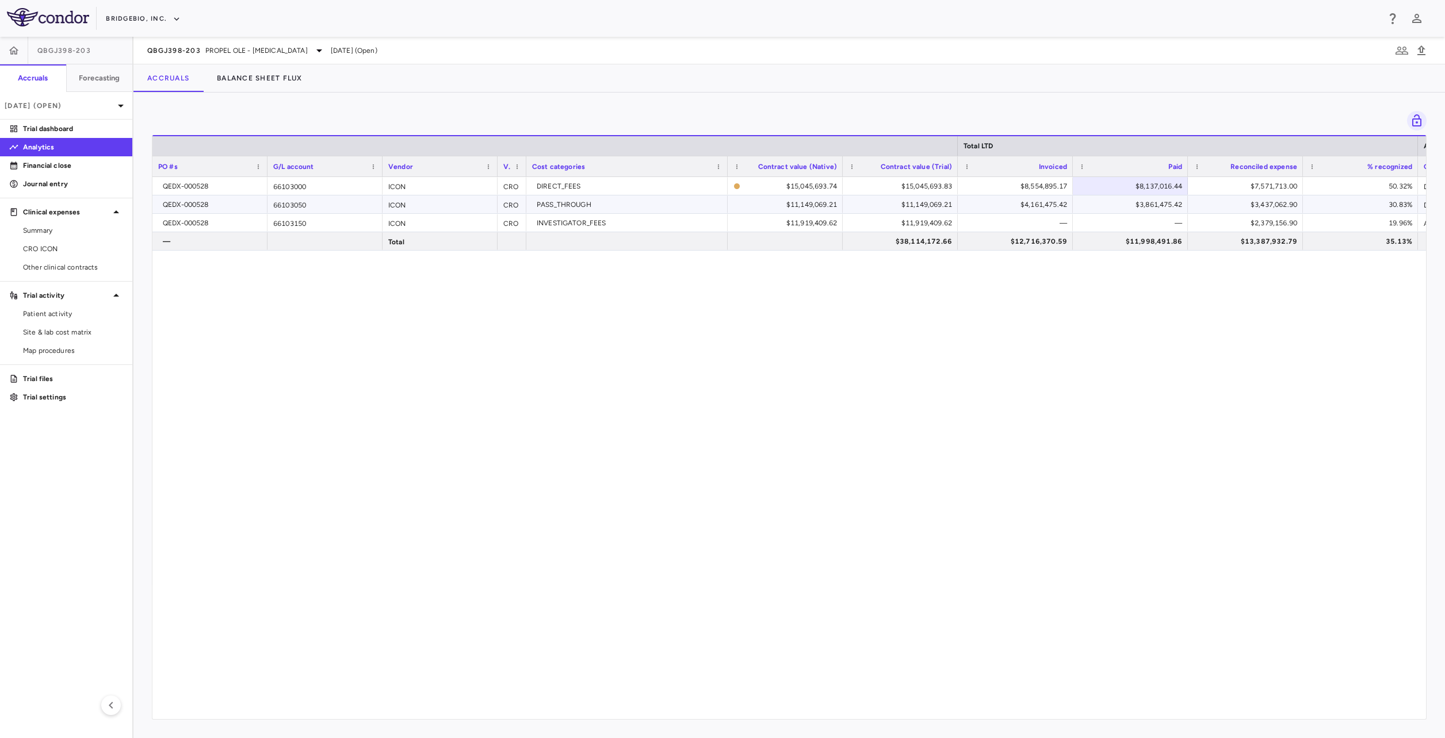
click at [1104, 201] on div "$3,861,475.42" at bounding box center [1132, 205] width 99 height 18
click at [1045, 202] on div "$4,161,475.42" at bounding box center [1017, 205] width 99 height 18
click at [1144, 204] on div "$3,861,475.42" at bounding box center [1132, 205] width 99 height 18
click at [244, 56] on div "QBGJ398-203 PROPEL OLE - Achondroplasia" at bounding box center [236, 51] width 179 height 14
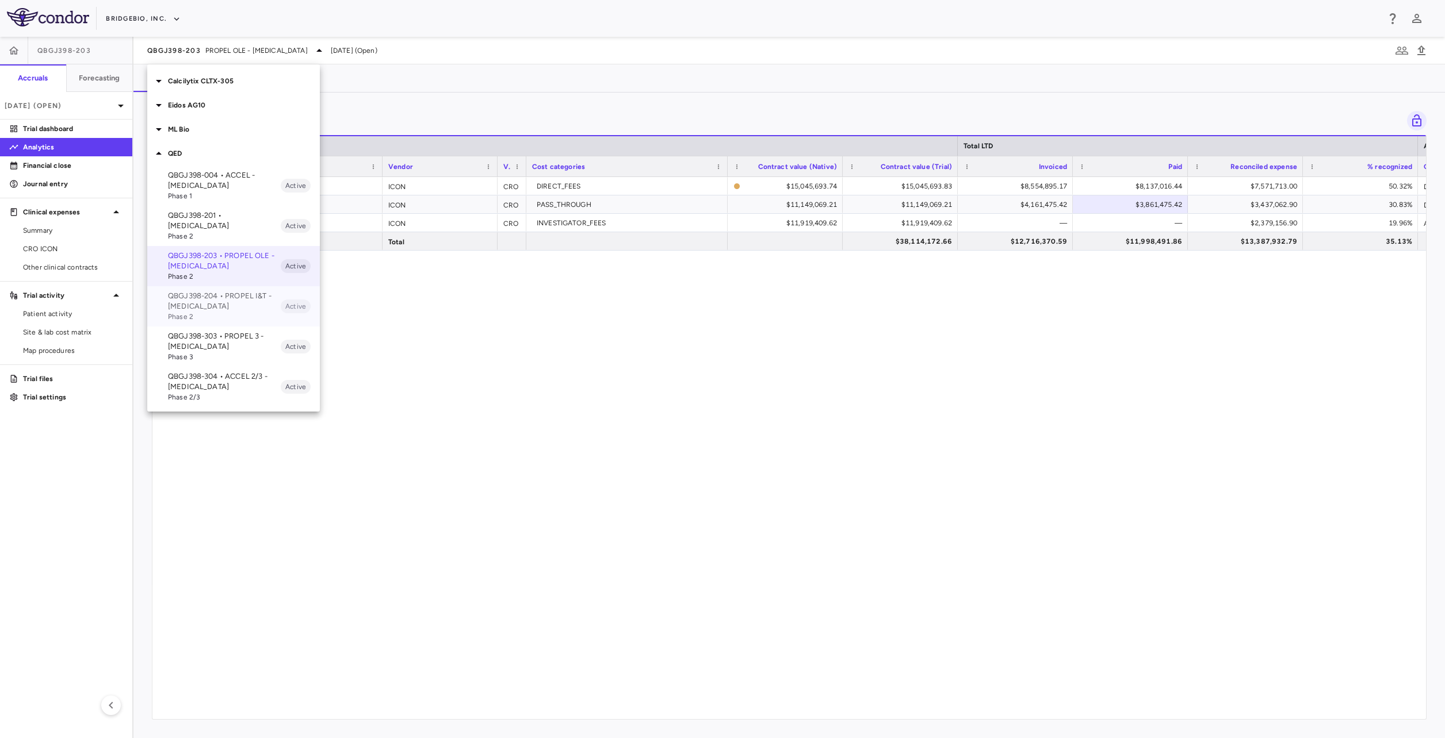
click at [250, 292] on p "QBGJ398-204 • PROPEL I&T - [MEDICAL_DATA]" at bounding box center [224, 301] width 113 height 21
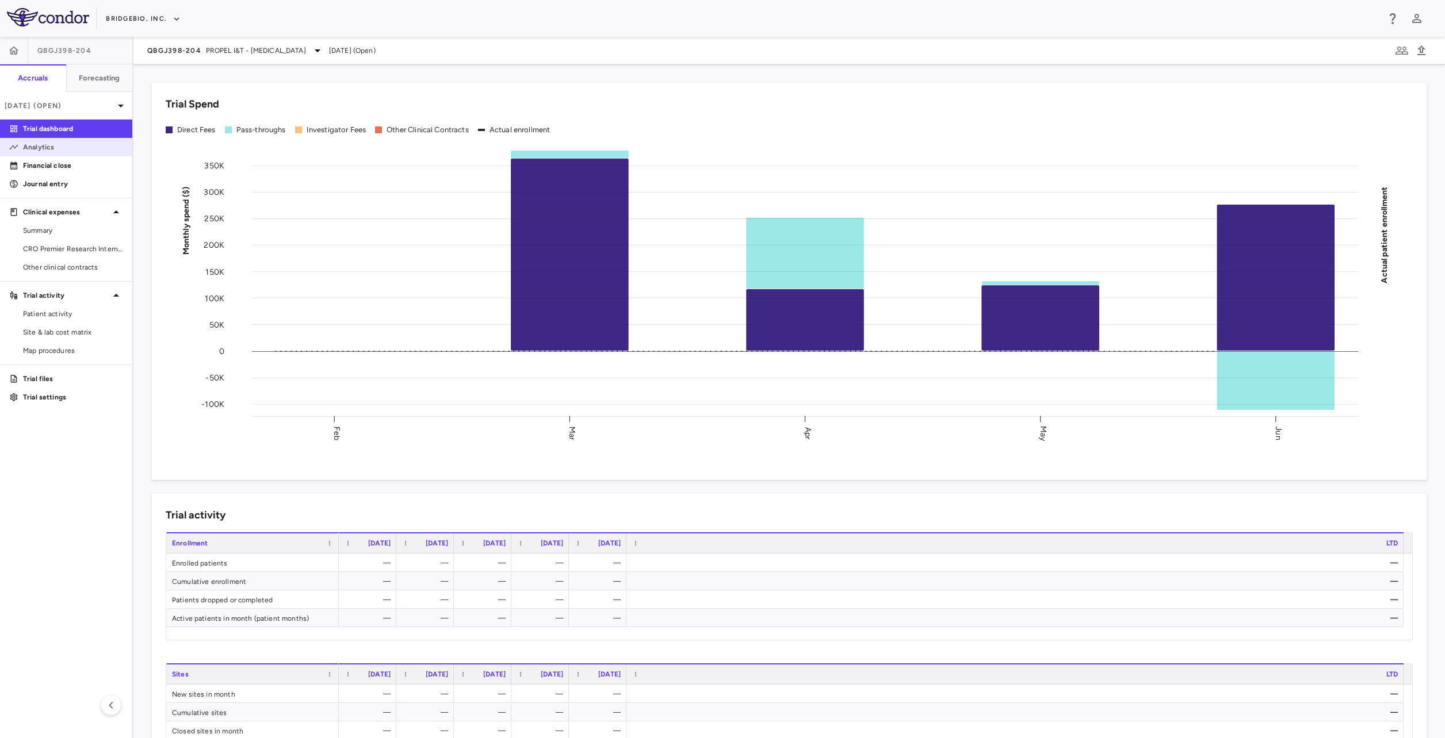
click at [35, 142] on p "Analytics" at bounding box center [73, 147] width 100 height 10
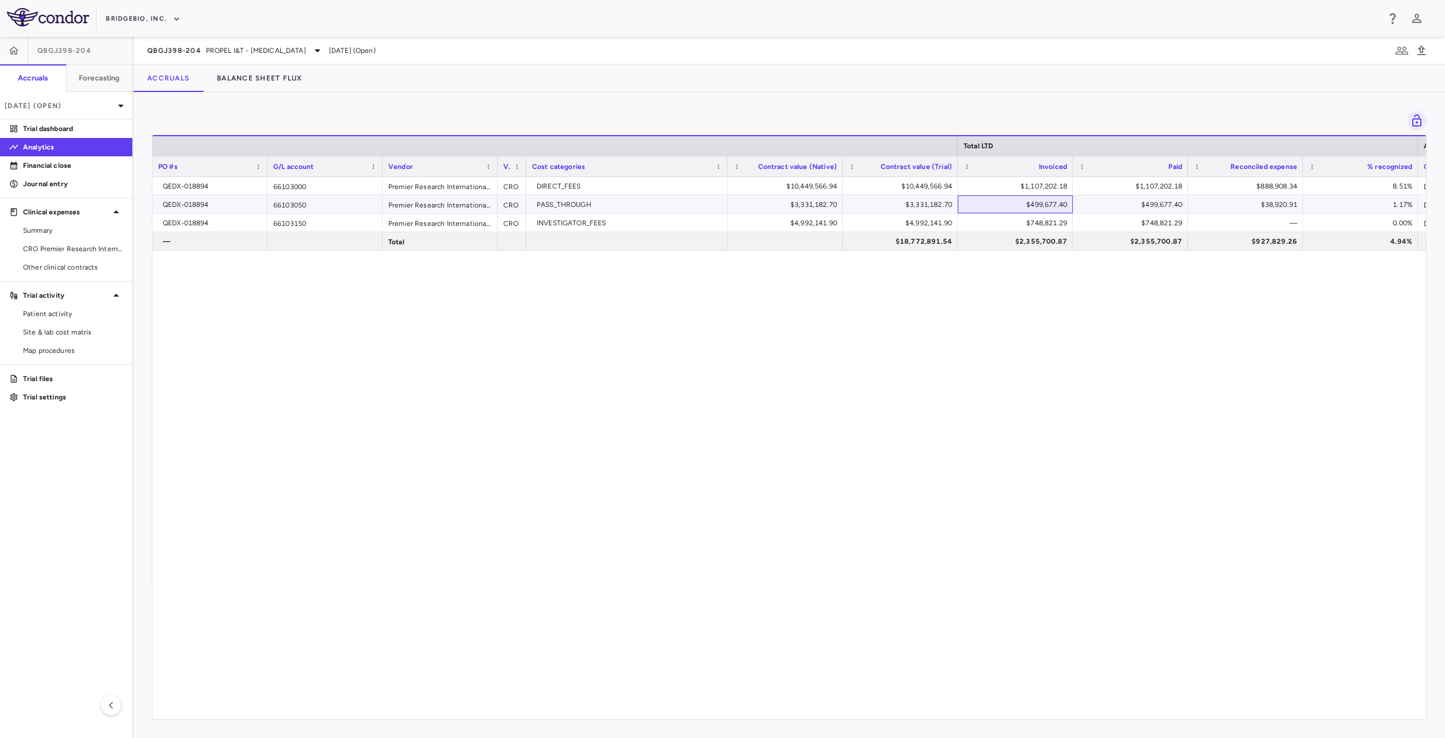
click at [1013, 209] on div "$499,677.40" at bounding box center [1017, 205] width 99 height 18
click at [1051, 179] on div "$1,107,202.18" at bounding box center [1017, 186] width 99 height 18
click at [232, 51] on span "PROPEL I&T - Achondroplasia" at bounding box center [256, 50] width 100 height 10
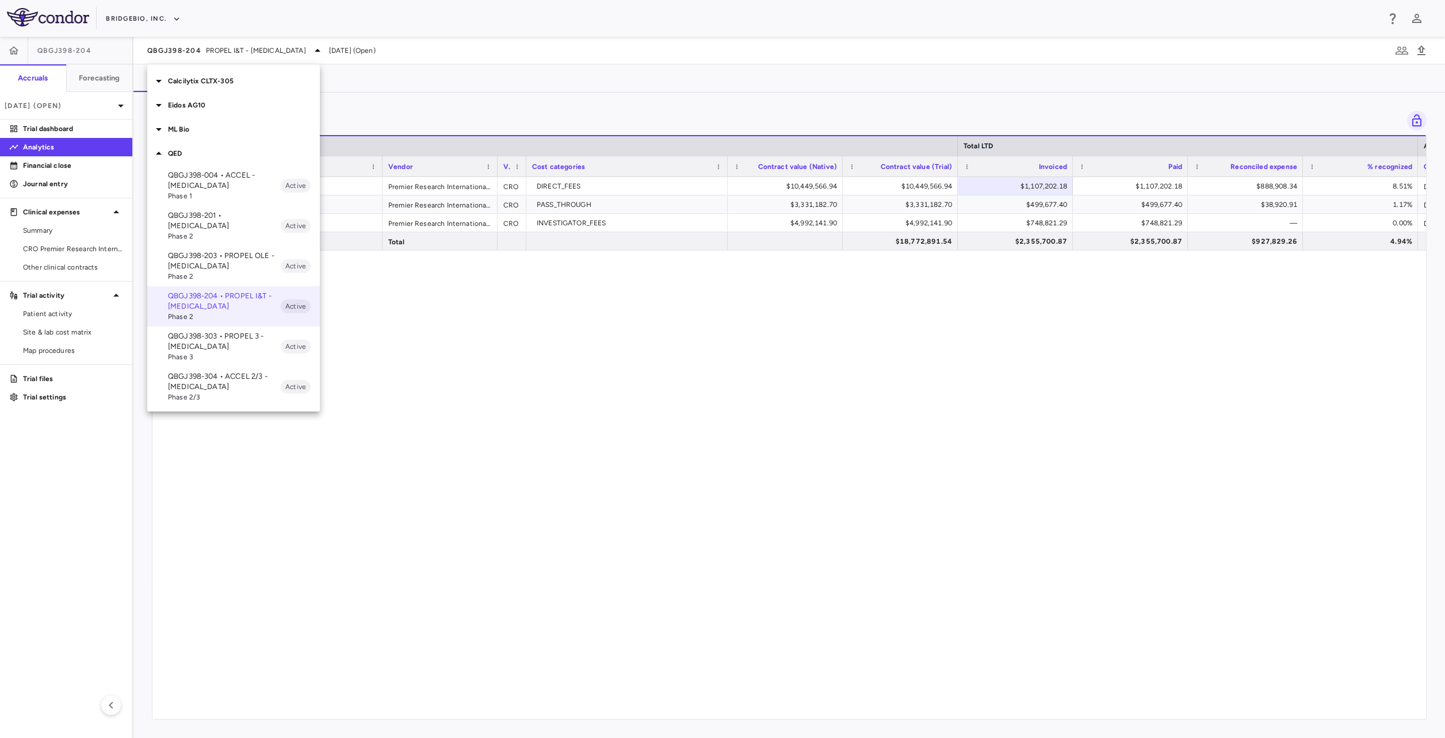
click at [261, 335] on p "QBGJ398-303 • PROPEL 3 - [MEDICAL_DATA]" at bounding box center [224, 341] width 113 height 21
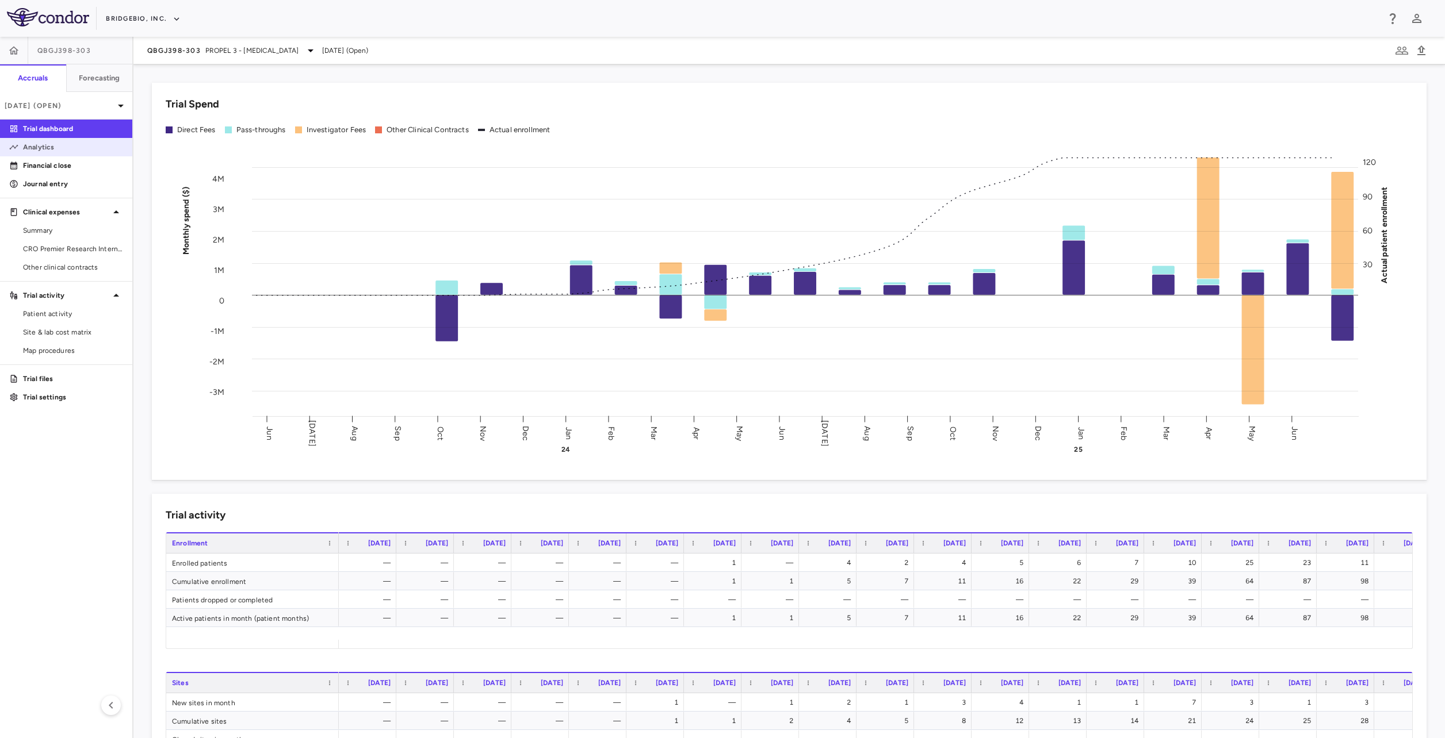
click at [41, 149] on p "Analytics" at bounding box center [73, 147] width 100 height 10
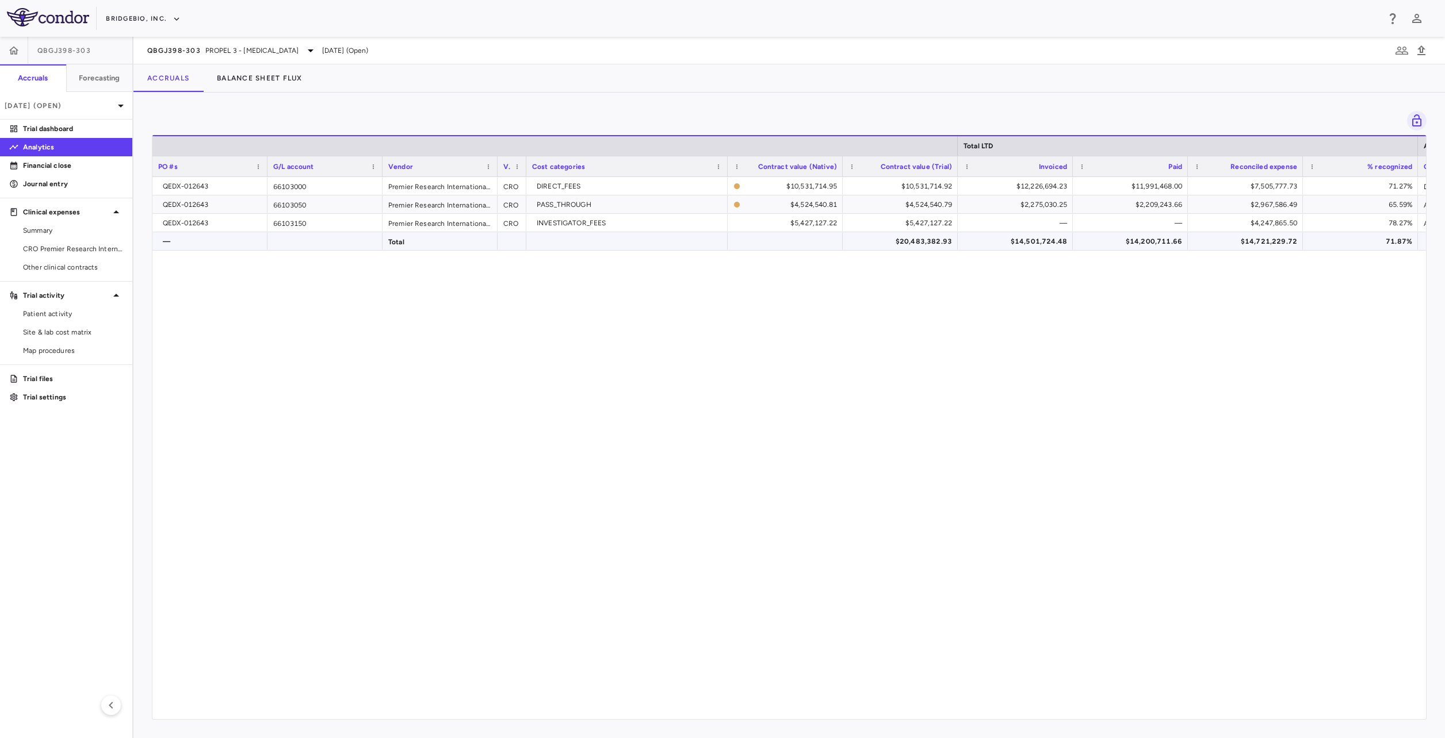
click at [951, 213] on div "QEDX-012643 66103050 Premier Research International LLC CRO PASS_THROUGH $4,524…" at bounding box center [1244, 205] width 2185 height 18
click at [1059, 187] on div "$12,226,694.23" at bounding box center [1017, 186] width 99 height 18
click at [1189, 197] on div "$2,967,586.49" at bounding box center [1245, 205] width 115 height 18
click at [1170, 205] on div "$2,209,243.66" at bounding box center [1132, 205] width 99 height 18
click at [240, 50] on span "PROPEL 3 - Achondroplasia" at bounding box center [252, 50] width 94 height 10
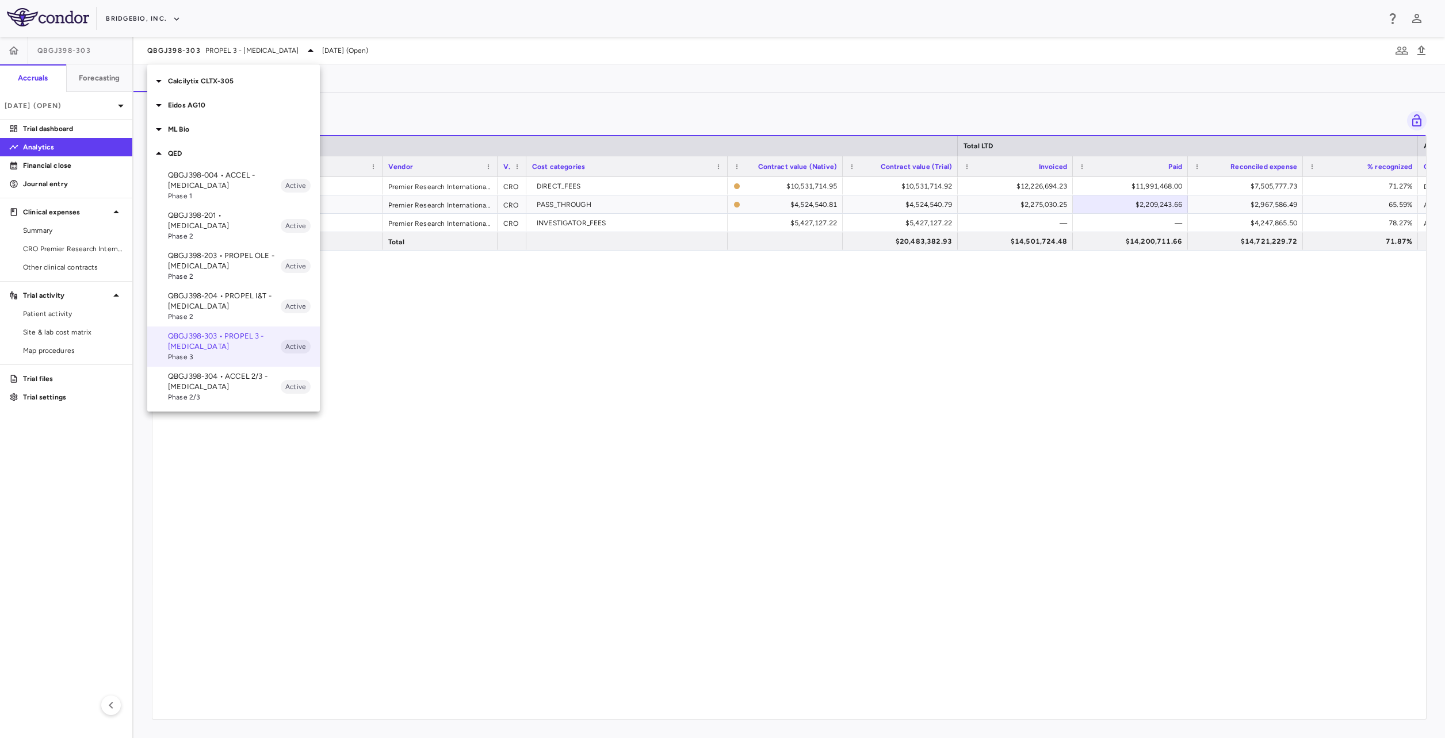
click at [240, 392] on span "Phase 2/3" at bounding box center [224, 397] width 113 height 10
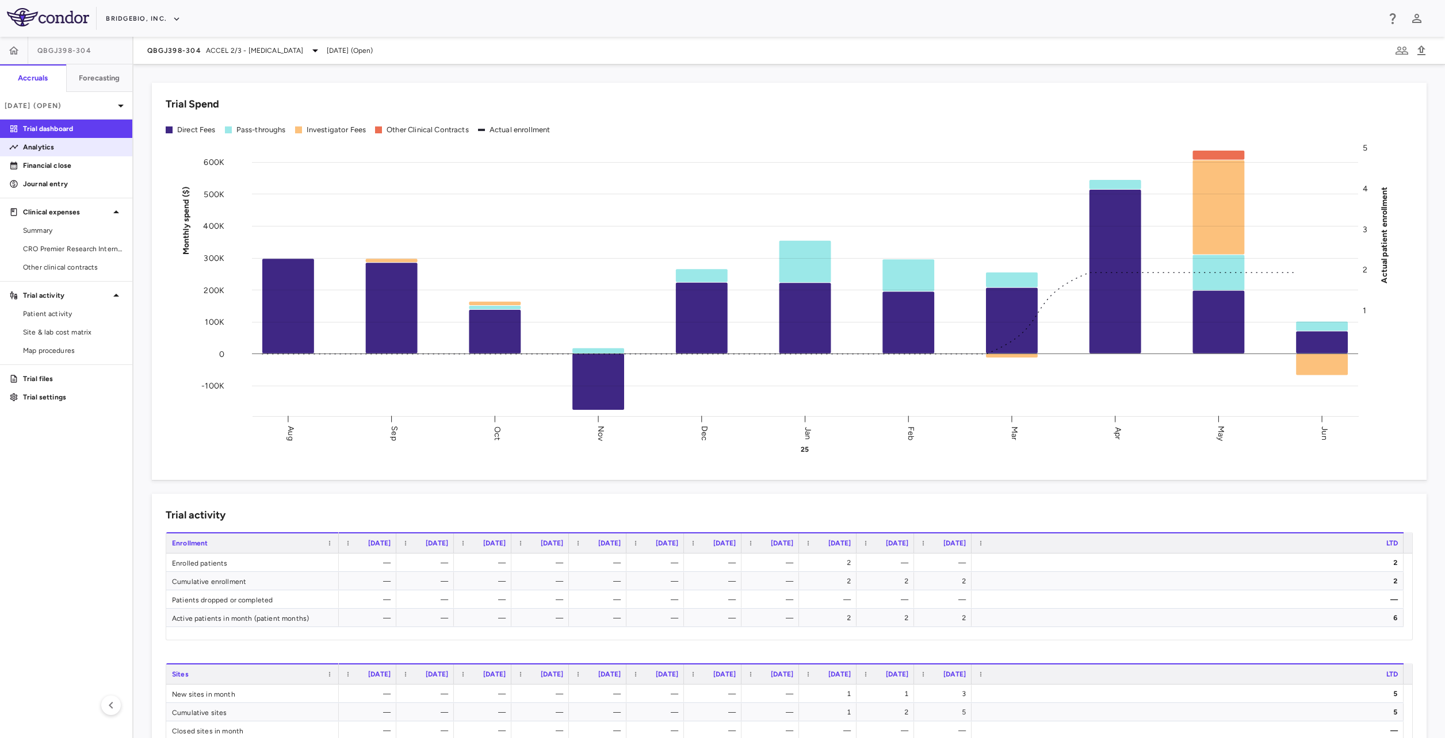
click at [55, 149] on p "Analytics" at bounding box center [73, 147] width 100 height 10
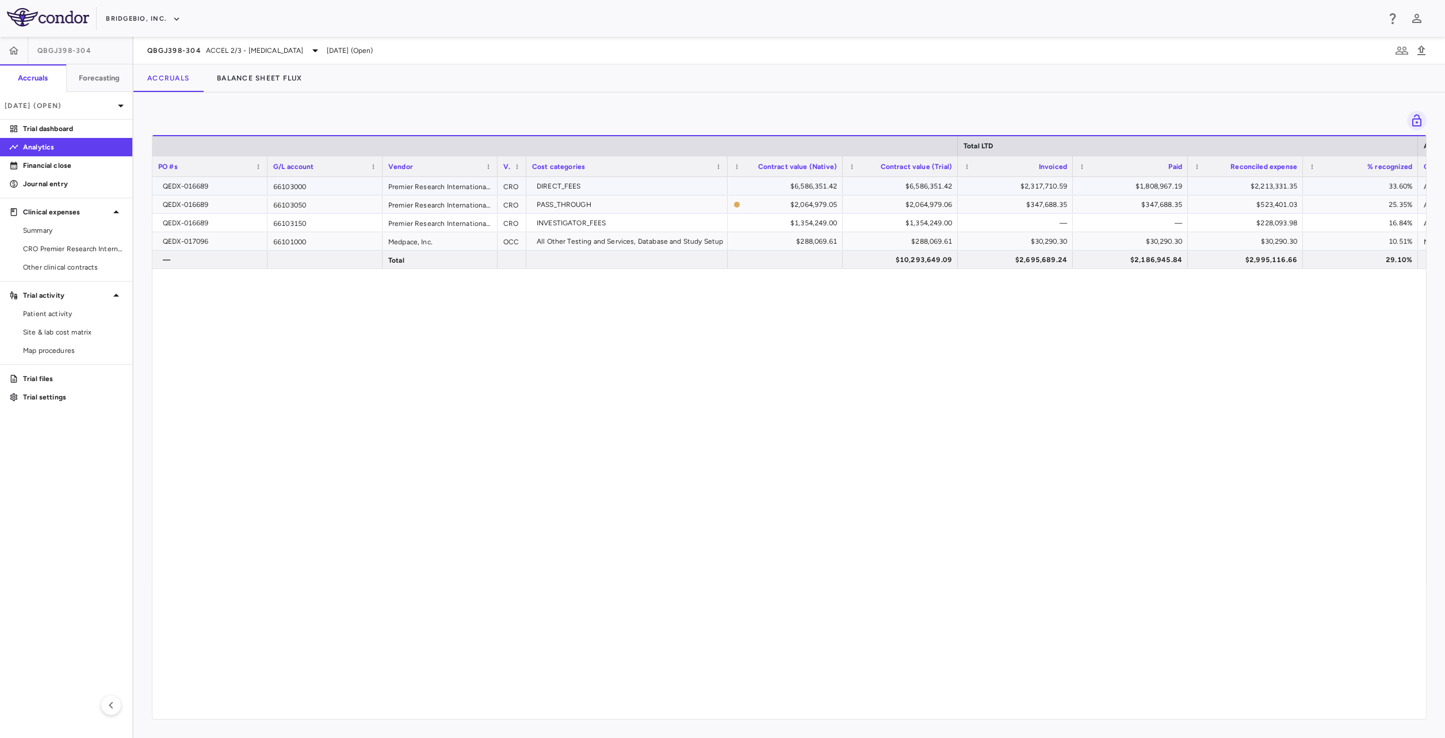
click at [1033, 189] on div "$2,317,710.59" at bounding box center [1017, 186] width 99 height 18
click at [1036, 203] on div "$347,688.35" at bounding box center [1017, 205] width 99 height 18
click at [1158, 204] on div "$347,688.35" at bounding box center [1132, 205] width 99 height 18
click at [1161, 194] on div "$1,808,967.19" at bounding box center [1132, 186] width 99 height 18
click at [227, 56] on div "QBGJ398-304 ACCEL 2/3 - Hypochondroplasia" at bounding box center [234, 51] width 175 height 14
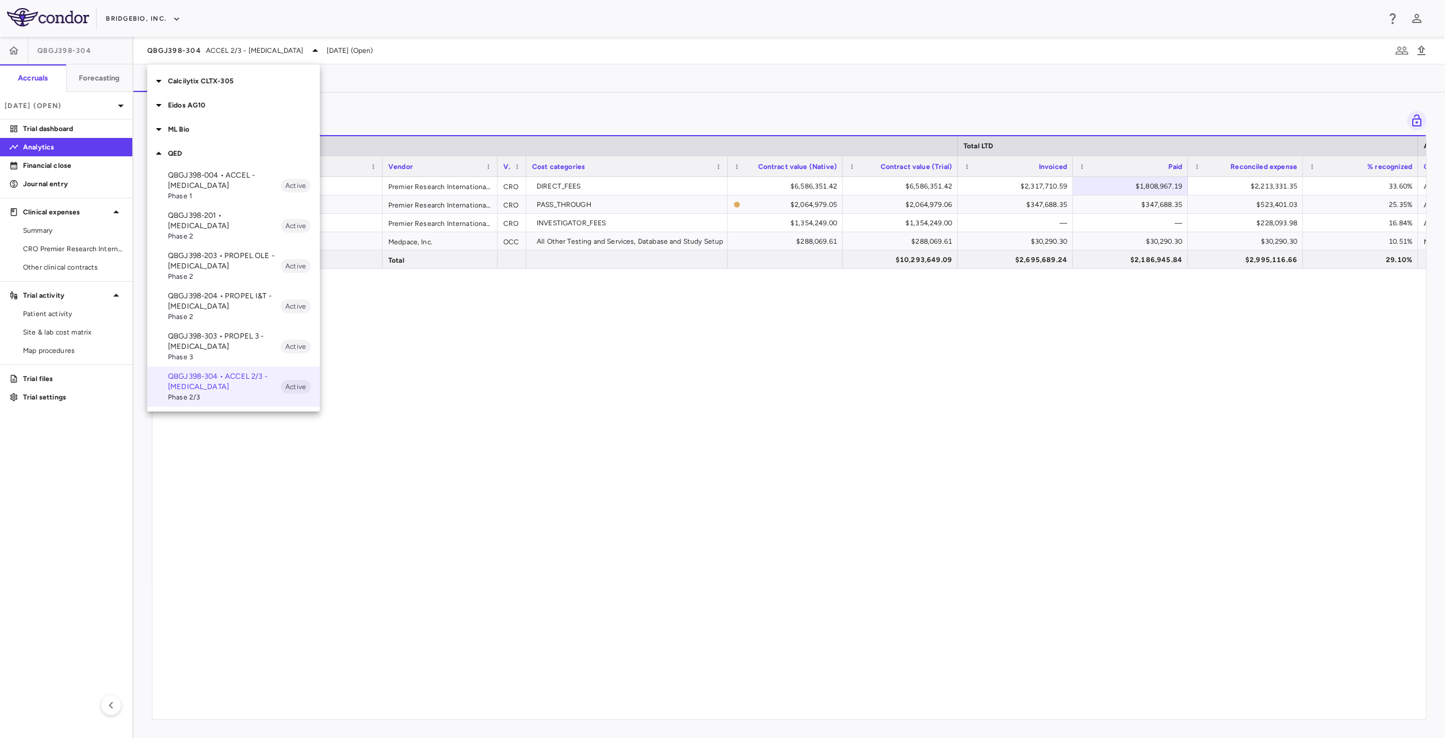
click at [186, 132] on p "ML Bio" at bounding box center [244, 129] width 152 height 10
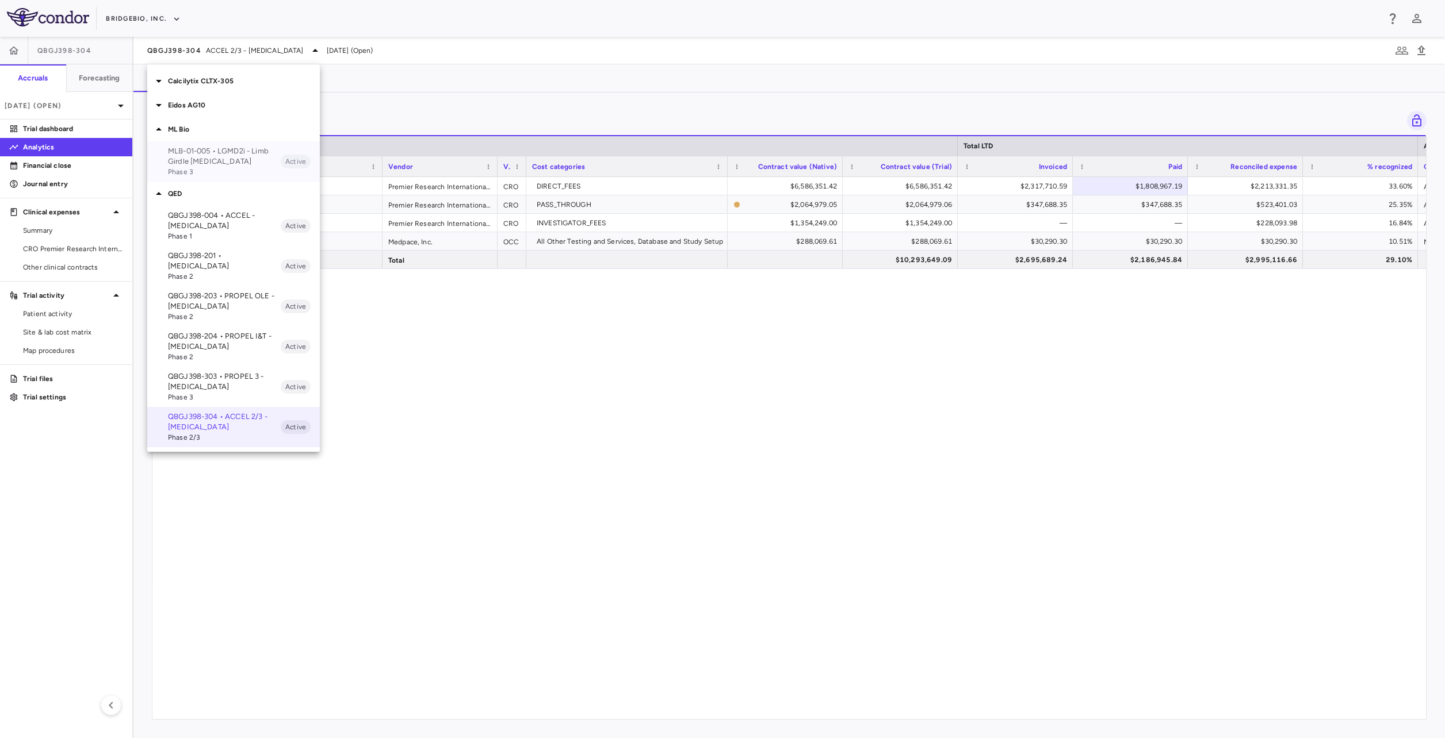
click at [204, 160] on p "MLB-01-005 • LGMD2i - Limb Girdle Muscular Dystrophy" at bounding box center [224, 156] width 113 height 21
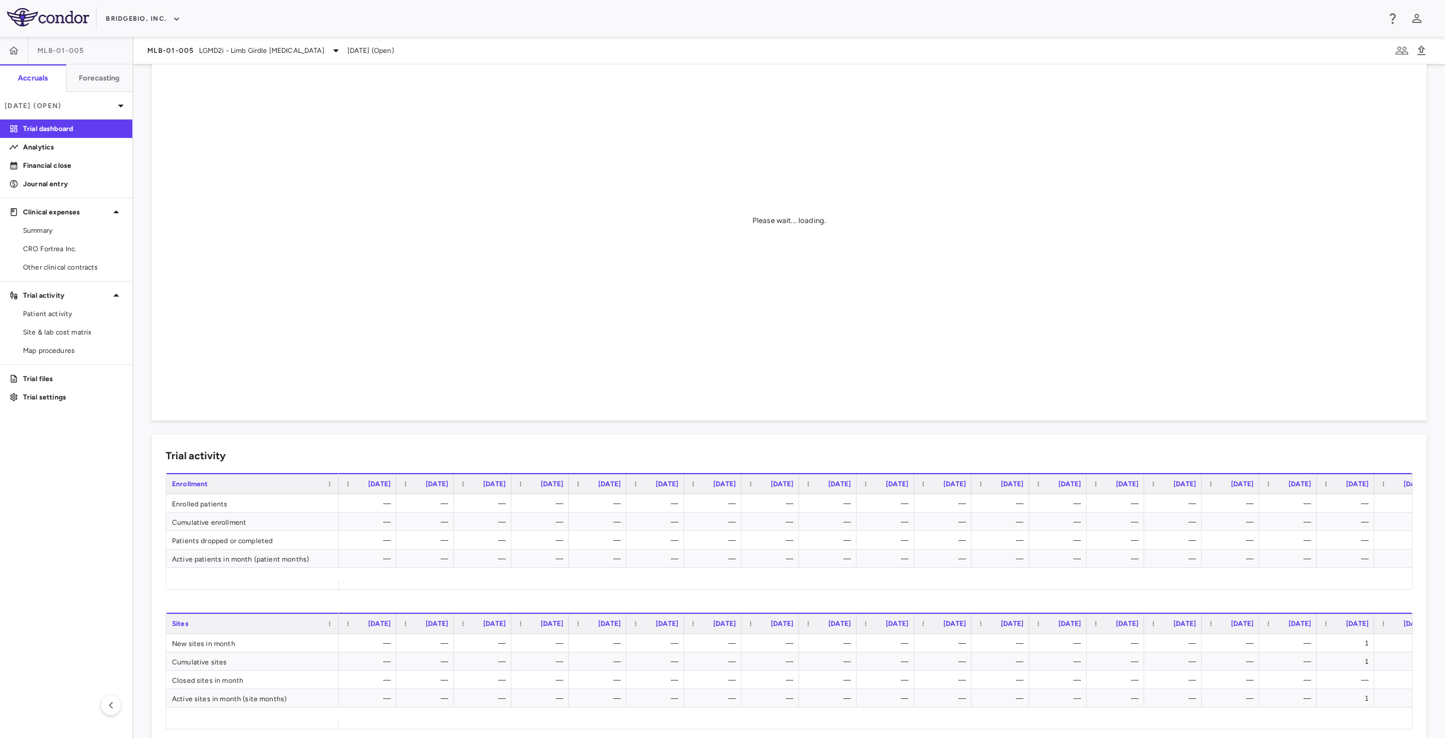
scroll to position [115, 0]
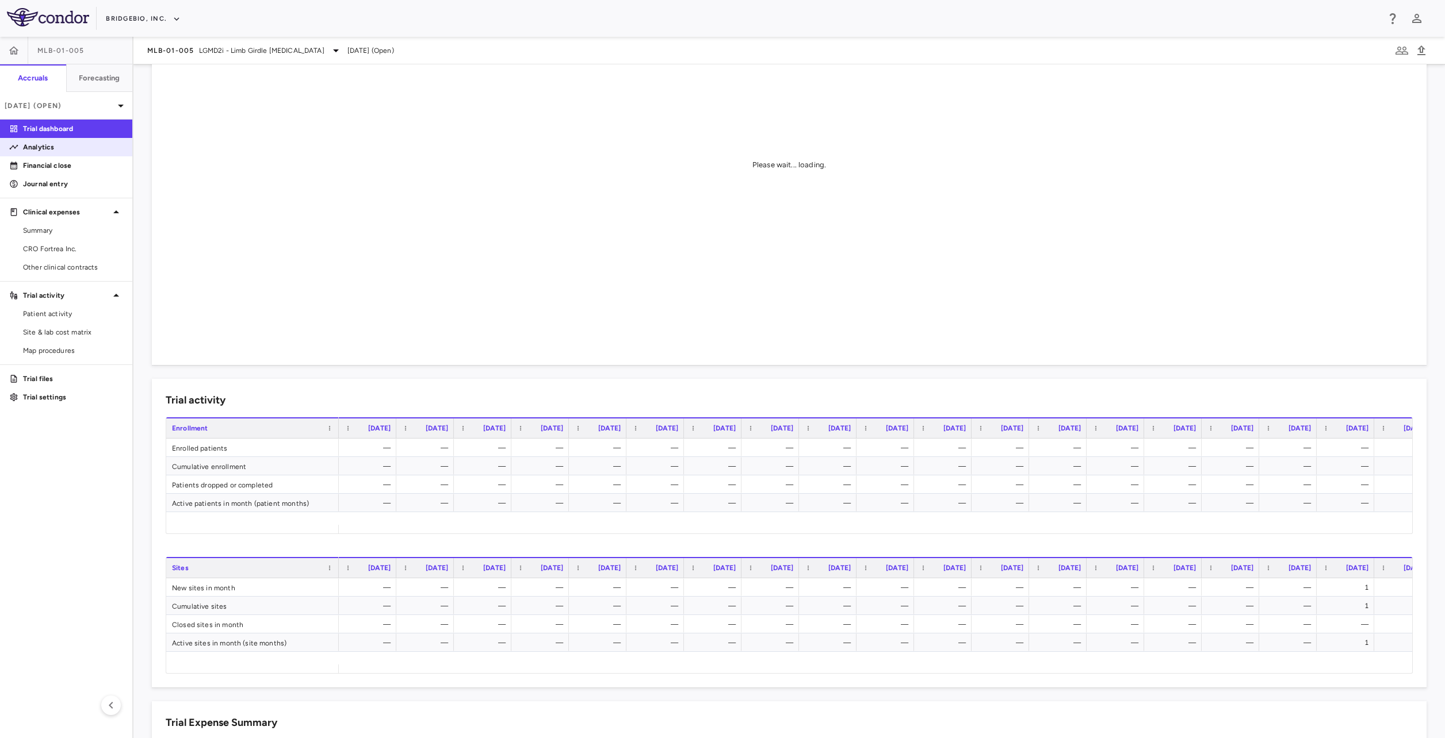
click at [45, 147] on p "Analytics" at bounding box center [73, 147] width 100 height 10
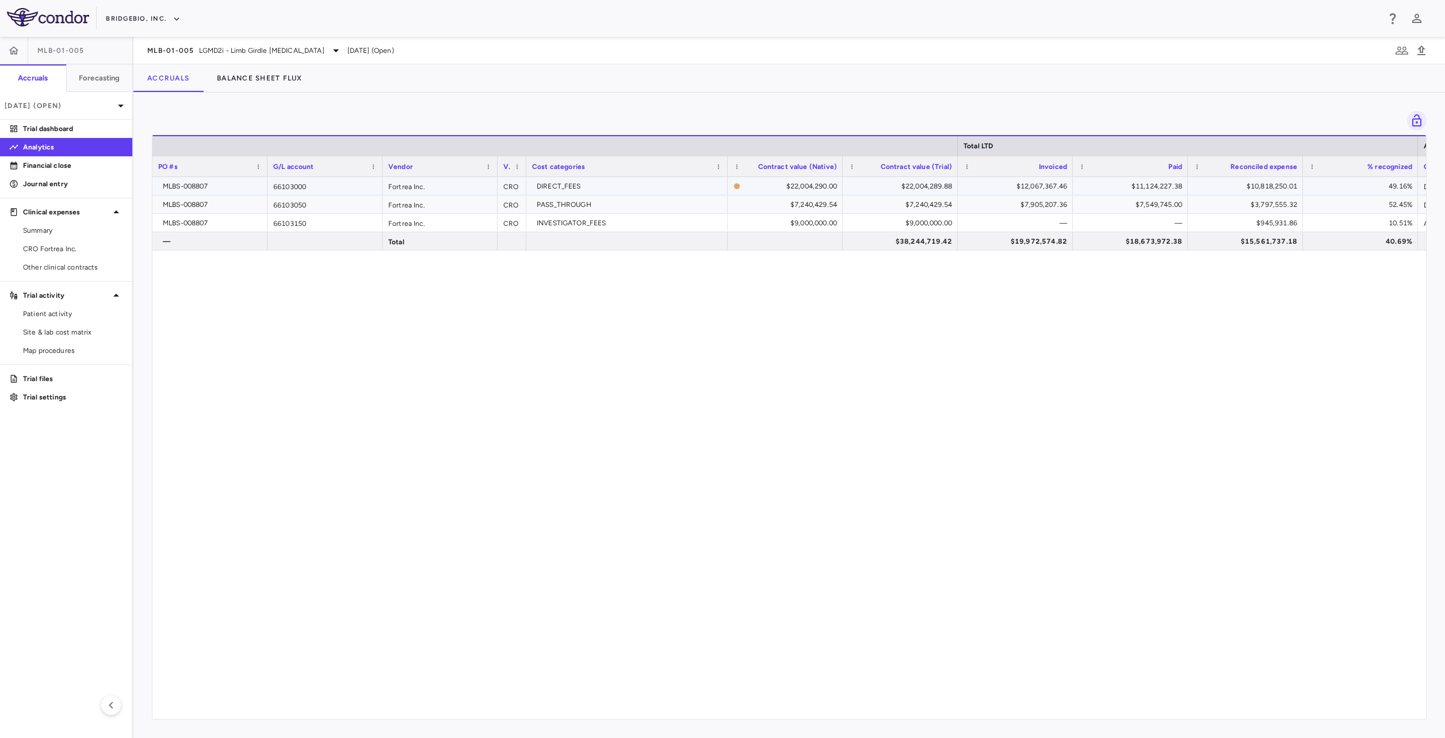
click at [1032, 186] on div "$12,067,367.46" at bounding box center [1017, 186] width 99 height 18
drag, startPoint x: 818, startPoint y: 340, endPoint x: 681, endPoint y: 391, distance: 146.1
click at [681, 391] on div "MLBS-008807 66103000 Fortrea Inc. CRO DIRECT_FEES $22,004,290.00 $22,004,289.88…" at bounding box center [788, 444] width 1273 height 534
click at [1110, 404] on div "MLBS-008807 66103000 Fortrea Inc. CRO DIRECT_FEES $22,004,290.00 $22,004,289.88…" at bounding box center [788, 444] width 1273 height 534
click at [1021, 179] on div "$12,067,367.46" at bounding box center [1017, 186] width 99 height 18
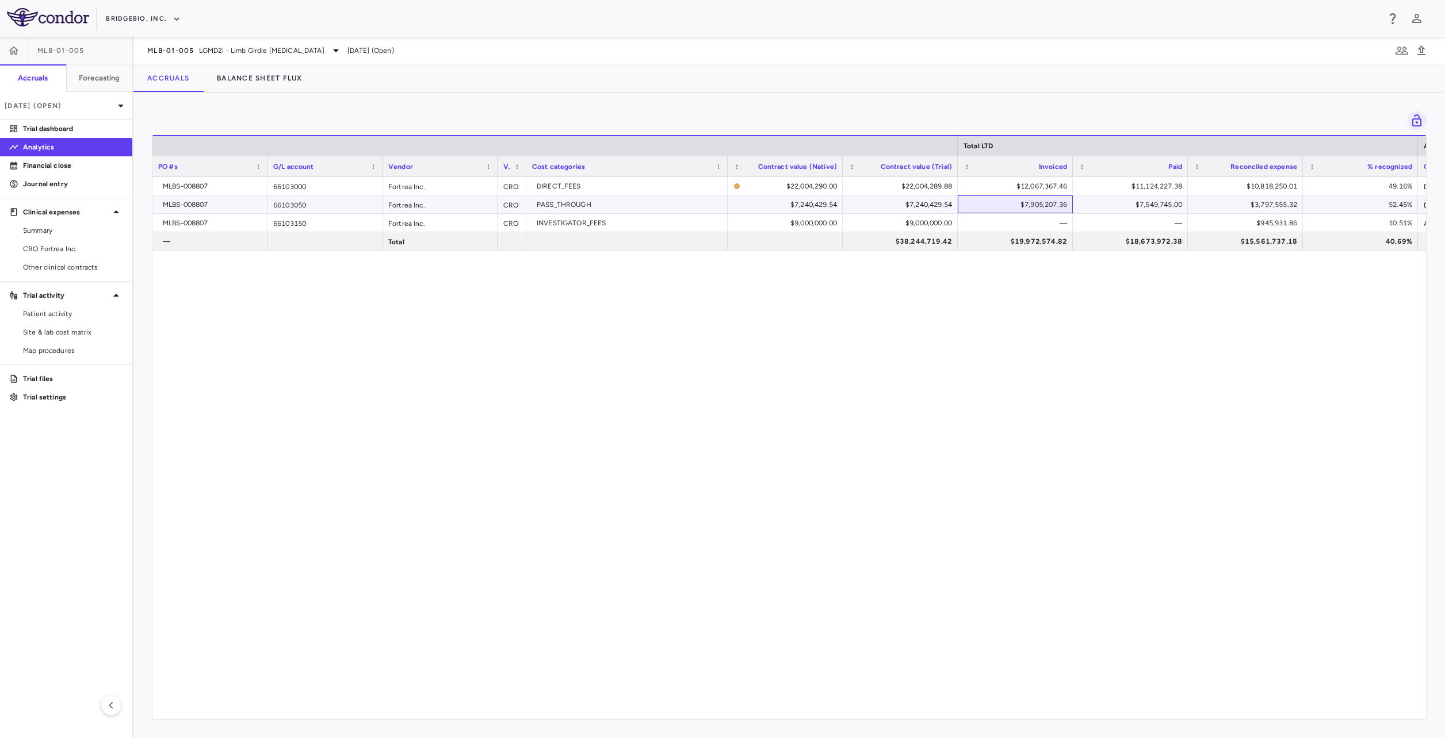
click at [1012, 206] on div "$7,905,207.36" at bounding box center [1017, 205] width 99 height 18
click at [1097, 198] on div "$7,549,745.00" at bounding box center [1132, 205] width 99 height 18
click at [1147, 187] on div "$11,124,227.38" at bounding box center [1132, 186] width 99 height 18
drag, startPoint x: 1117, startPoint y: 225, endPoint x: 1131, endPoint y: 214, distance: 18.4
click at [1119, 223] on div "—" at bounding box center [1132, 223] width 99 height 18
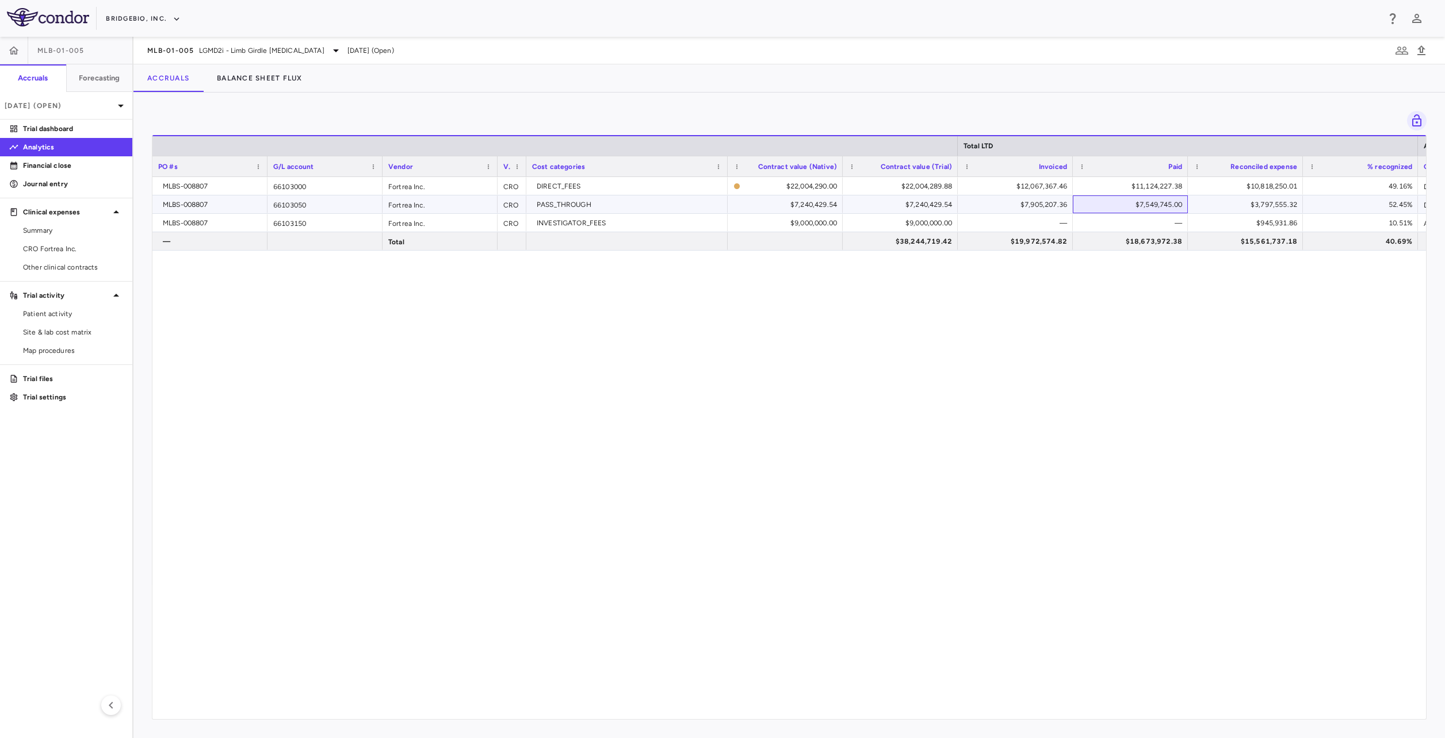
click at [1153, 202] on div "$7,549,745.00" at bounding box center [1132, 205] width 99 height 18
click at [221, 47] on span "LGMD2i - Limb Girdle Muscular Dystrophy" at bounding box center [261, 50] width 125 height 10
click at [186, 127] on p "ML Bio" at bounding box center [244, 129] width 152 height 10
click at [205, 104] on p "Eidos AG10" at bounding box center [244, 105] width 152 height 10
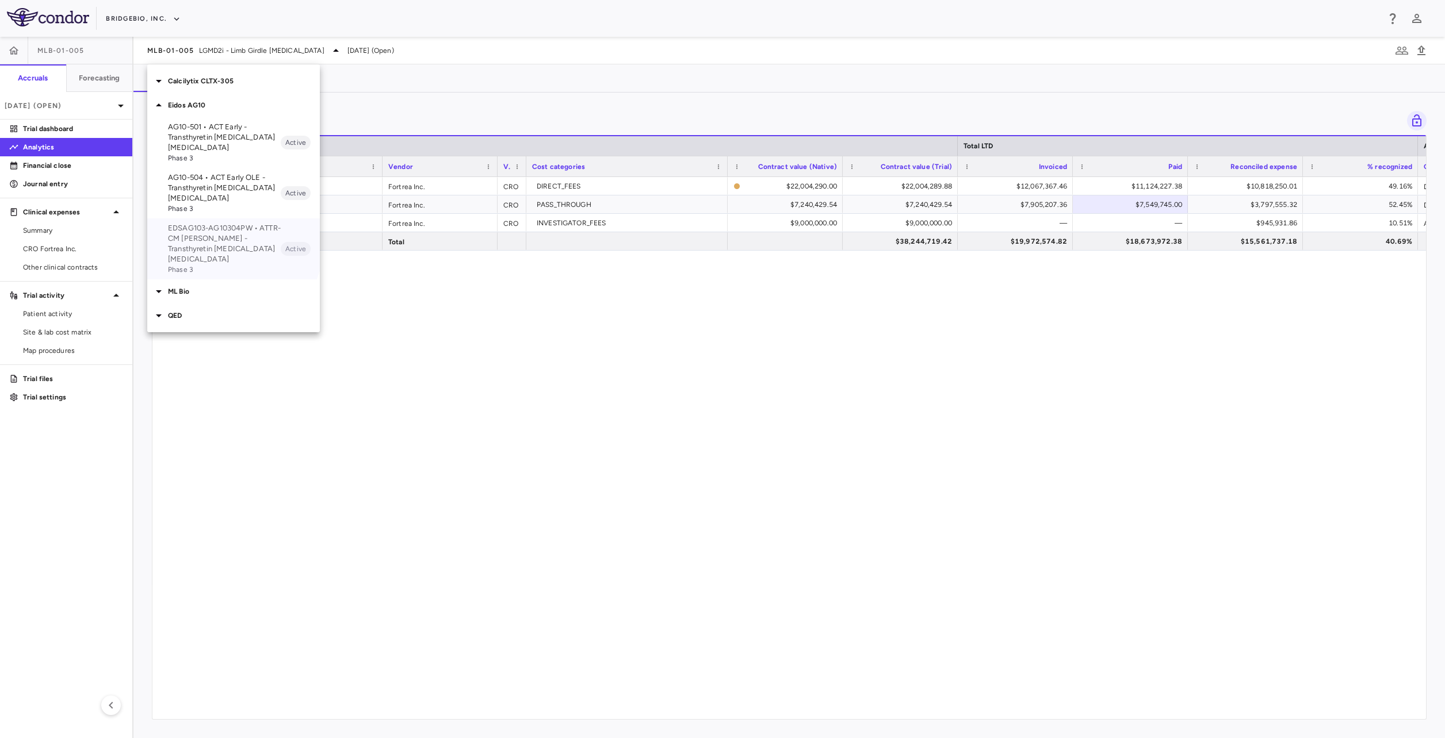
click at [217, 240] on p "EDSAG103-AG10304PW • ATTR-CM [PERSON_NAME] - Transthyretin [MEDICAL_DATA] [MEDI…" at bounding box center [224, 243] width 113 height 41
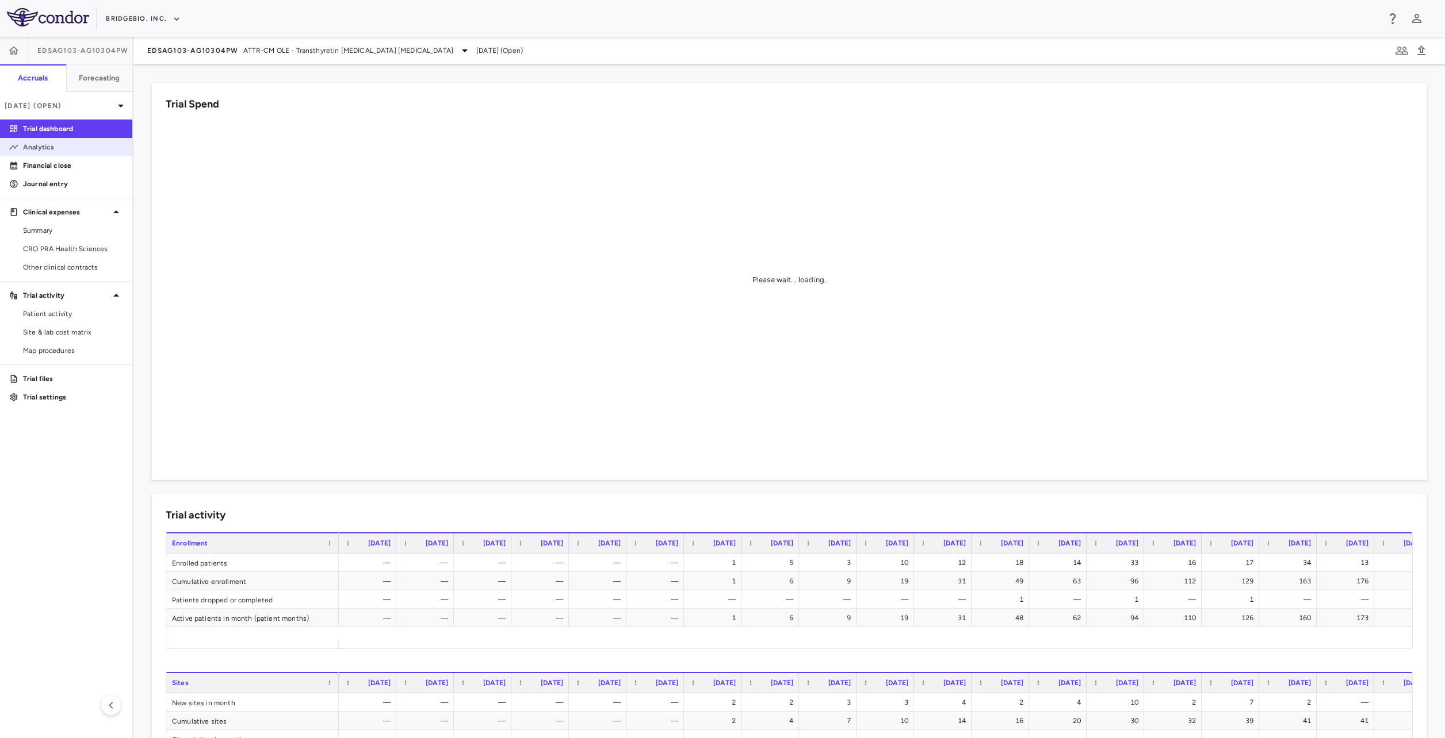
click at [75, 148] on p "Analytics" at bounding box center [73, 147] width 100 height 10
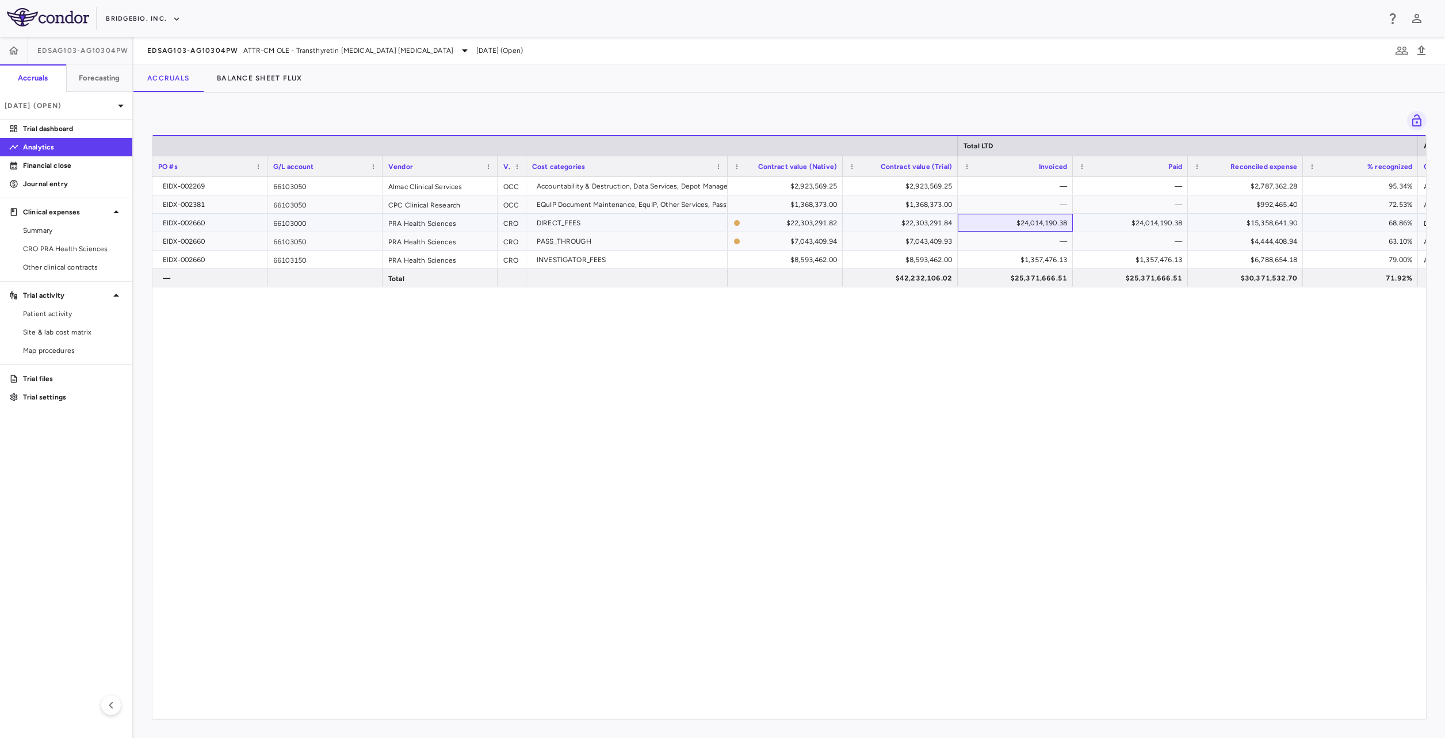
click at [1045, 220] on div "$24,014,190.38" at bounding box center [1017, 223] width 99 height 18
click at [1028, 261] on div "$1,357,476.13" at bounding box center [1017, 260] width 99 height 18
click at [1029, 259] on div "$1,357,476.13" at bounding box center [1017, 260] width 99 height 18
click at [1119, 217] on div "$24,014,190.38" at bounding box center [1132, 223] width 99 height 18
click at [1031, 312] on div "EIDX-002269 66103050 Almac Clinical Services OCC Accountability & Destruction, …" at bounding box center [788, 444] width 1273 height 534
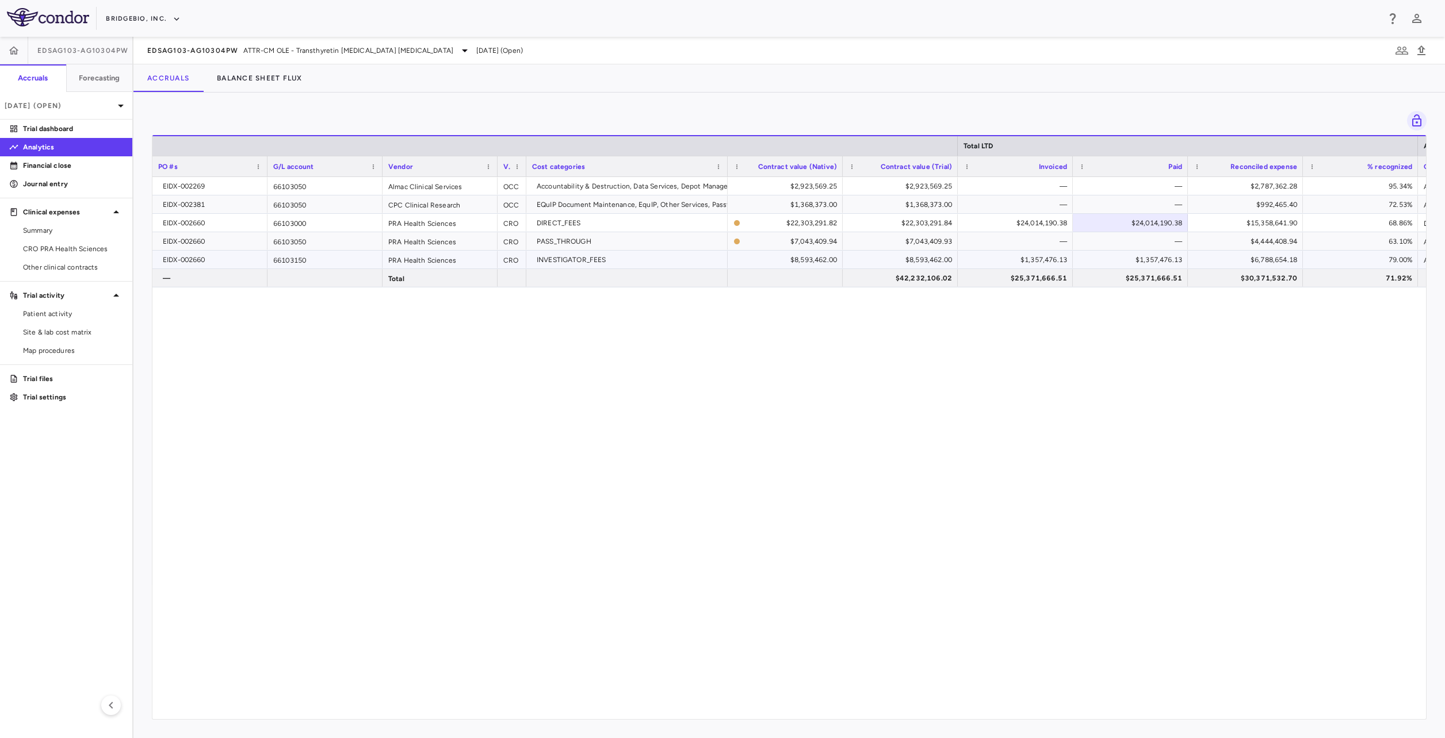
click at [1129, 261] on div "$1,357,476.13" at bounding box center [1132, 260] width 99 height 18
drag, startPoint x: 457, startPoint y: 412, endPoint x: 823, endPoint y: 228, distance: 409.7
click at [464, 410] on div "EIDX-002269 66103050 Almac Clinical Services OCC Accountability & Destruction, …" at bounding box center [788, 444] width 1273 height 534
